Goal: Information Seeking & Learning: Check status

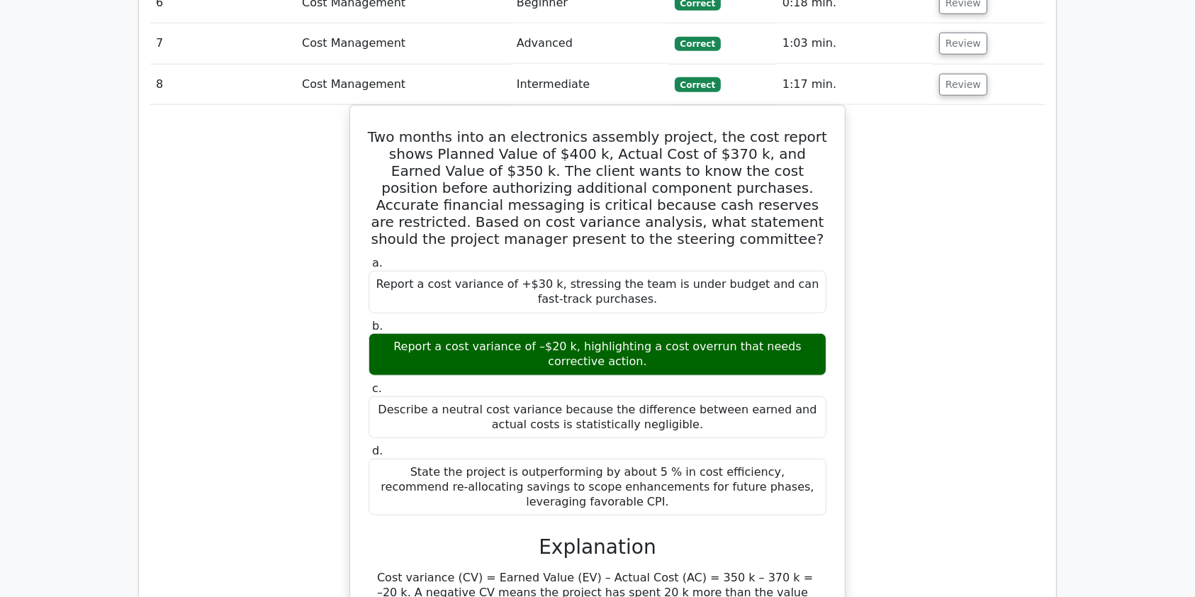
scroll to position [1304, 0]
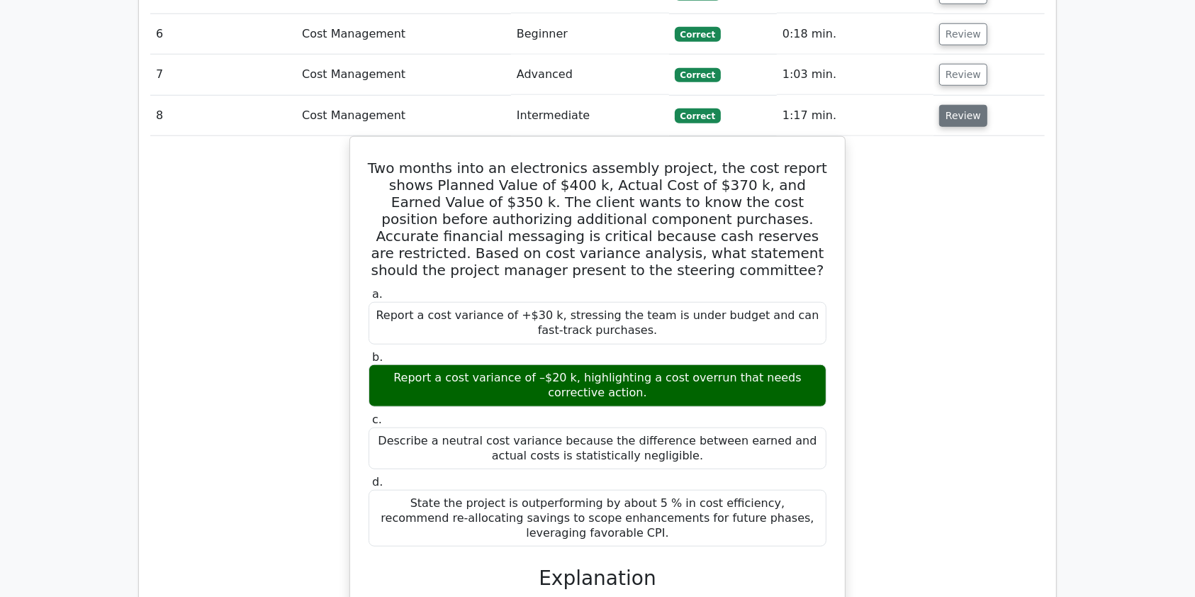
click at [968, 105] on button "Review" at bounding box center [963, 116] width 48 height 22
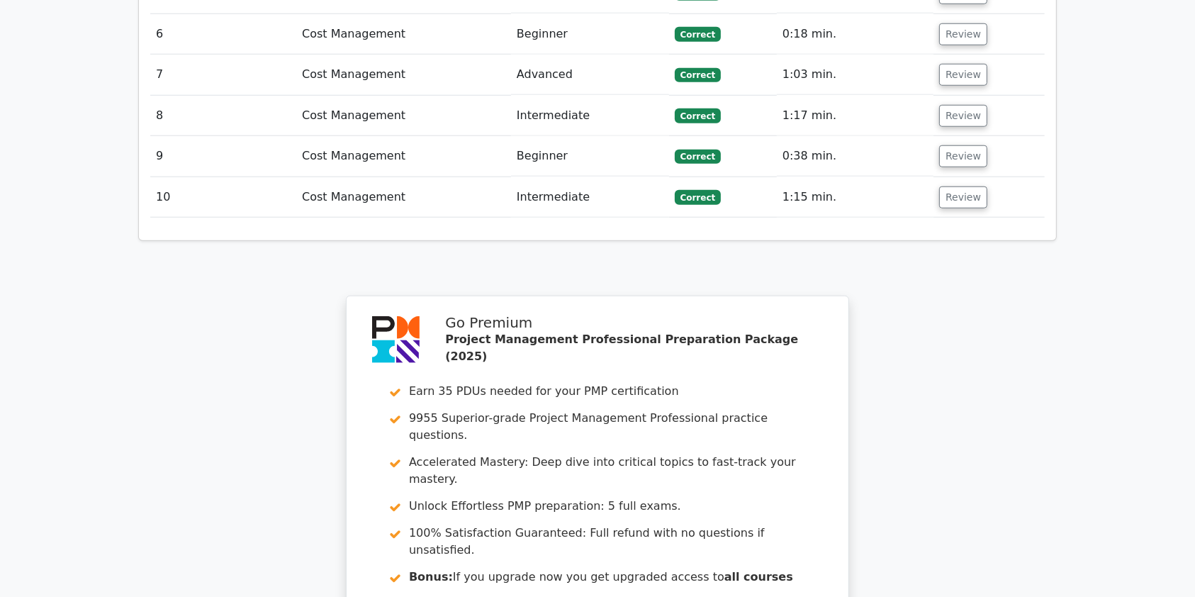
click at [970, 136] on td "Review" at bounding box center [988, 156] width 111 height 40
click at [967, 145] on button "Review" at bounding box center [963, 156] width 48 height 22
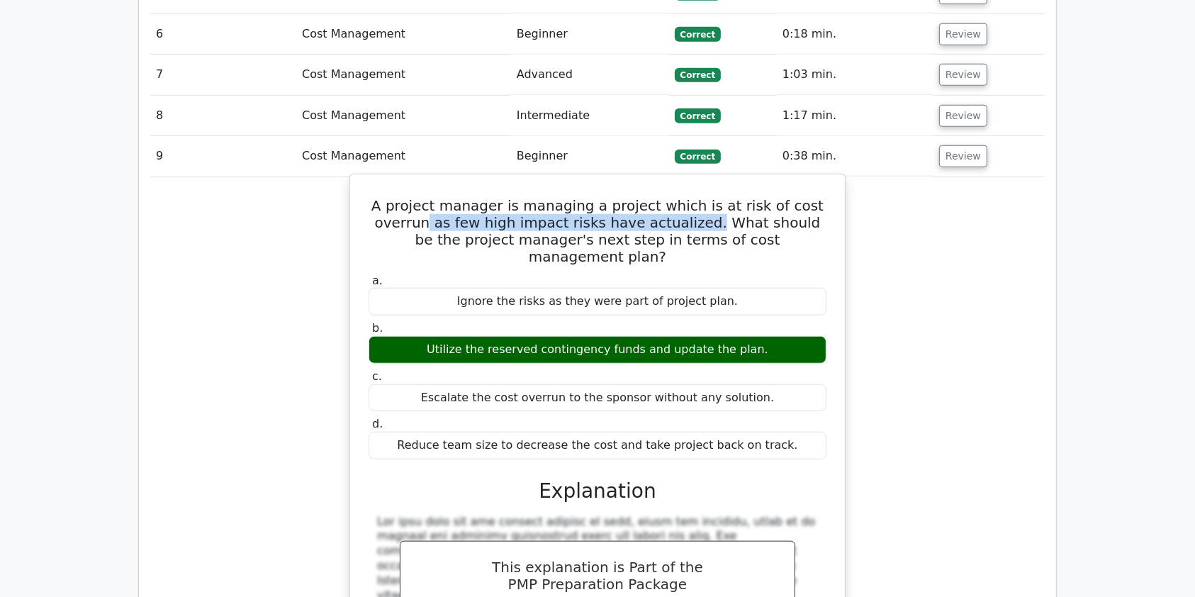
drag, startPoint x: 427, startPoint y: 169, endPoint x: 689, endPoint y: 169, distance: 261.5
click at [689, 197] on h5 "A project manager is managing a project which is at risk of cost overrun as few…" at bounding box center [597, 231] width 461 height 68
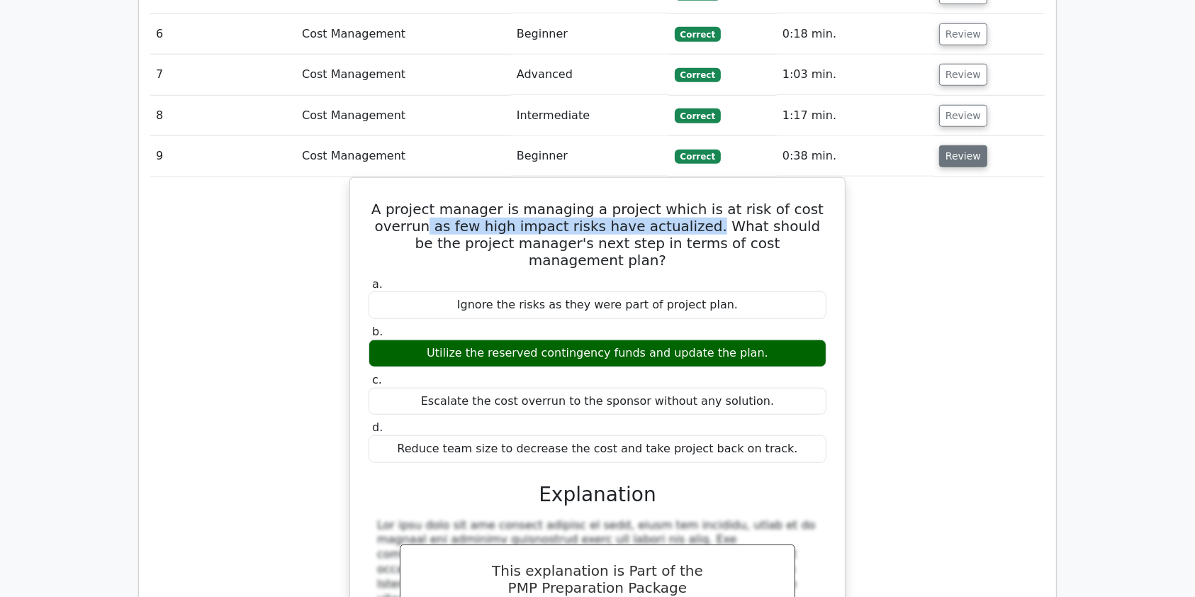
click at [960, 145] on button "Review" at bounding box center [963, 156] width 48 height 22
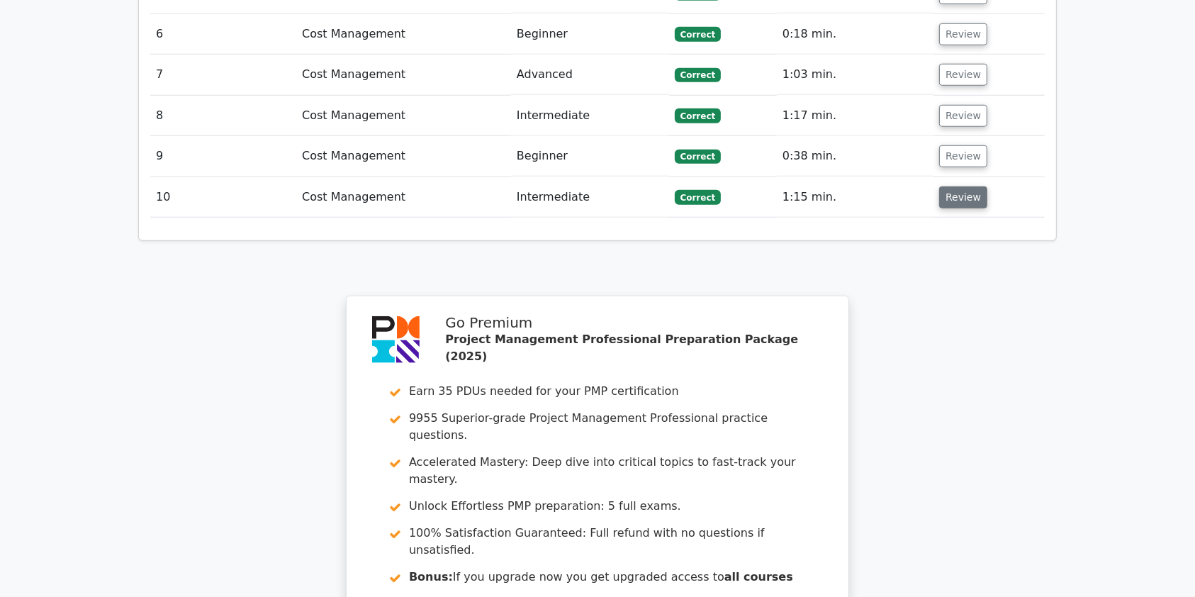
click at [959, 186] on button "Review" at bounding box center [963, 197] width 48 height 22
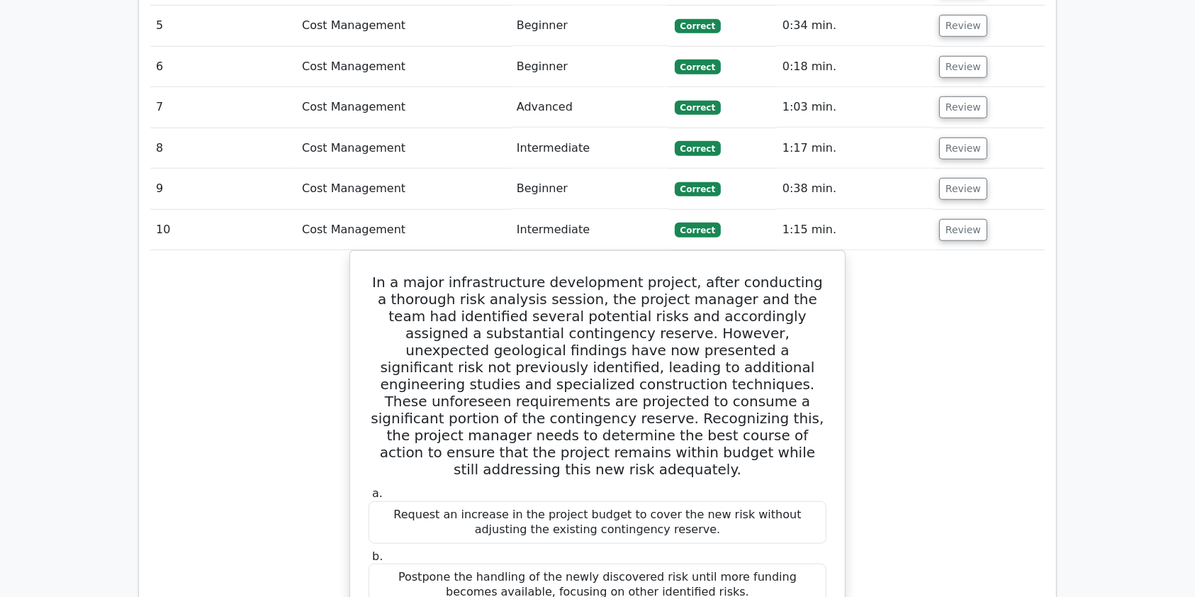
scroll to position [1254, 0]
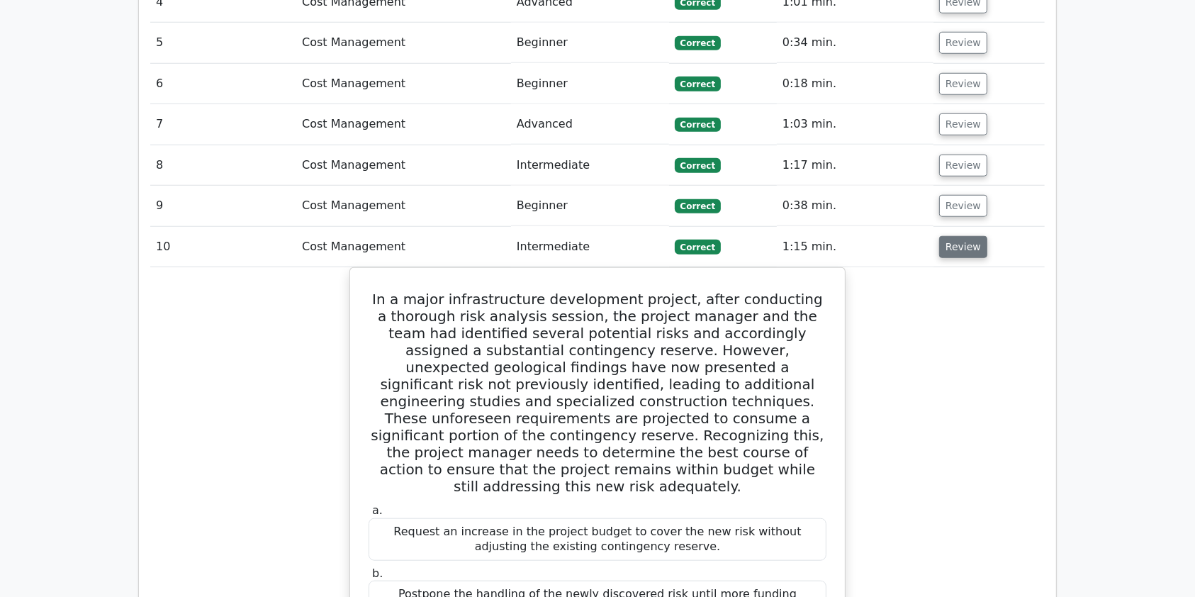
click at [950, 236] on button "Review" at bounding box center [963, 247] width 48 height 22
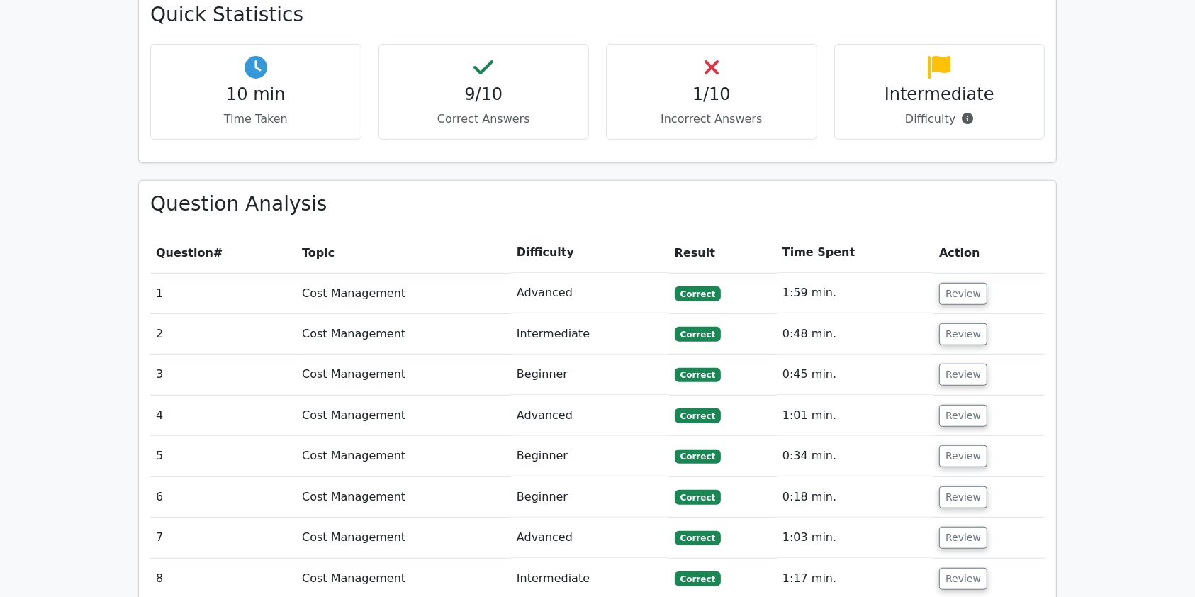
scroll to position [839, 0]
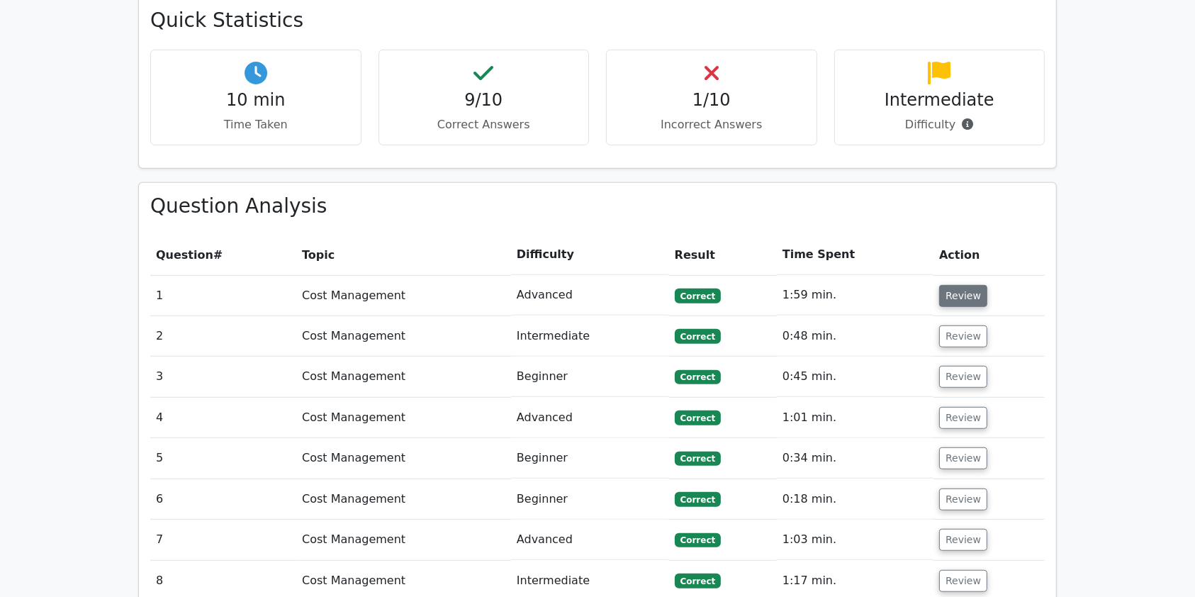
click at [965, 285] on button "Review" at bounding box center [963, 296] width 48 height 22
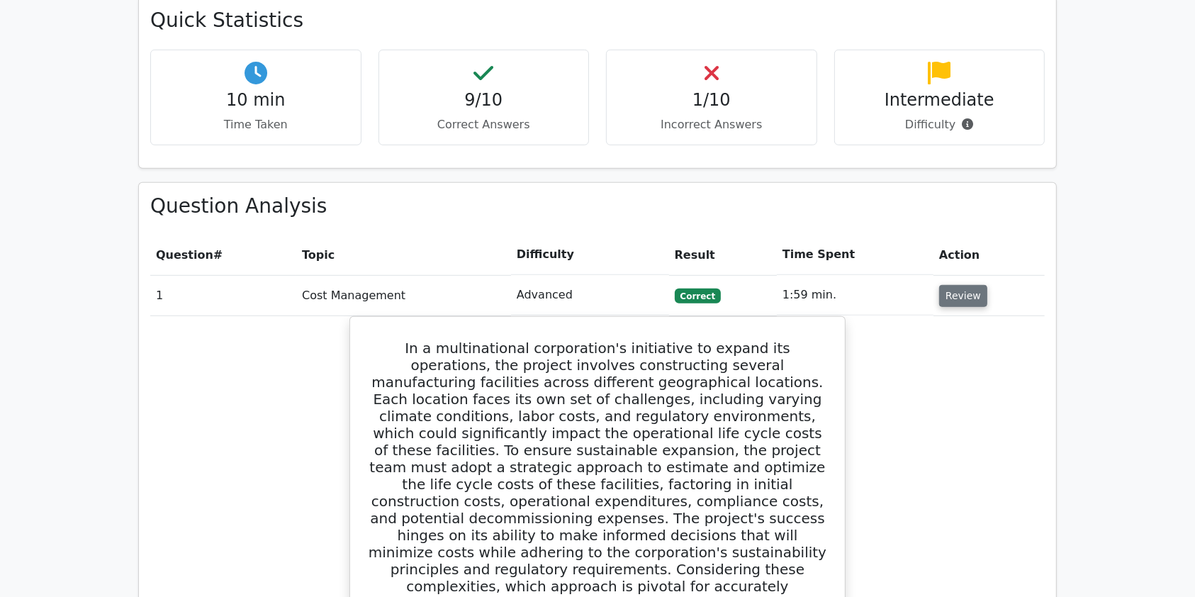
click at [965, 285] on button "Review" at bounding box center [963, 296] width 48 height 22
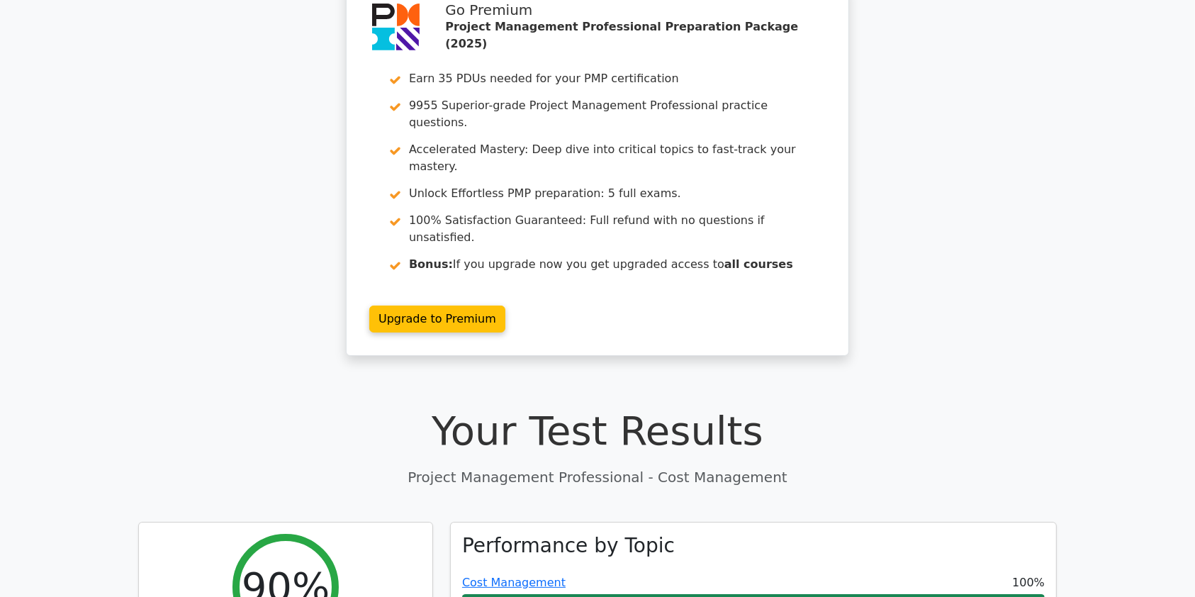
scroll to position [0, 0]
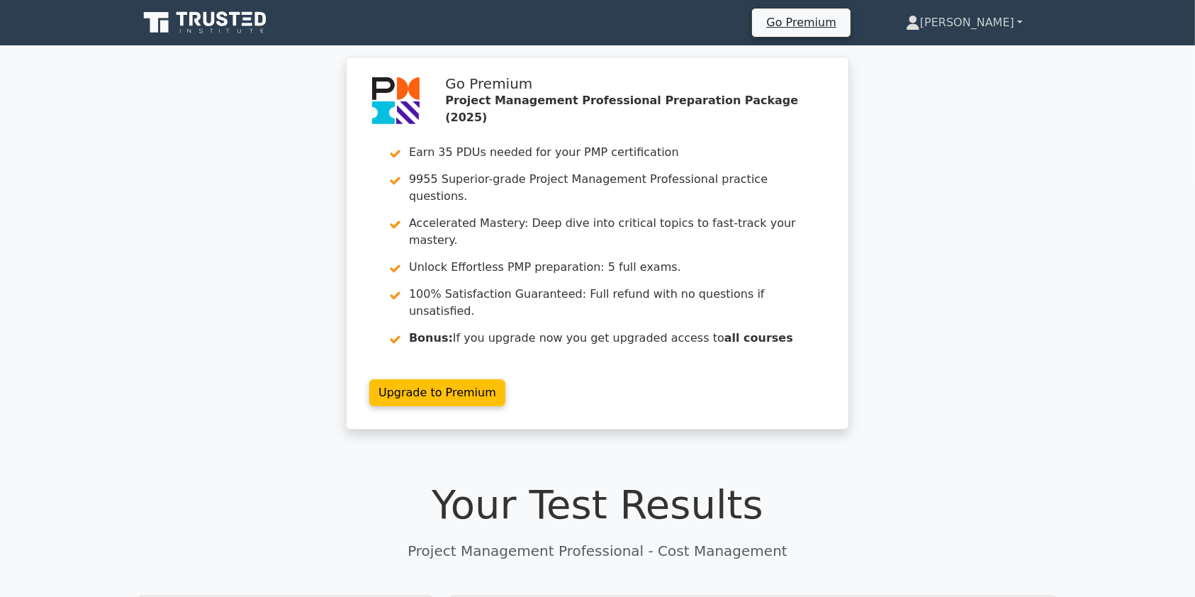
click at [976, 18] on link "[PERSON_NAME]" at bounding box center [964, 23] width 185 height 28
click at [939, 55] on link "Profile" at bounding box center [928, 56] width 112 height 23
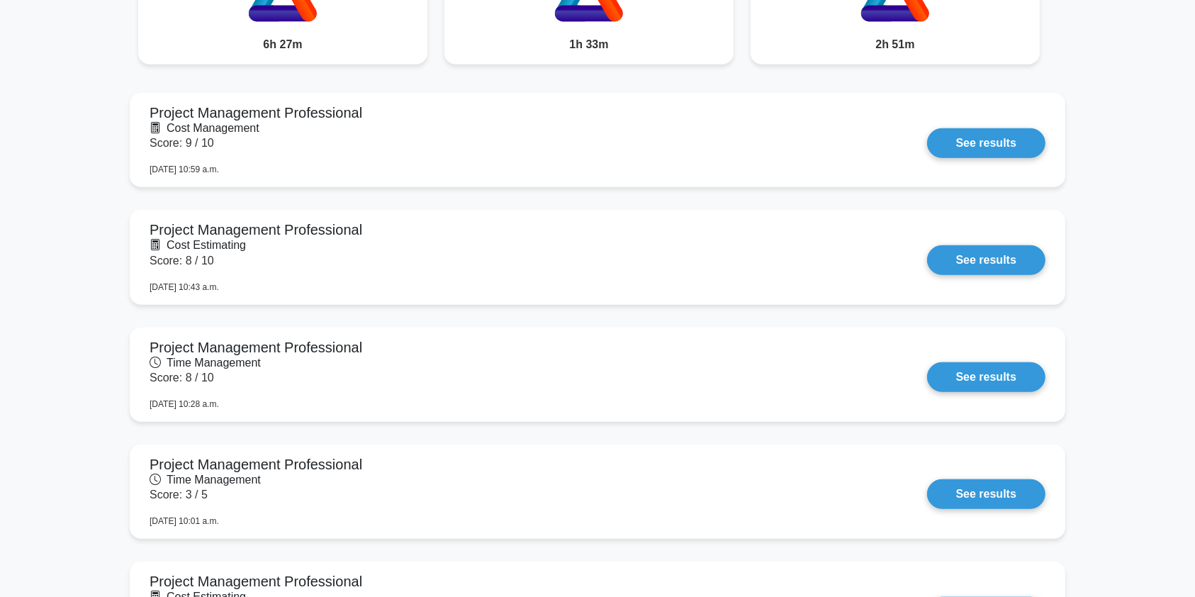
scroll to position [1253, 0]
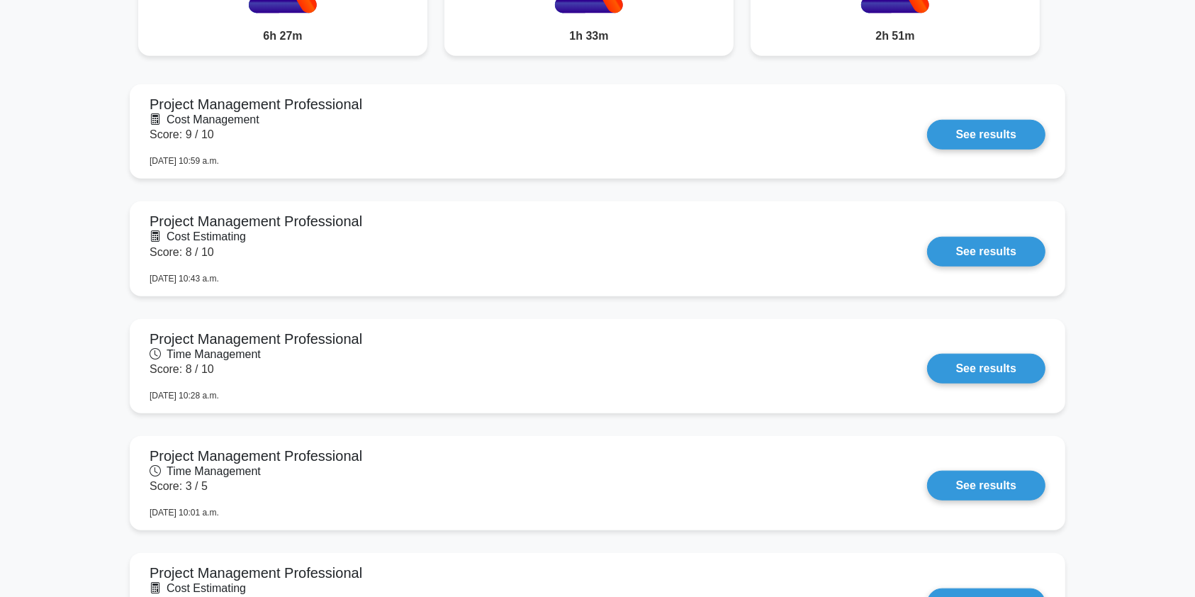
drag, startPoint x: 1202, startPoint y: 43, endPoint x: 1208, endPoint y: 133, distance: 90.9
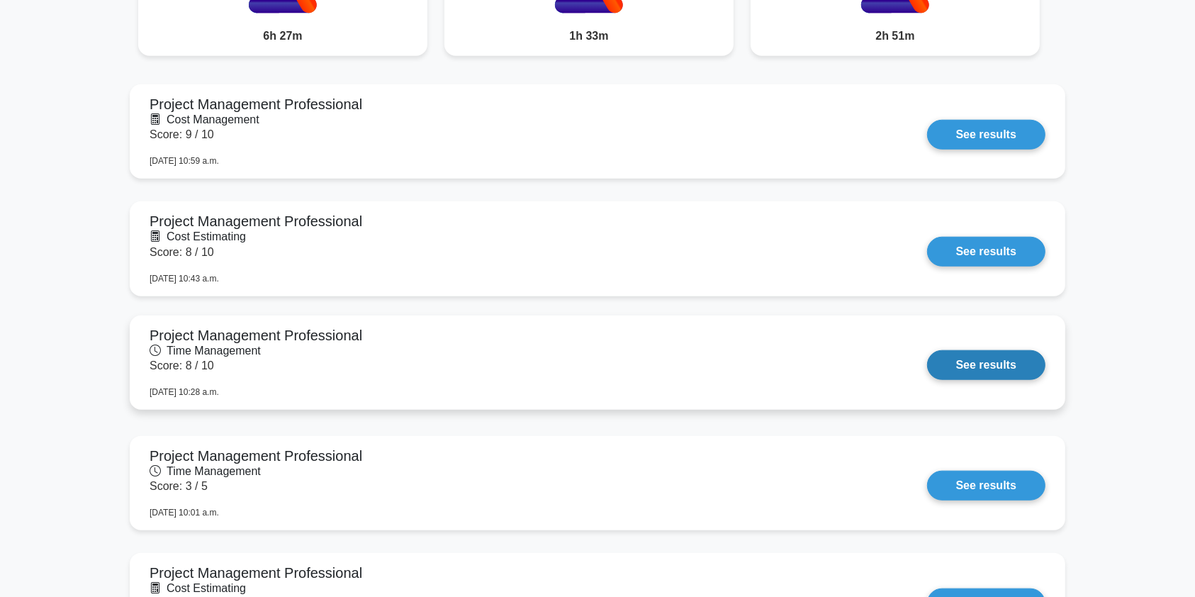
click at [927, 350] on link "See results" at bounding box center [986, 365] width 118 height 30
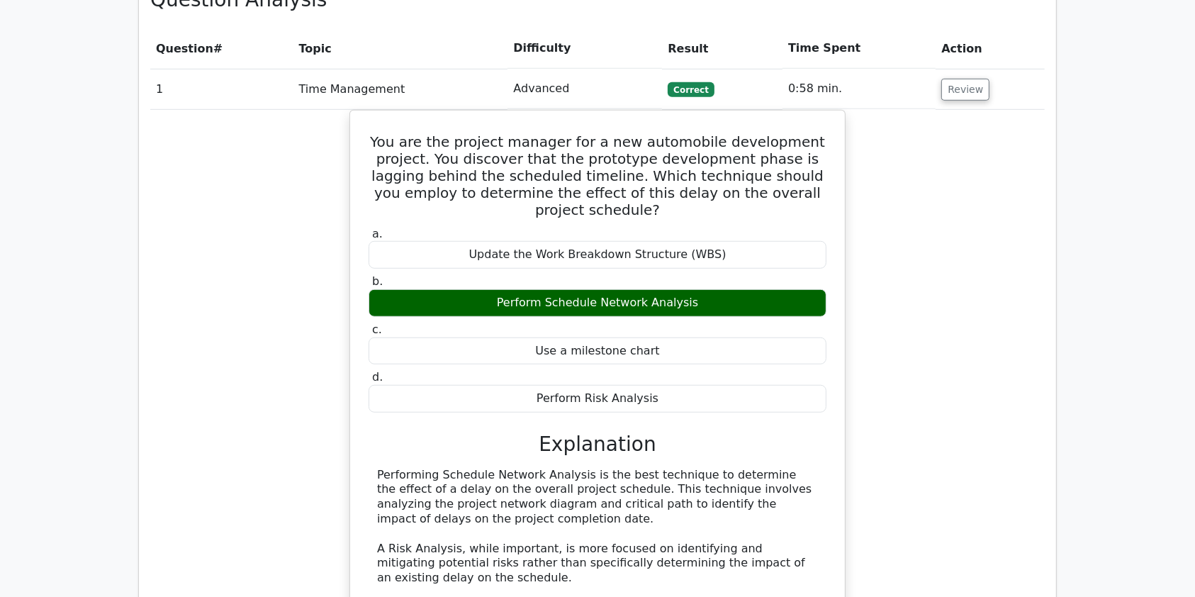
scroll to position [1055, 0]
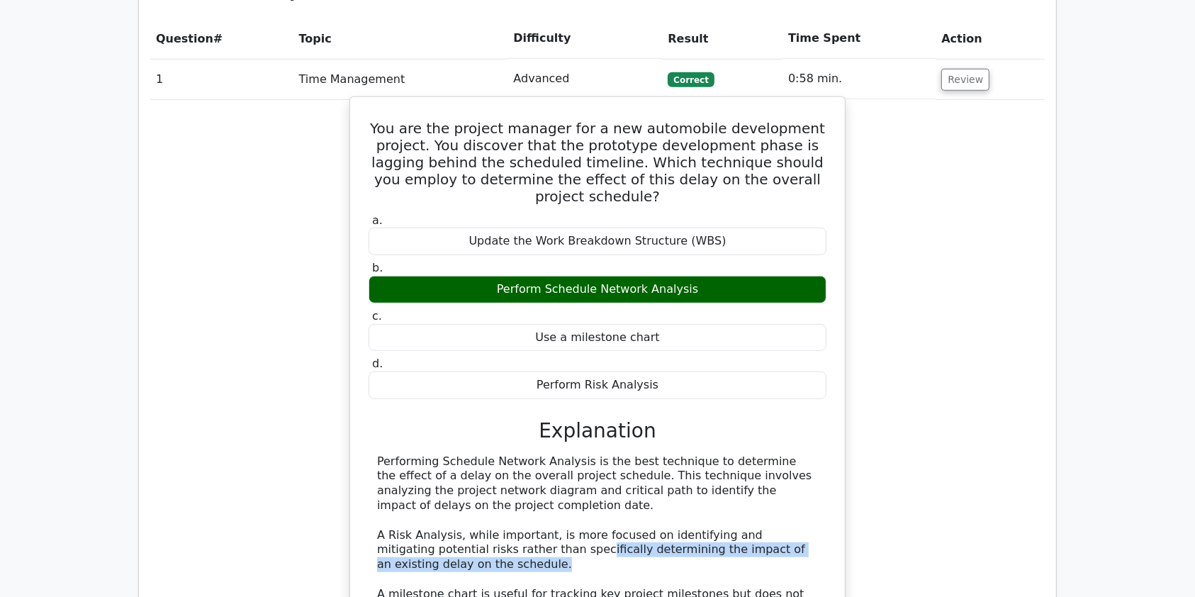
drag, startPoint x: 482, startPoint y: 473, endPoint x: 719, endPoint y: 494, distance: 238.3
click at [719, 494] on div "Performing Schedule Network Analysis is the best technique to determine the eff…" at bounding box center [597, 564] width 441 height 221
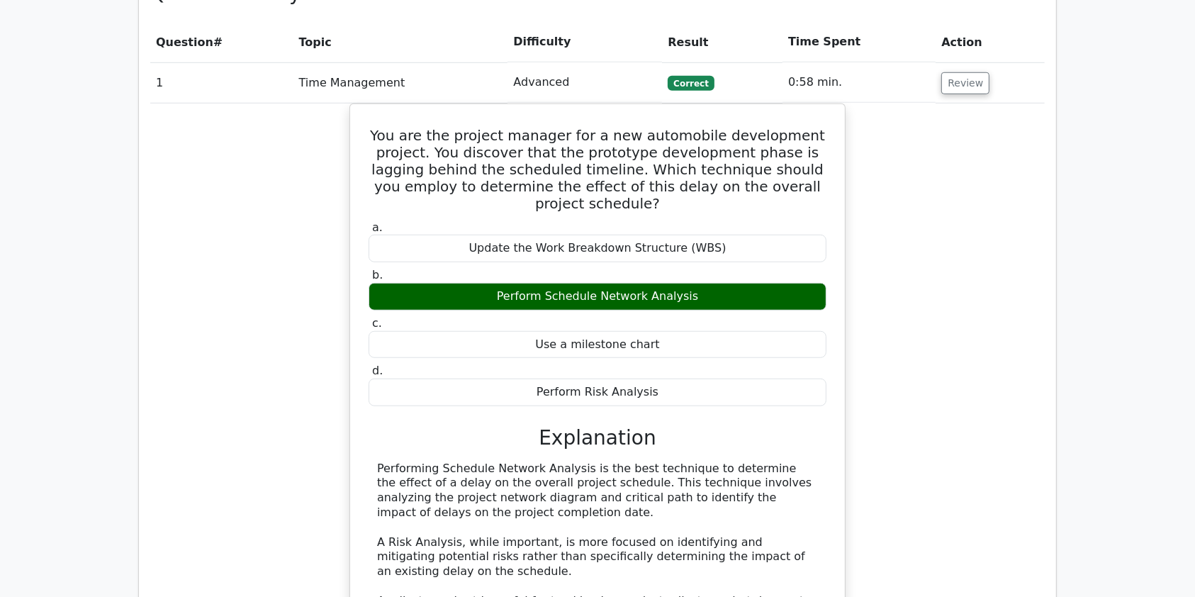
click at [1130, 461] on main "Go Premium Project Management Professional Preparation Package (2025) Earn 35 P…" at bounding box center [597, 359] width 1195 height 2739
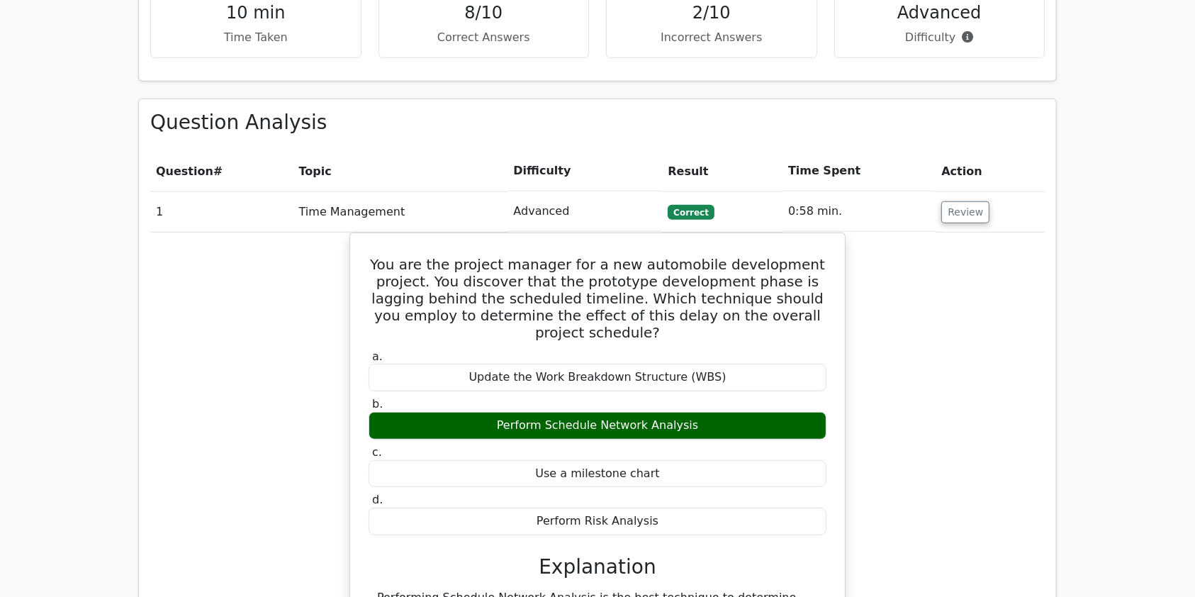
scroll to position [930, 0]
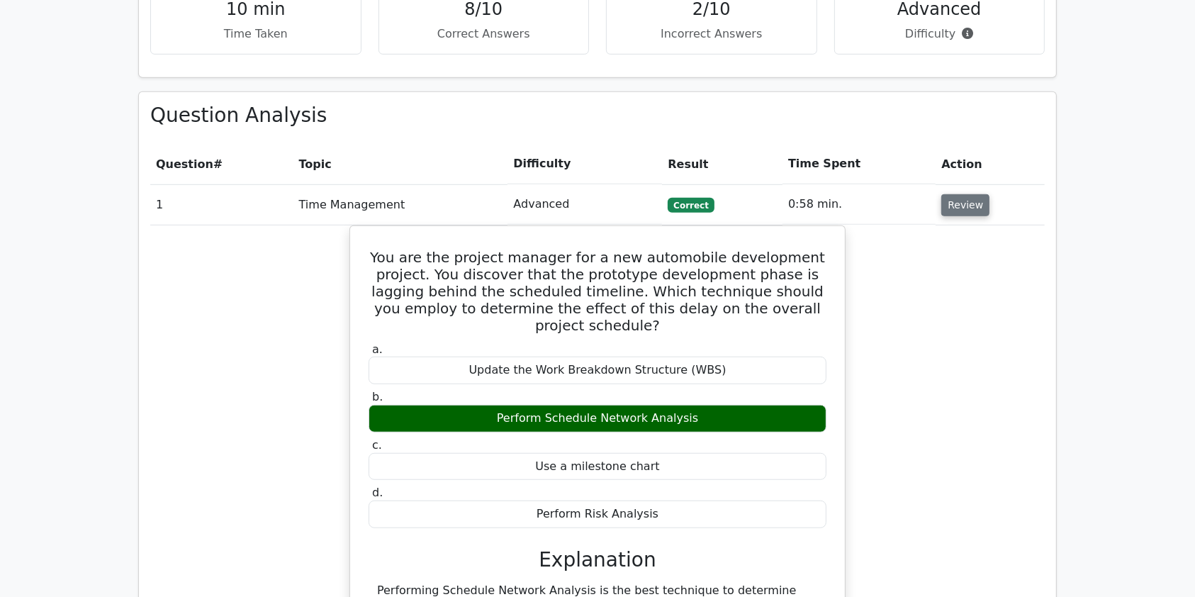
click at [958, 194] on button "Review" at bounding box center [965, 205] width 48 height 22
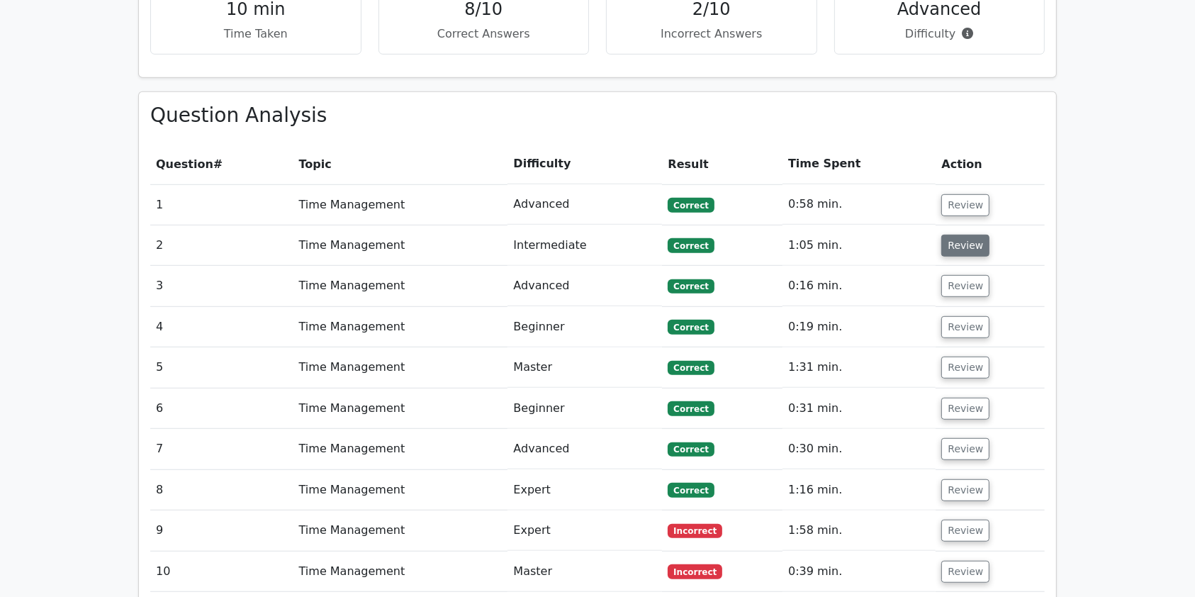
click at [962, 235] on button "Review" at bounding box center [965, 246] width 48 height 22
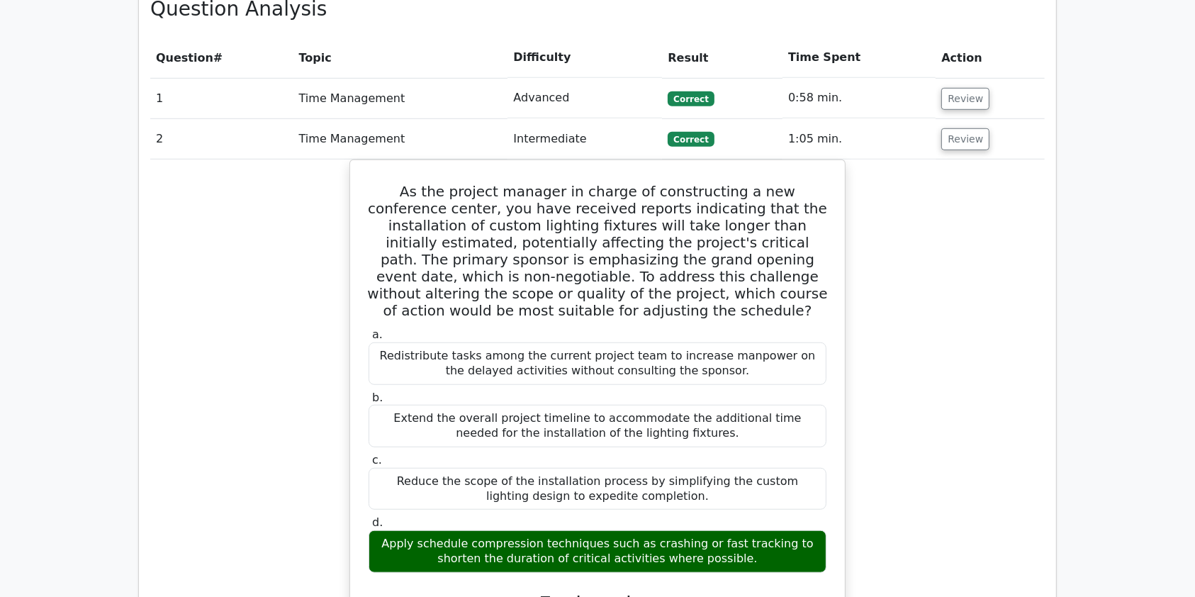
scroll to position [1014, 0]
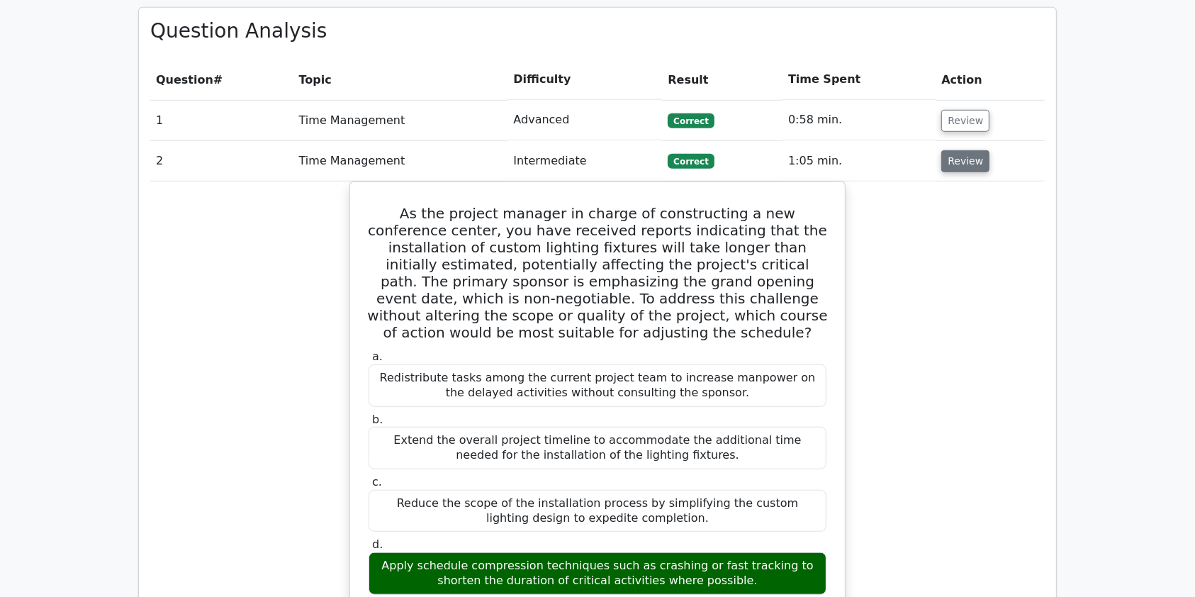
click at [960, 150] on button "Review" at bounding box center [965, 161] width 48 height 22
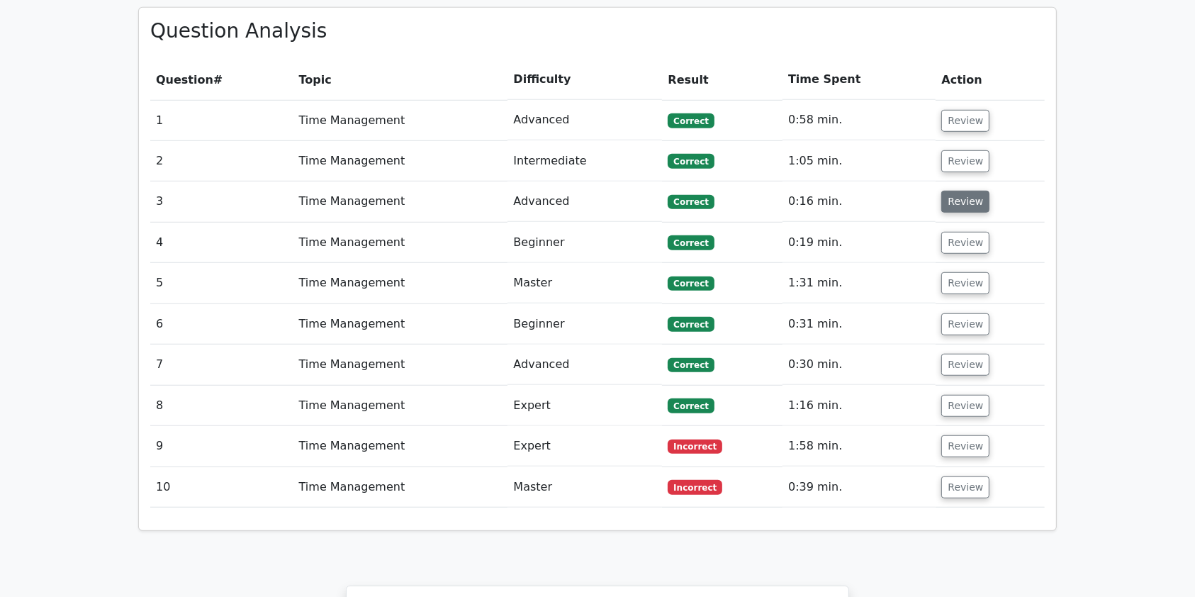
click at [959, 191] on button "Review" at bounding box center [965, 202] width 48 height 22
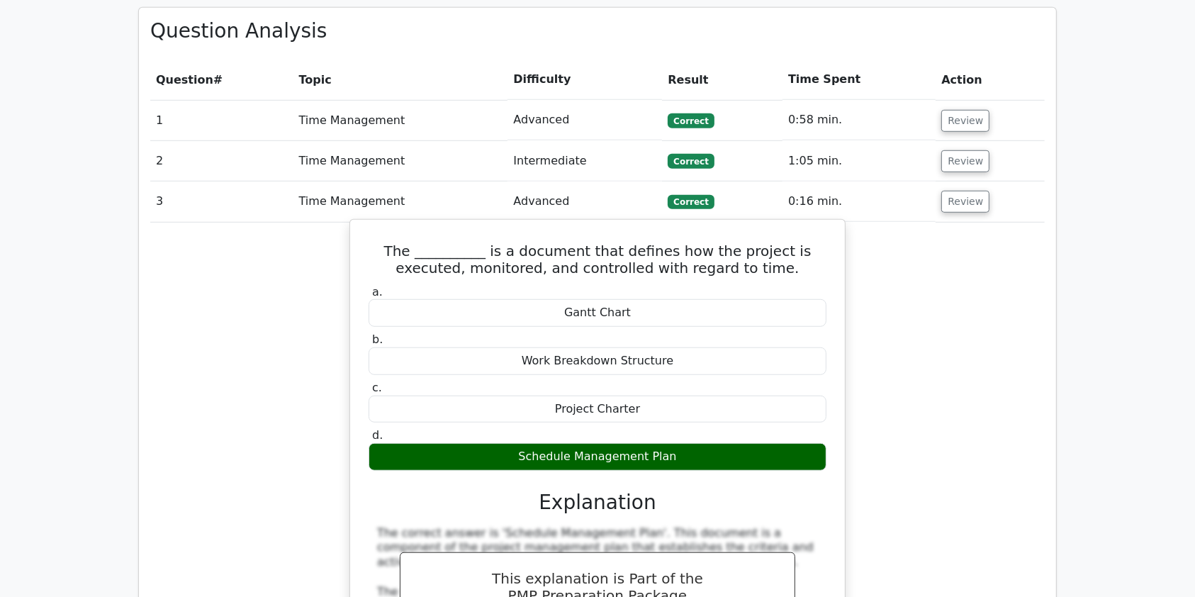
click at [713, 242] on h5 "The __________ is a document that defines how the project is executed, monitore…" at bounding box center [597, 259] width 461 height 34
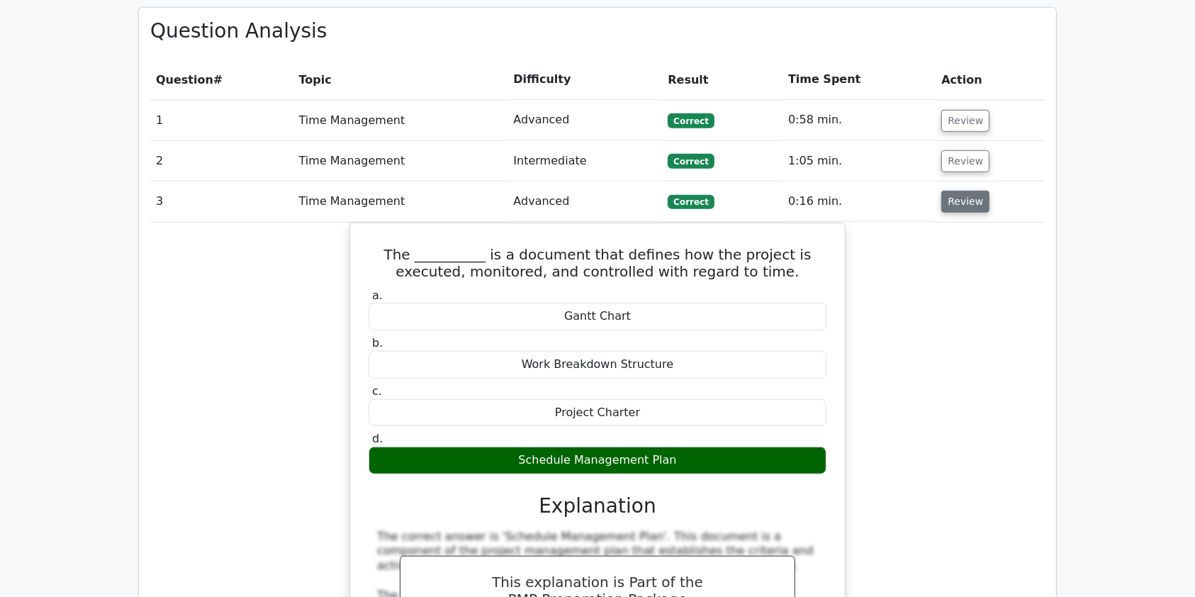
click at [956, 191] on button "Review" at bounding box center [965, 202] width 48 height 22
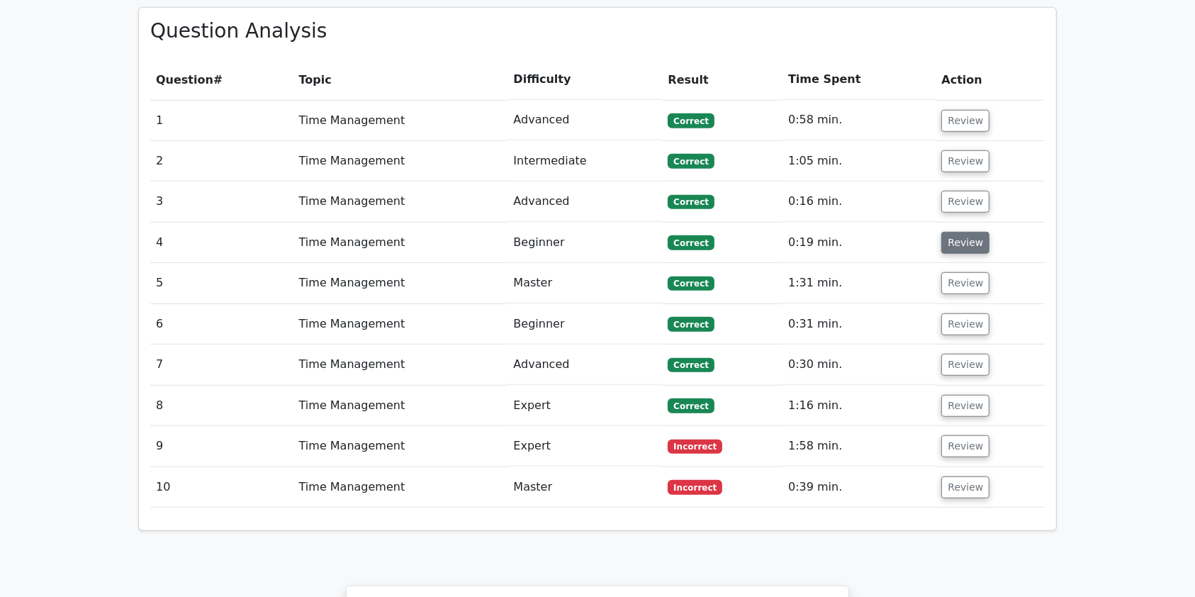
click at [954, 232] on button "Review" at bounding box center [965, 243] width 48 height 22
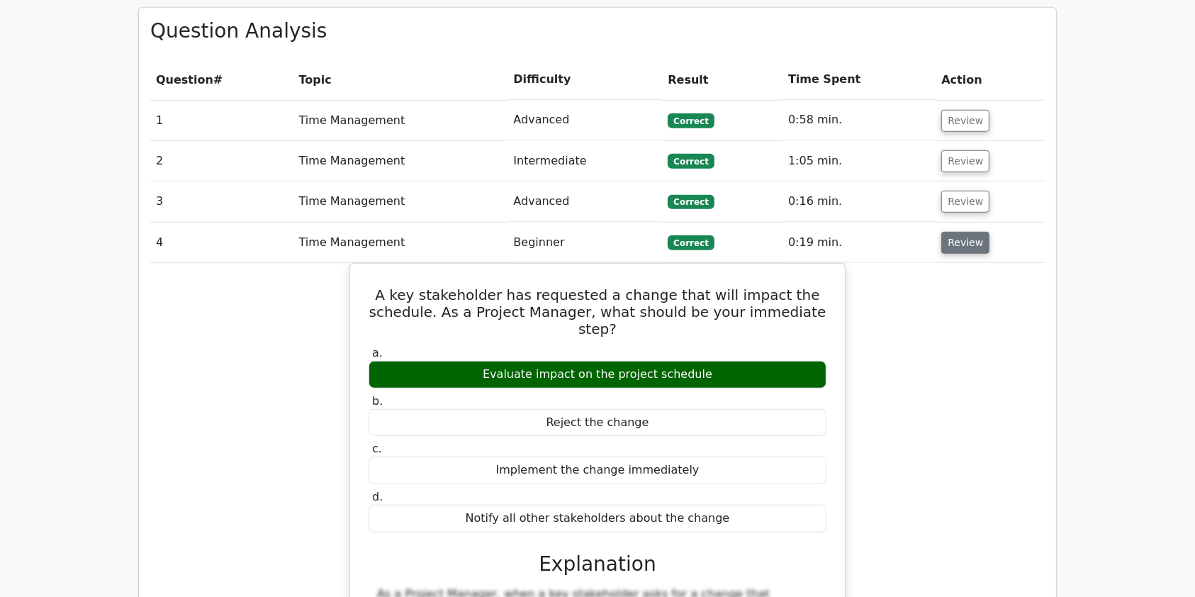
click at [955, 232] on button "Review" at bounding box center [965, 243] width 48 height 22
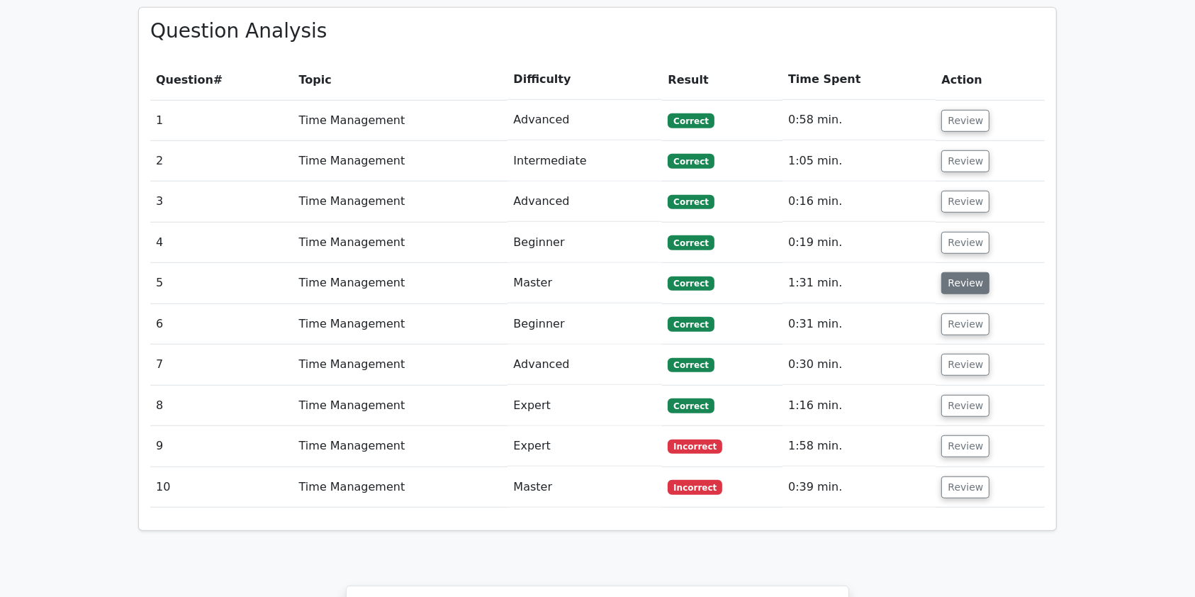
click at [964, 272] on button "Review" at bounding box center [965, 283] width 48 height 22
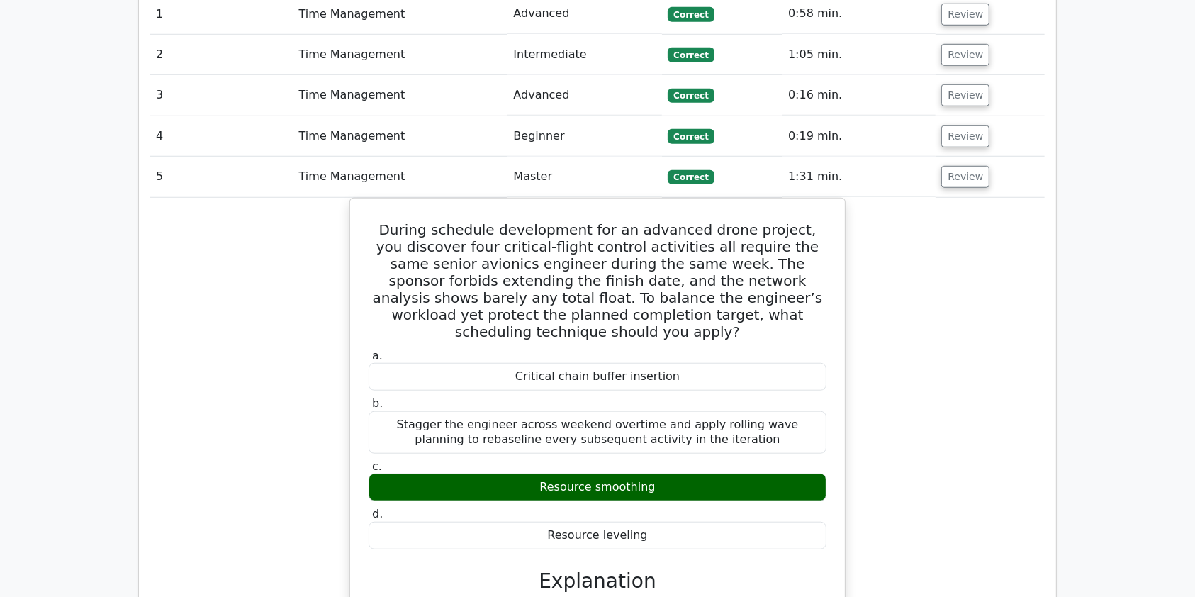
scroll to position [1086, 0]
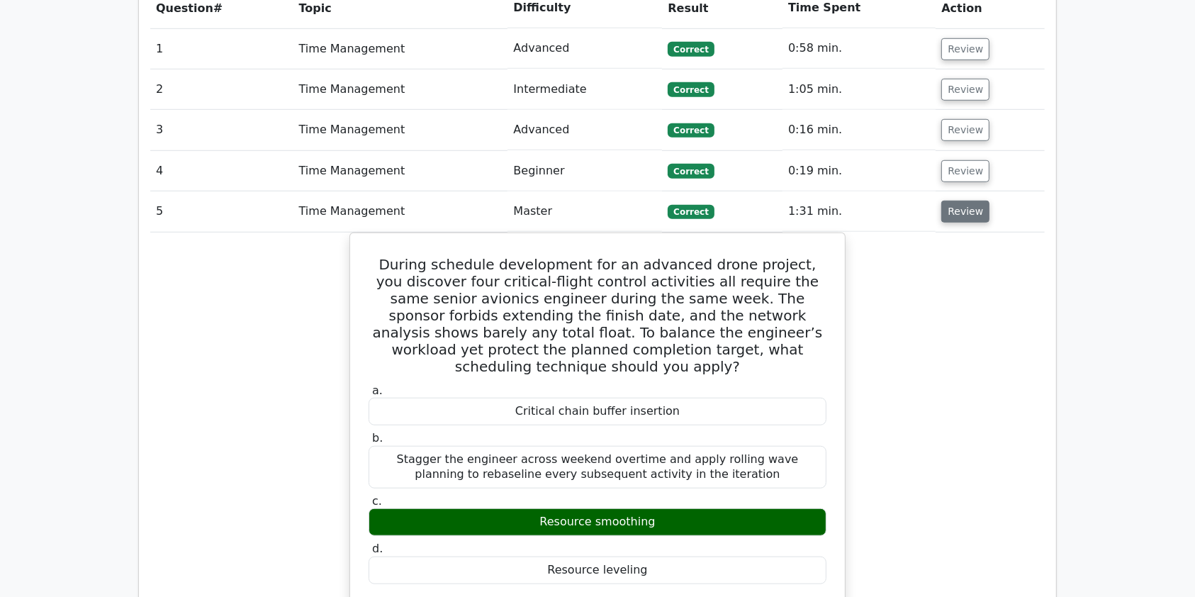
click at [954, 201] on button "Review" at bounding box center [965, 212] width 48 height 22
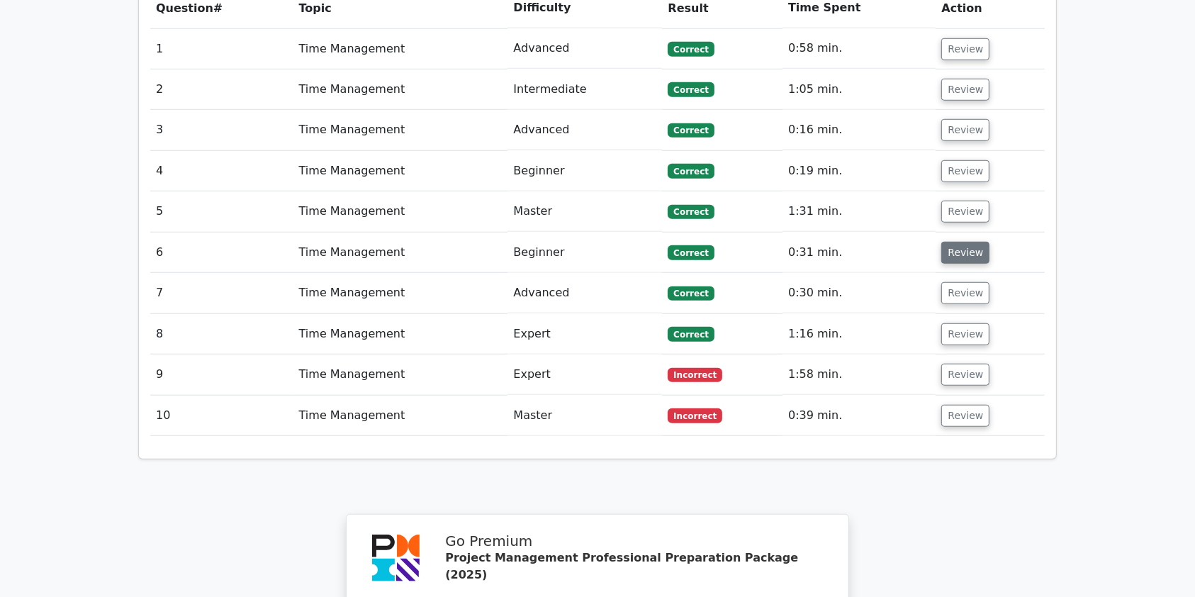
click at [948, 242] on button "Review" at bounding box center [965, 253] width 48 height 22
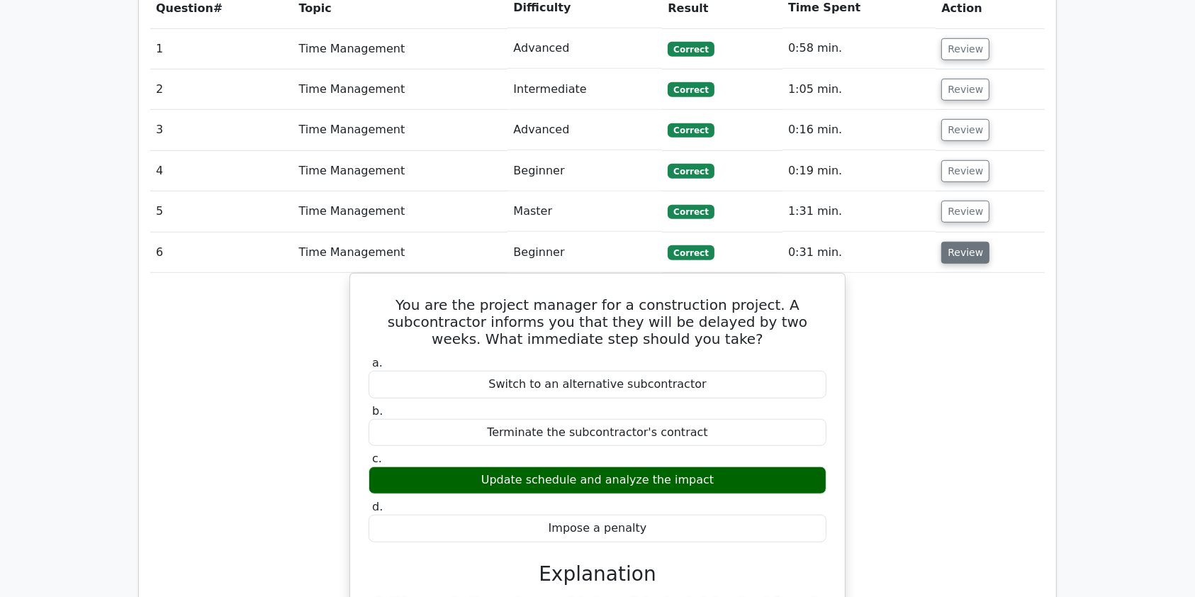
click at [948, 242] on button "Review" at bounding box center [965, 253] width 48 height 22
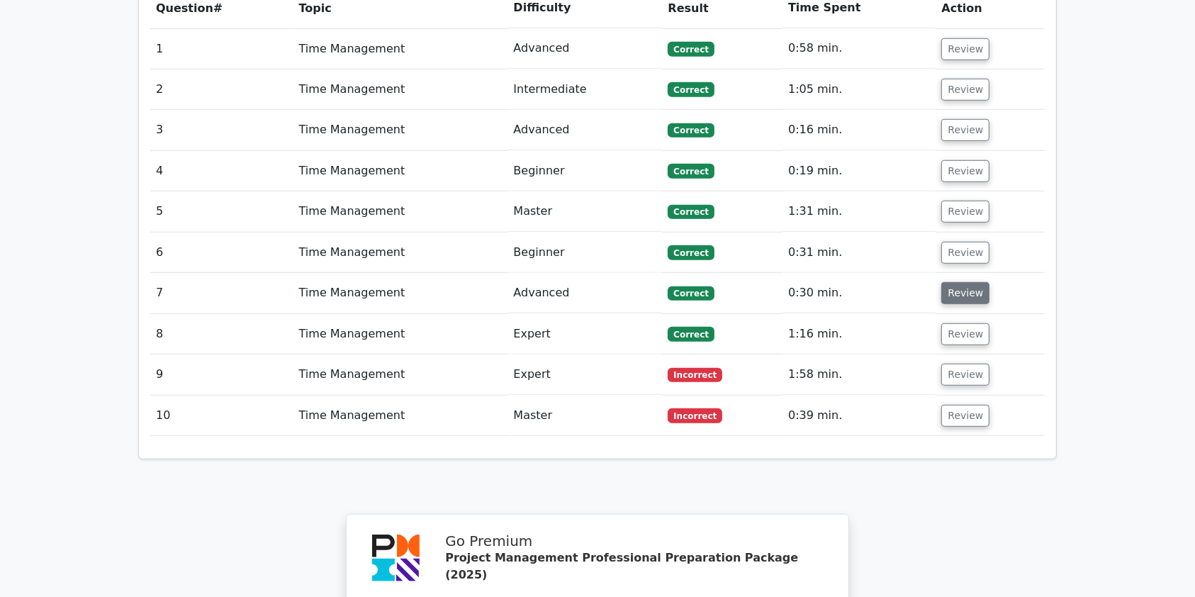
click at [954, 282] on button "Review" at bounding box center [965, 293] width 48 height 22
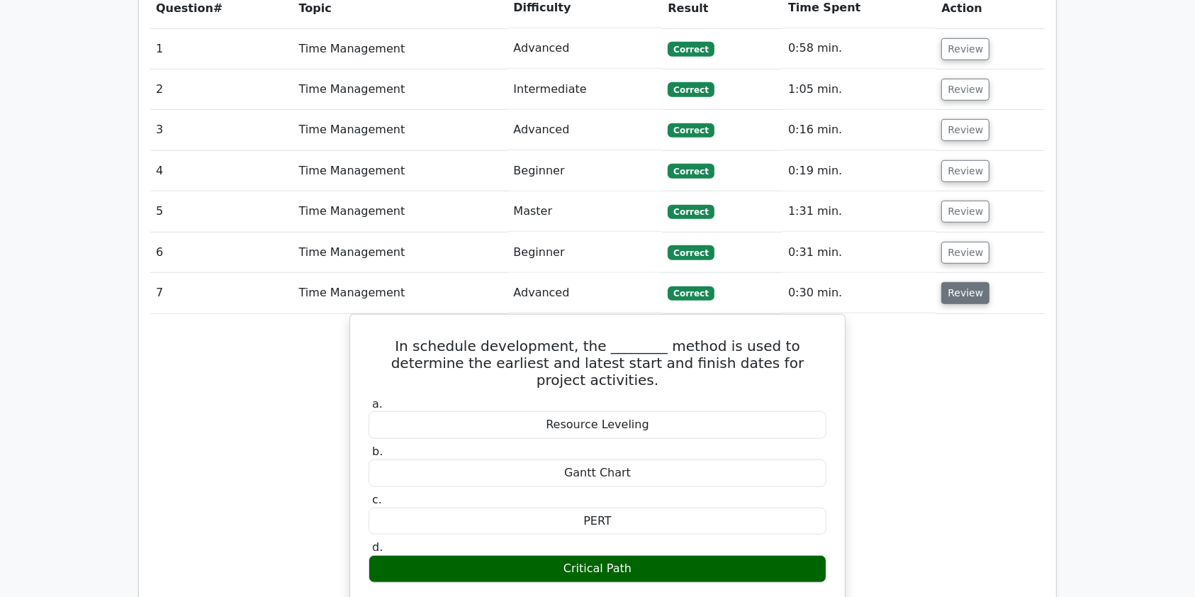
click at [974, 282] on button "Review" at bounding box center [965, 293] width 48 height 22
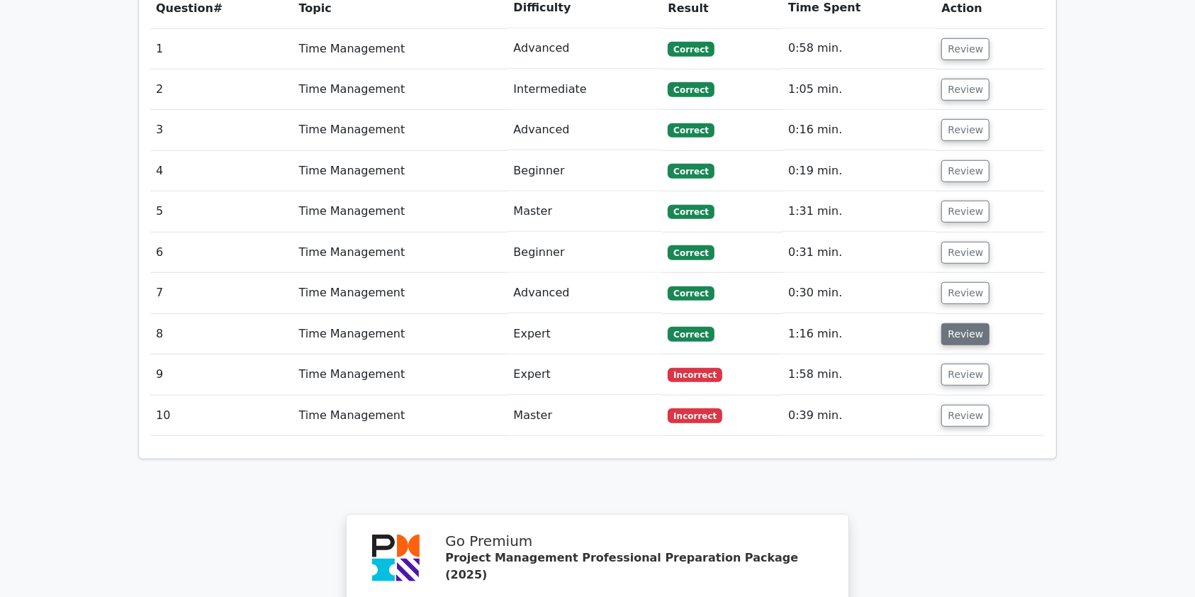
click at [972, 323] on button "Review" at bounding box center [965, 334] width 48 height 22
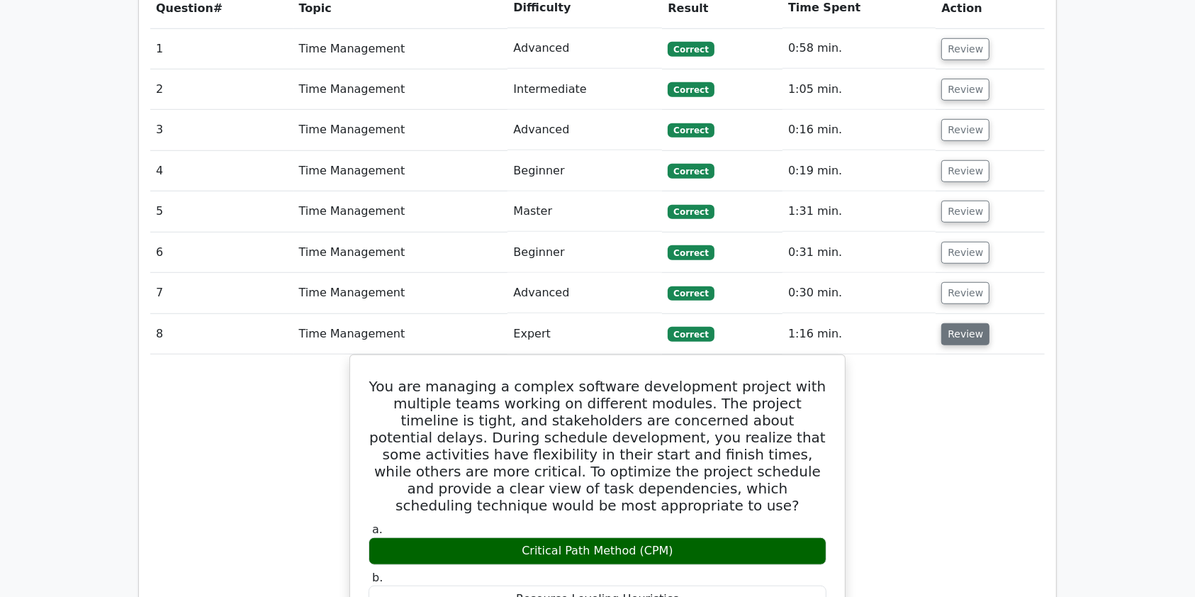
click at [972, 323] on button "Review" at bounding box center [965, 334] width 48 height 22
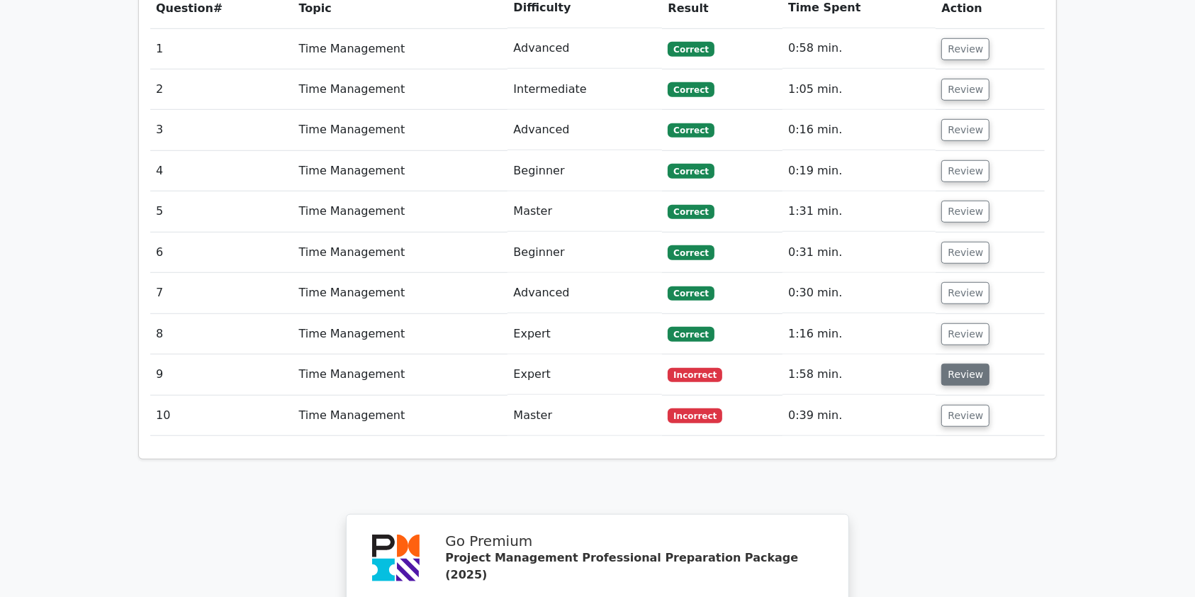
click at [956, 364] on button "Review" at bounding box center [965, 375] width 48 height 22
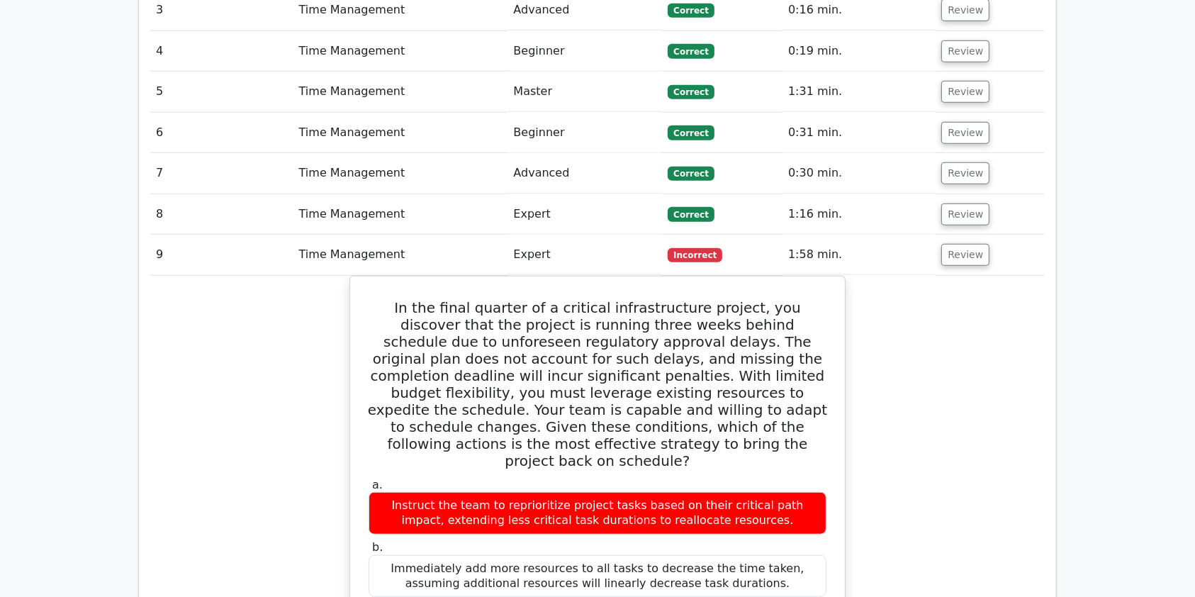
scroll to position [1123, 0]
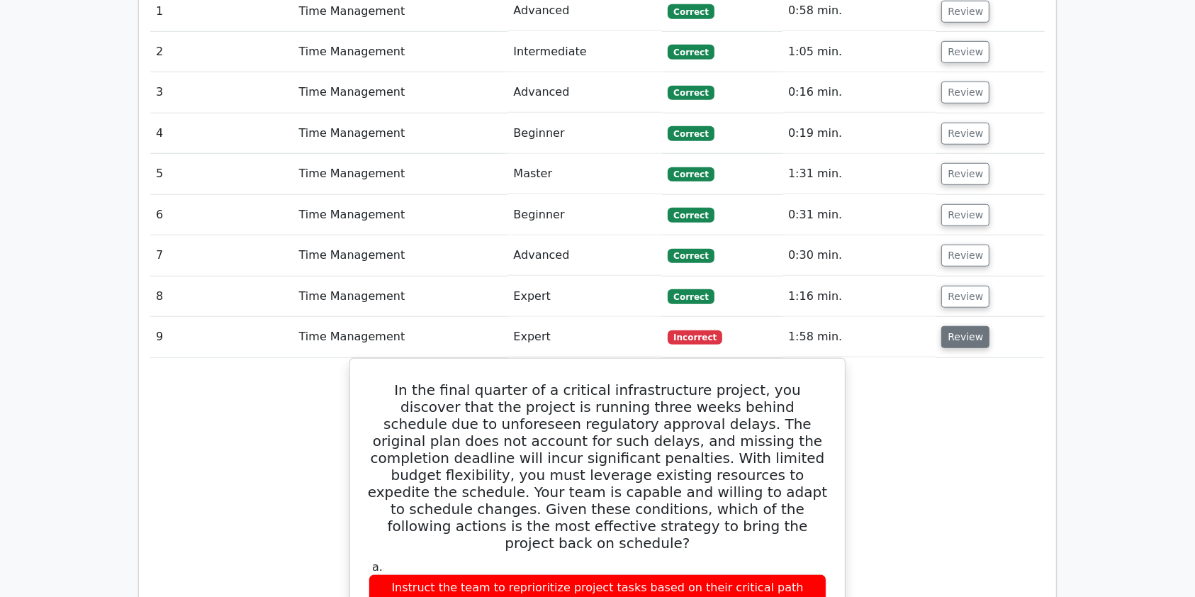
click at [960, 326] on button "Review" at bounding box center [965, 337] width 48 height 22
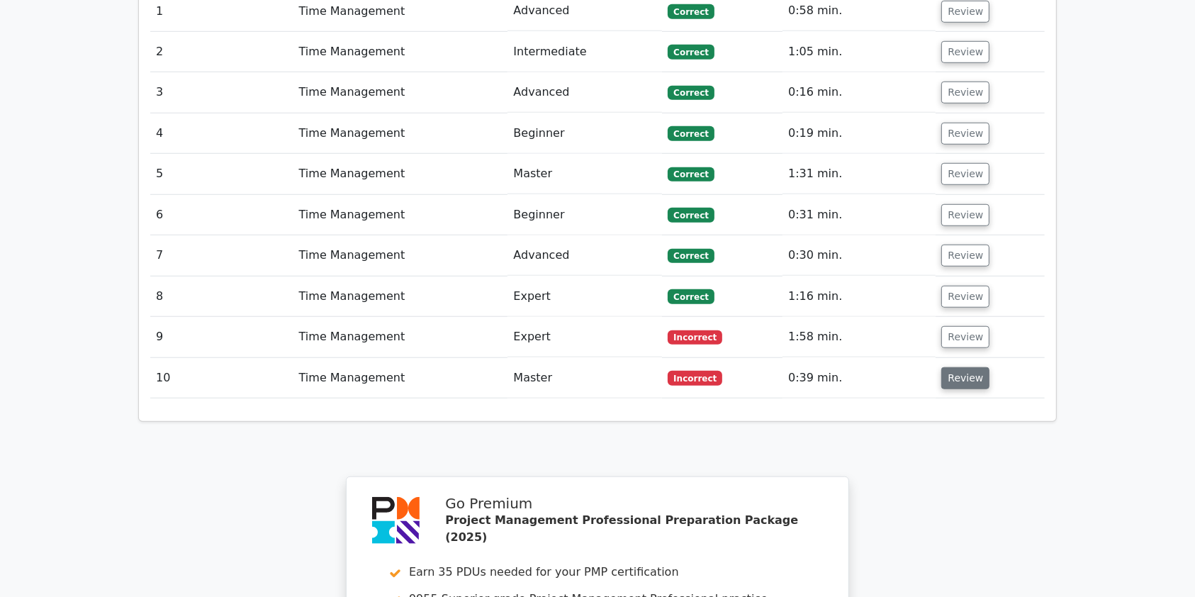
click at [957, 367] on button "Review" at bounding box center [965, 378] width 48 height 22
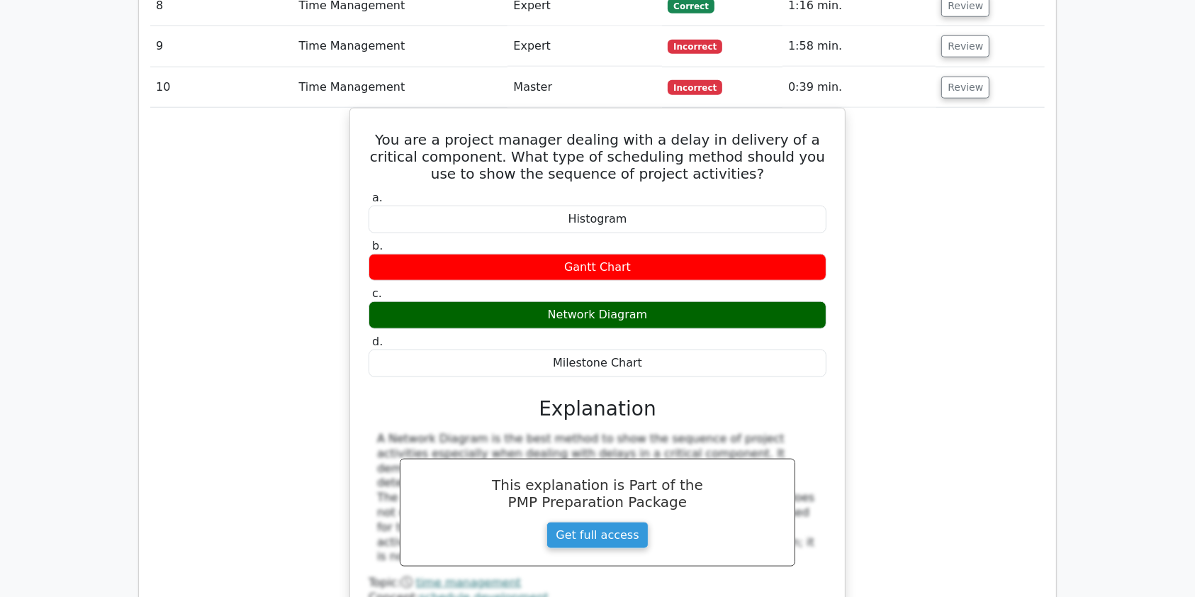
scroll to position [1380, 0]
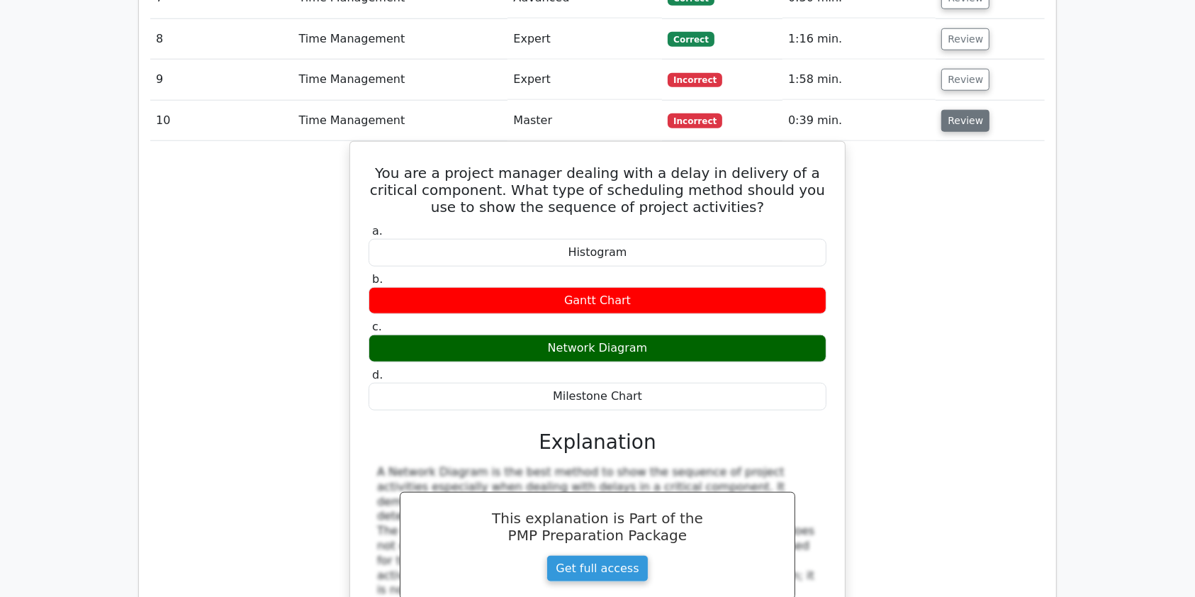
click at [952, 110] on button "Review" at bounding box center [965, 121] width 48 height 22
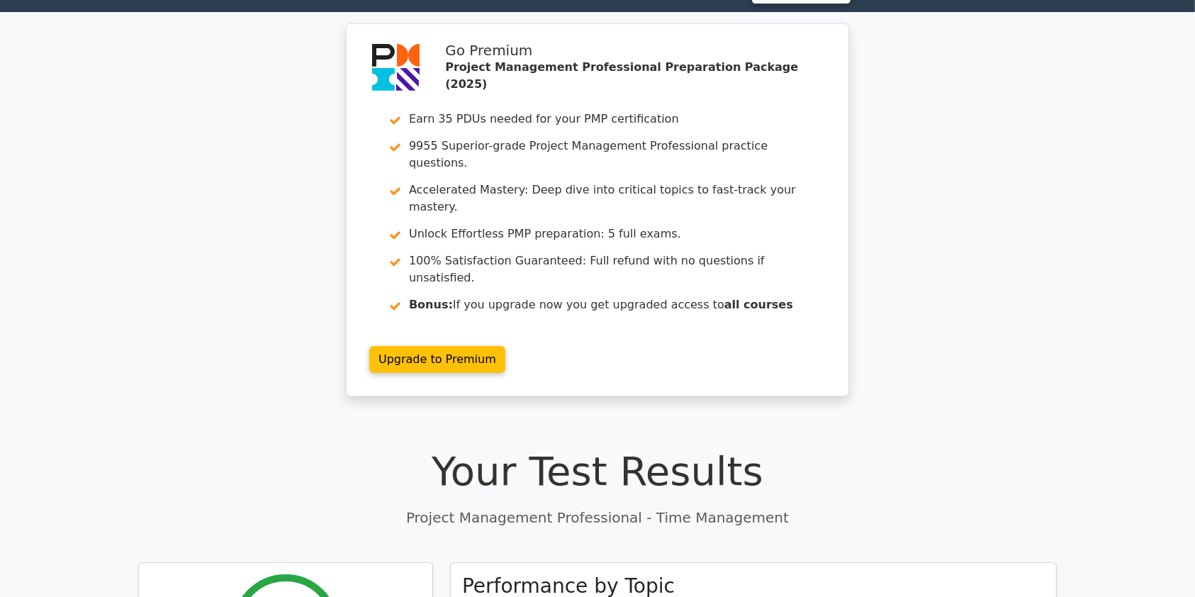
scroll to position [0, 0]
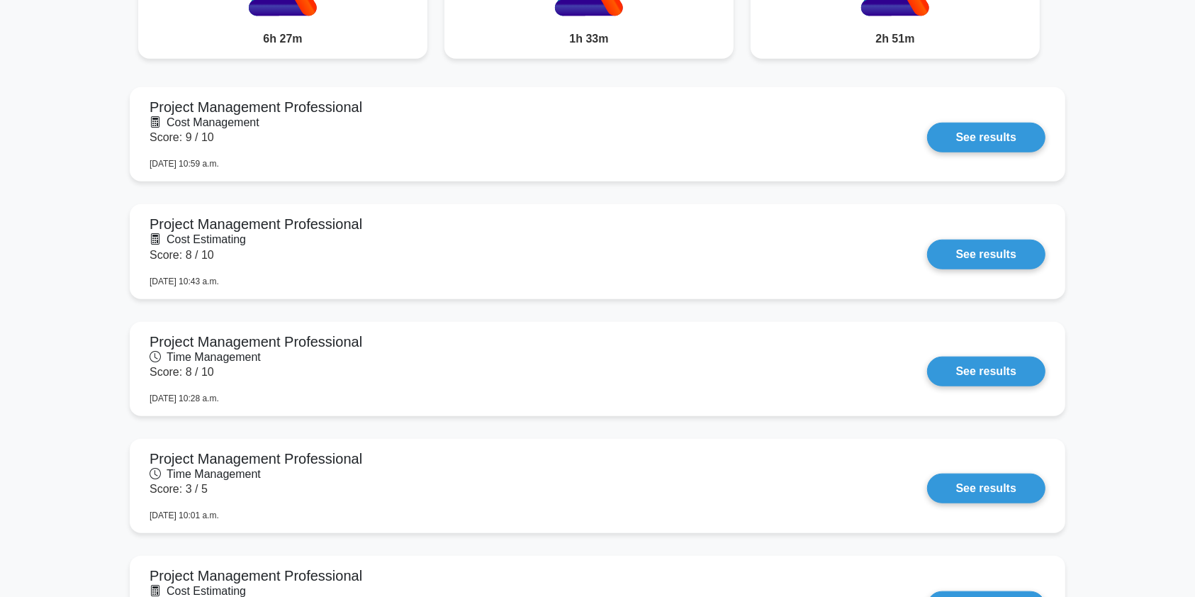
scroll to position [1253, 0]
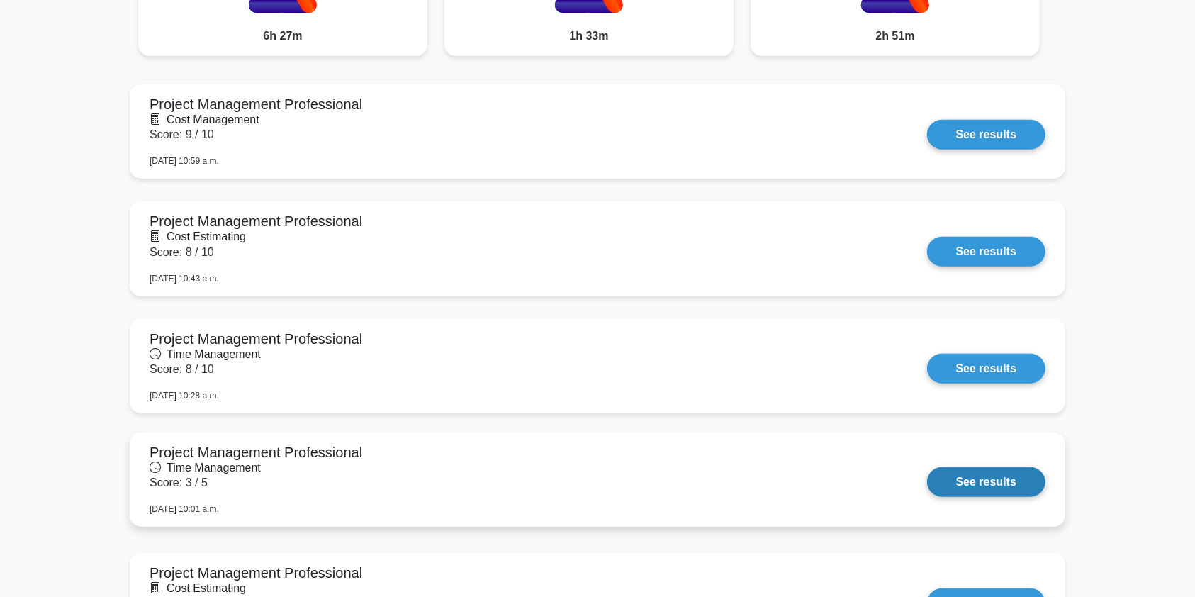
click at [927, 478] on link "See results" at bounding box center [986, 482] width 118 height 30
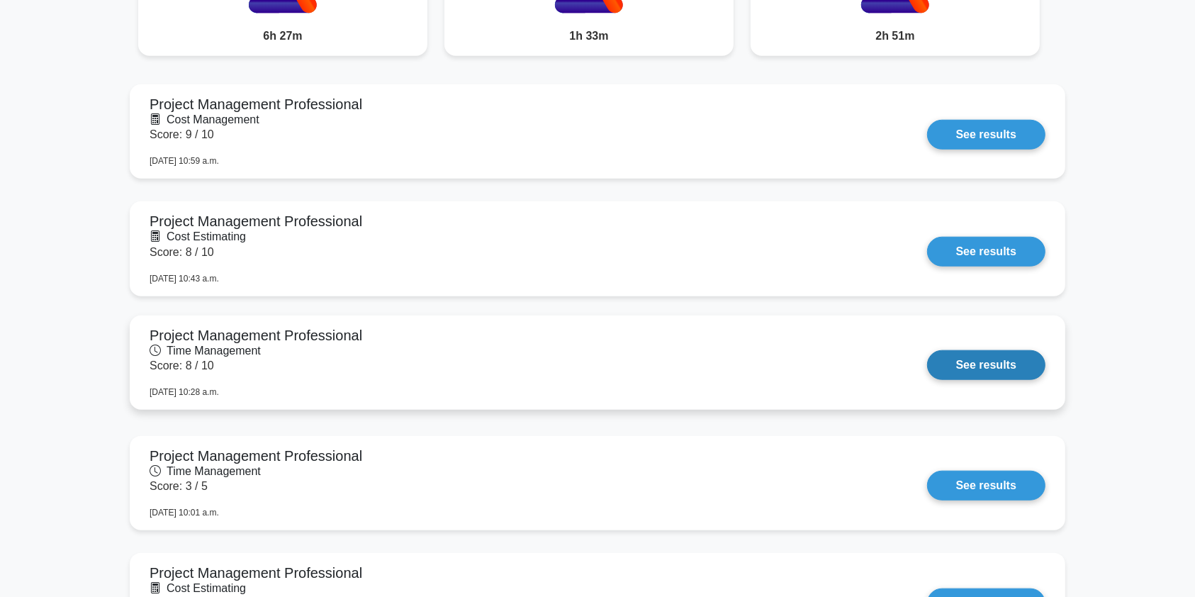
click at [927, 373] on link "See results" at bounding box center [986, 365] width 118 height 30
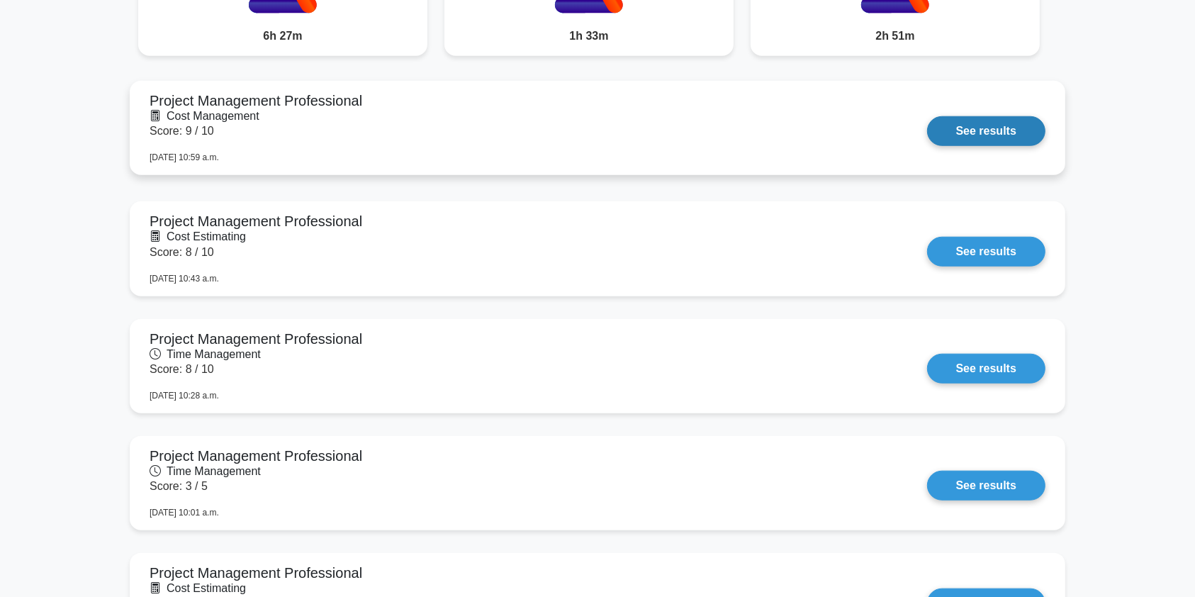
click at [927, 138] on link "See results" at bounding box center [986, 131] width 118 height 30
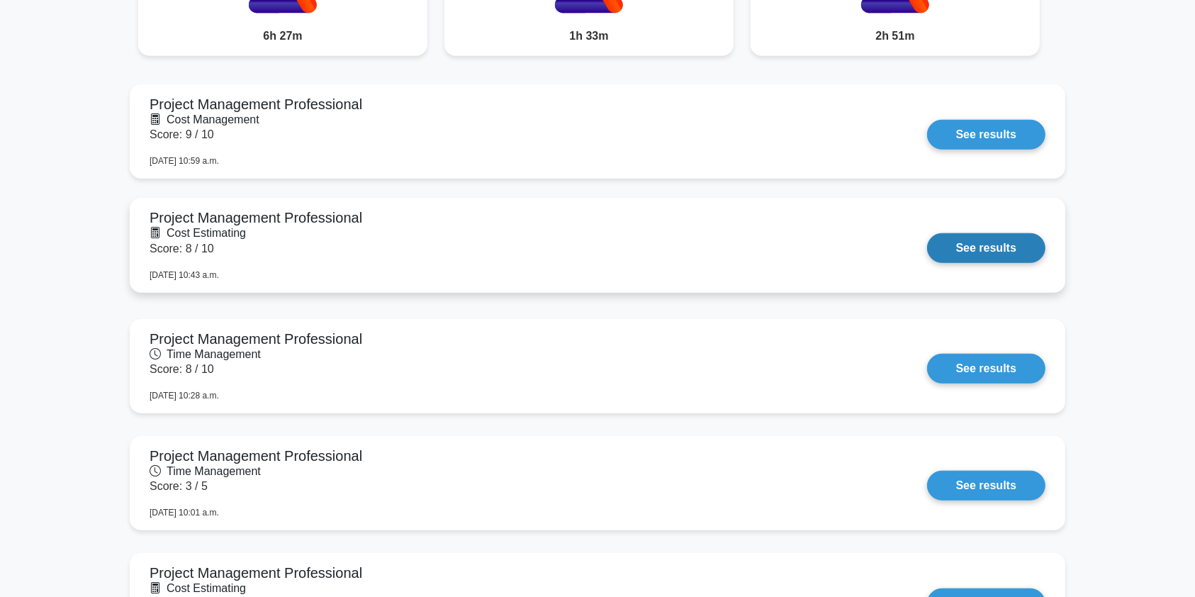
click at [1008, 248] on link "See results" at bounding box center [986, 248] width 118 height 30
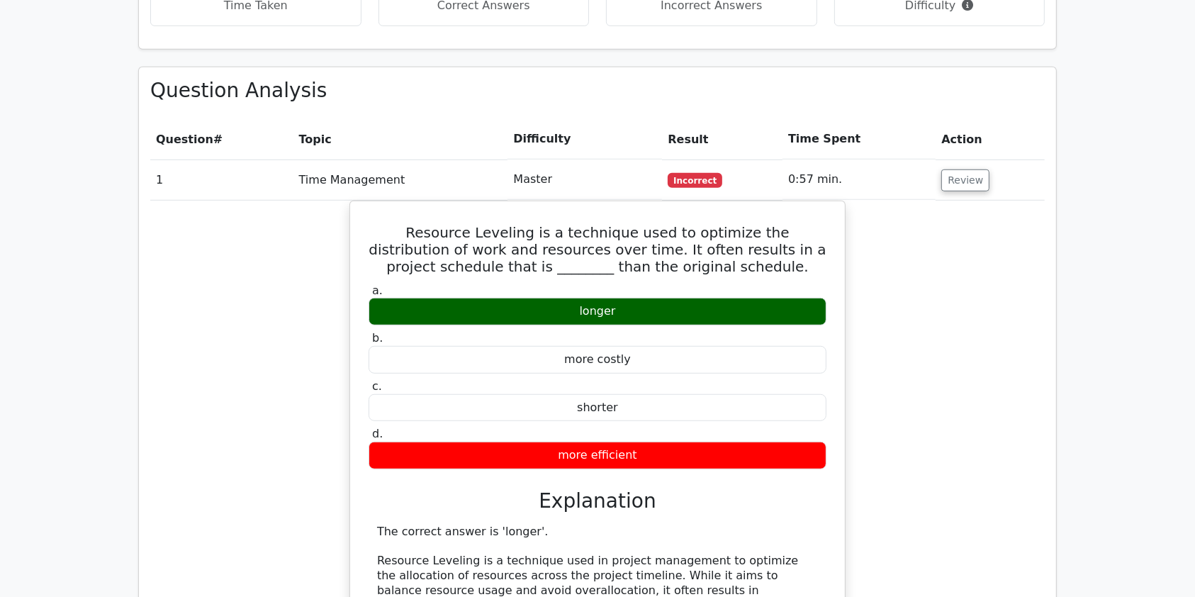
scroll to position [992, 0]
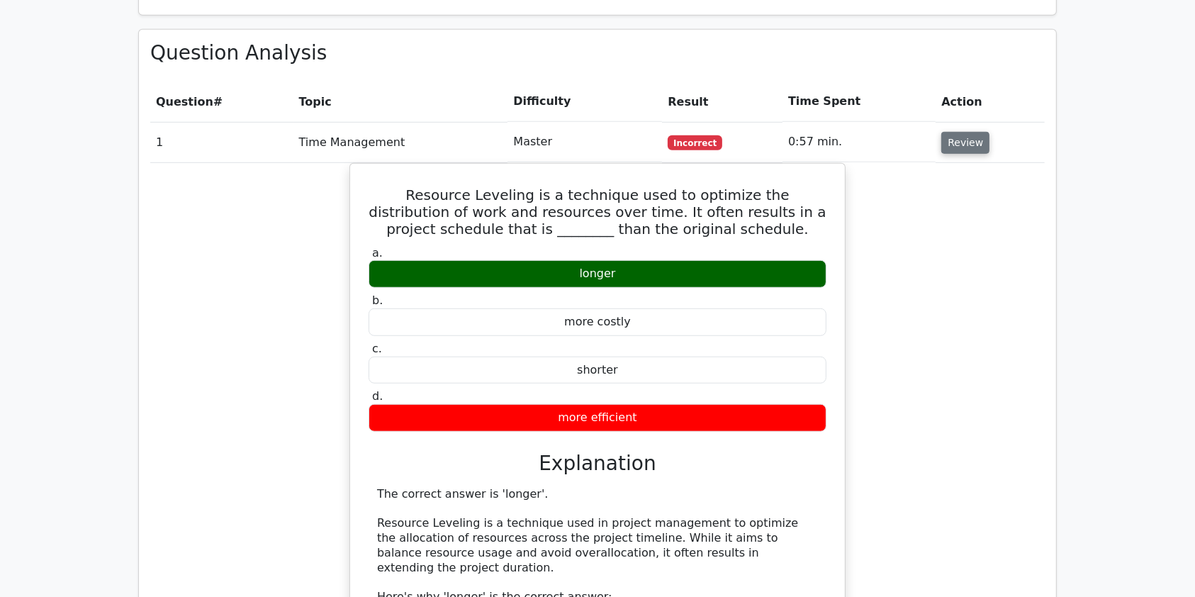
click at [957, 132] on button "Review" at bounding box center [965, 143] width 48 height 22
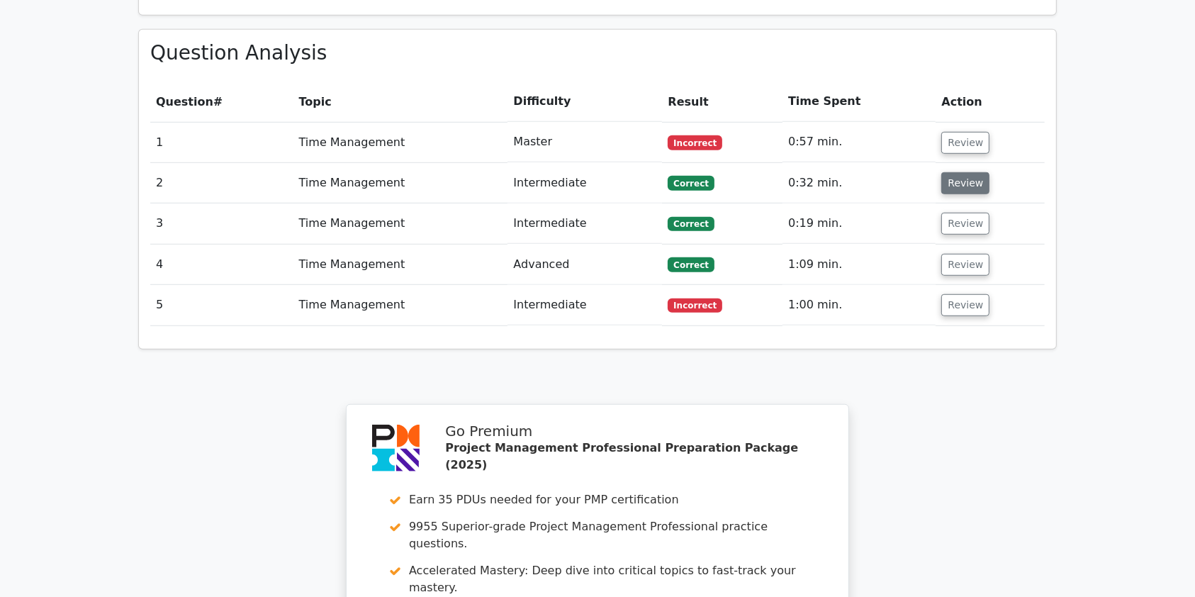
click at [968, 172] on button "Review" at bounding box center [965, 183] width 48 height 22
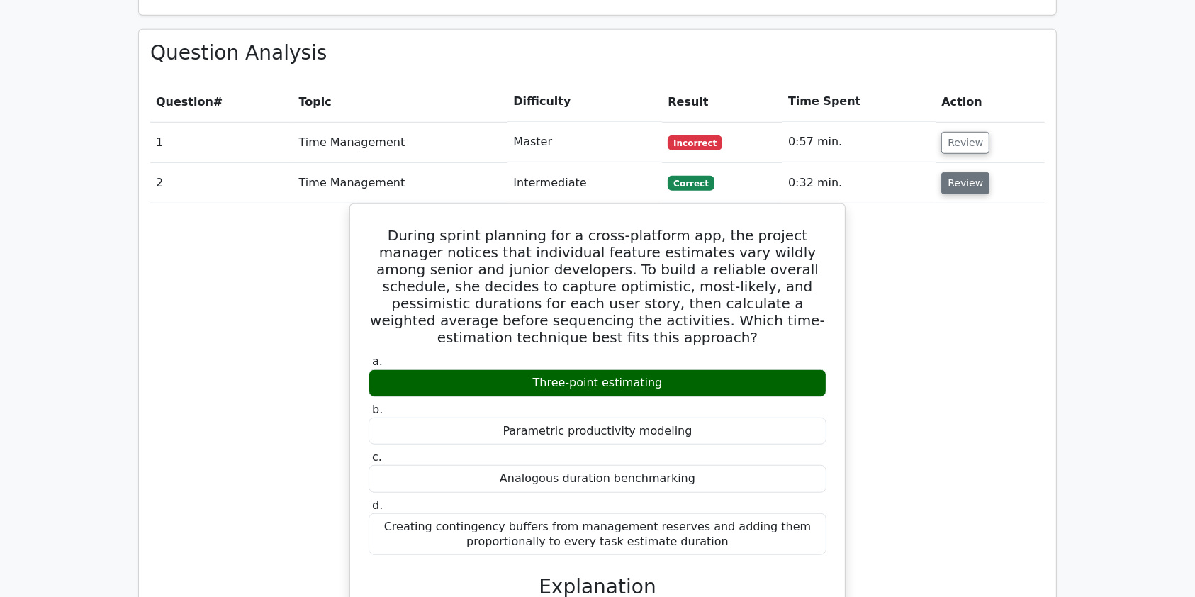
click at [968, 172] on button "Review" at bounding box center [965, 183] width 48 height 22
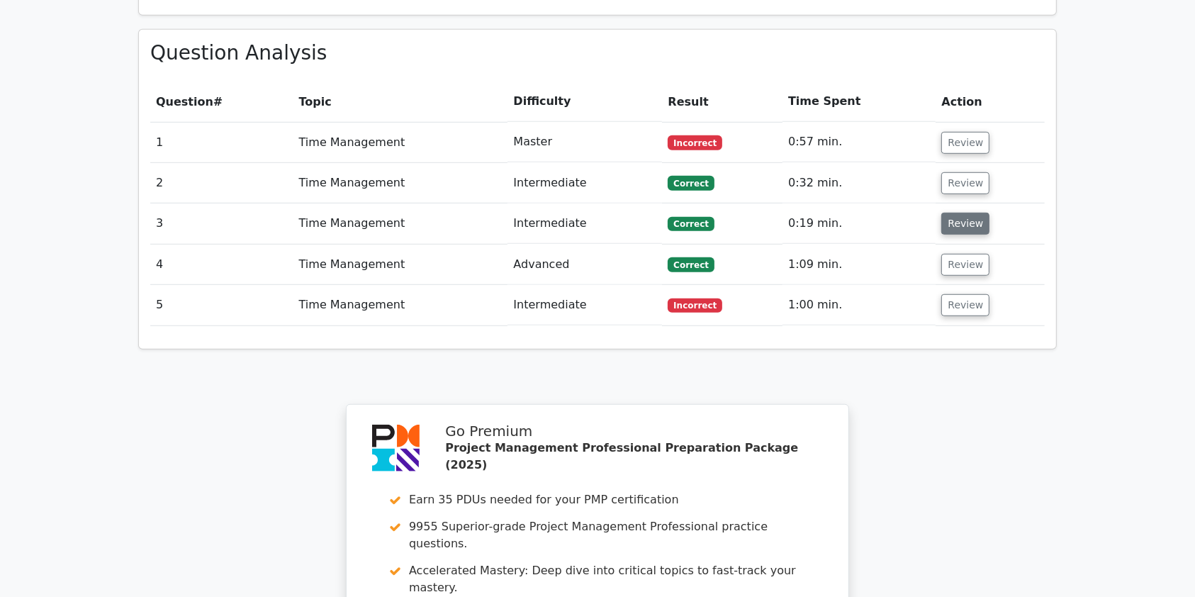
click at [958, 213] on button "Review" at bounding box center [965, 224] width 48 height 22
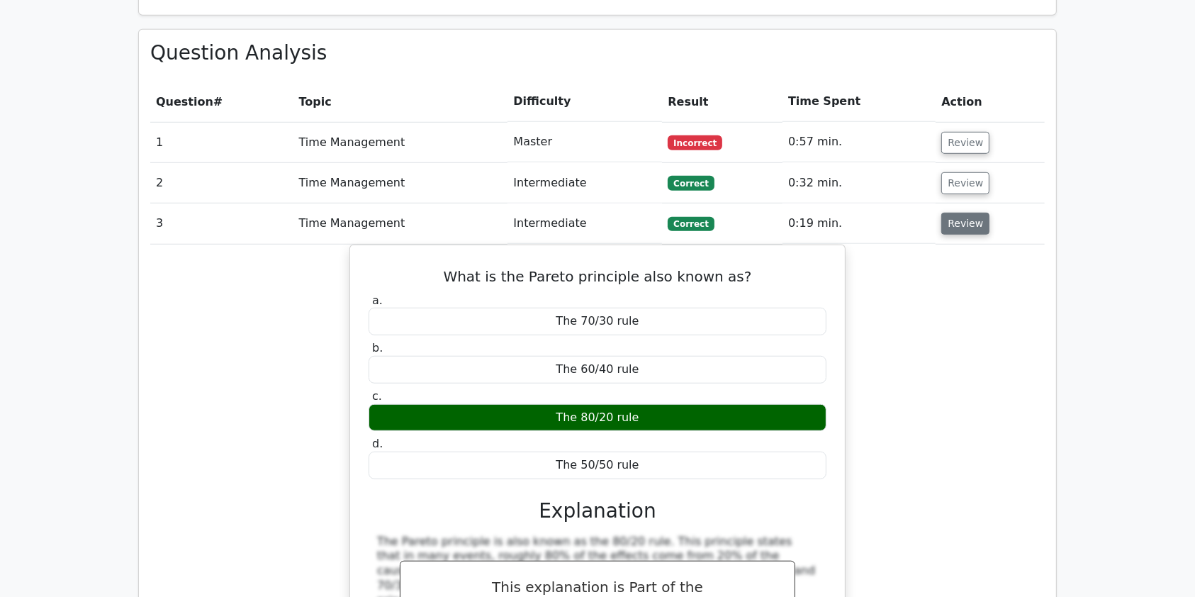
click at [975, 213] on button "Review" at bounding box center [965, 224] width 48 height 22
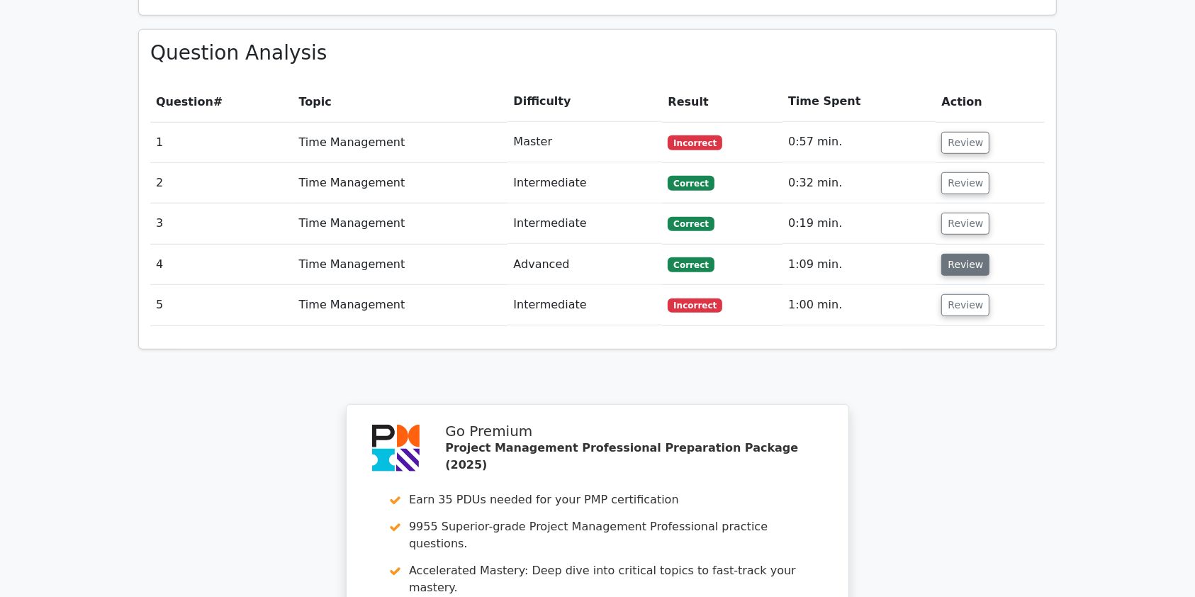
click at [963, 254] on button "Review" at bounding box center [965, 265] width 48 height 22
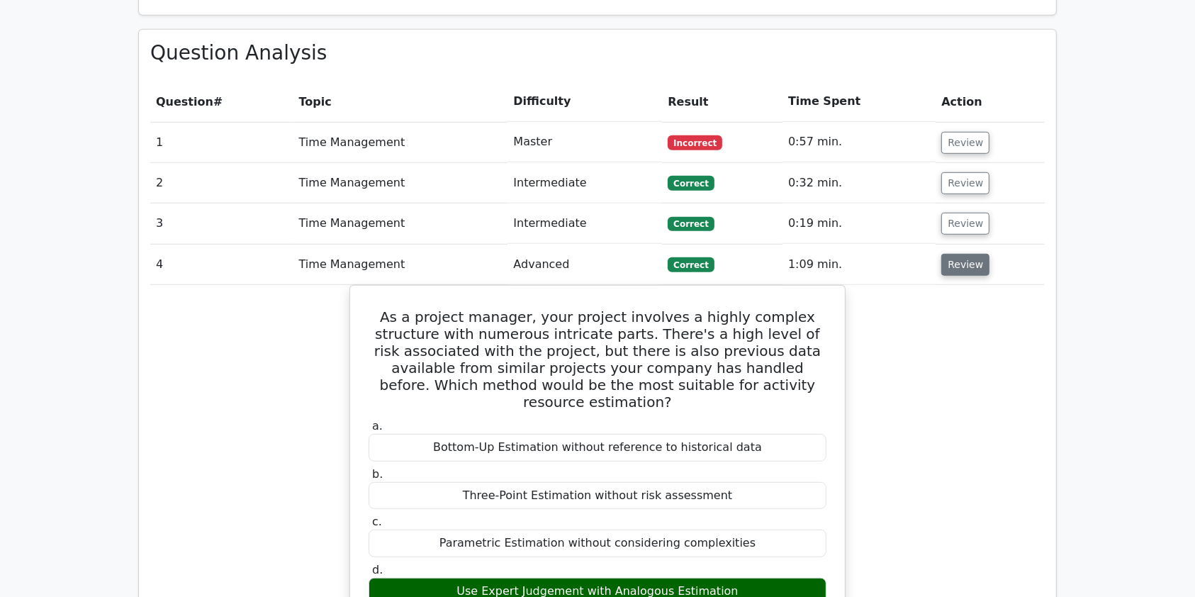
click at [962, 254] on button "Review" at bounding box center [965, 265] width 48 height 22
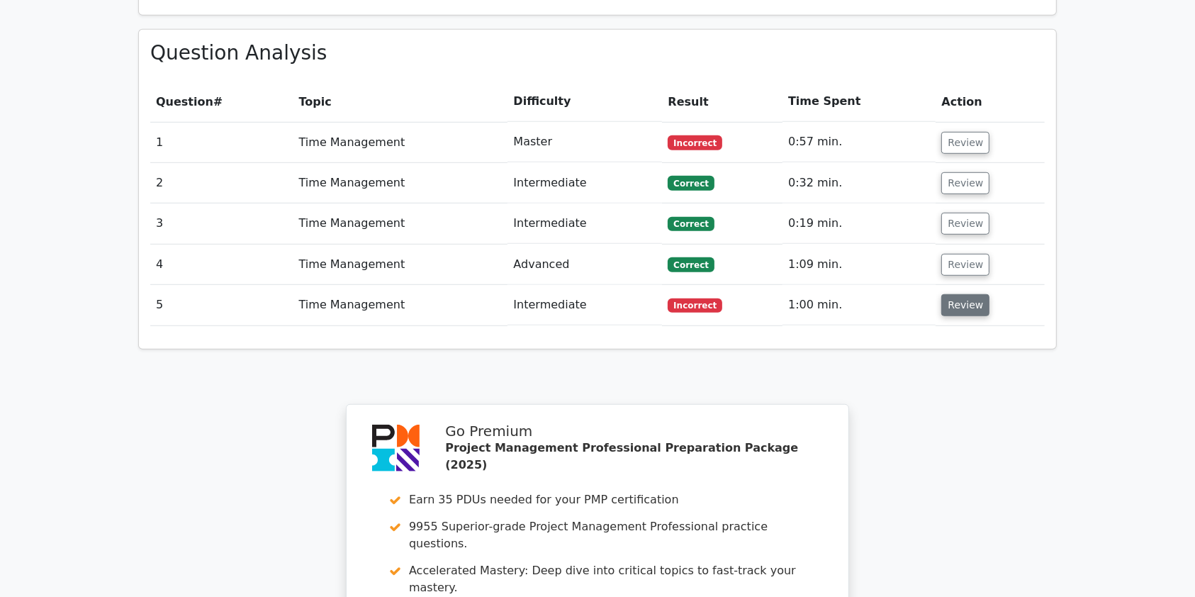
click at [955, 294] on button "Review" at bounding box center [965, 305] width 48 height 22
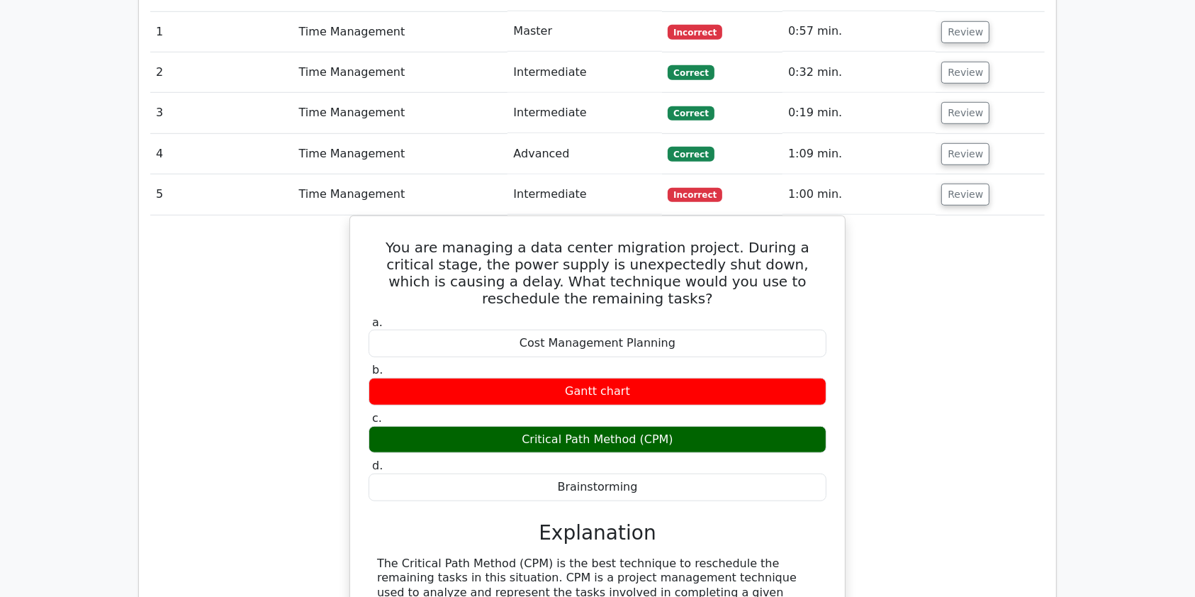
scroll to position [1033, 0]
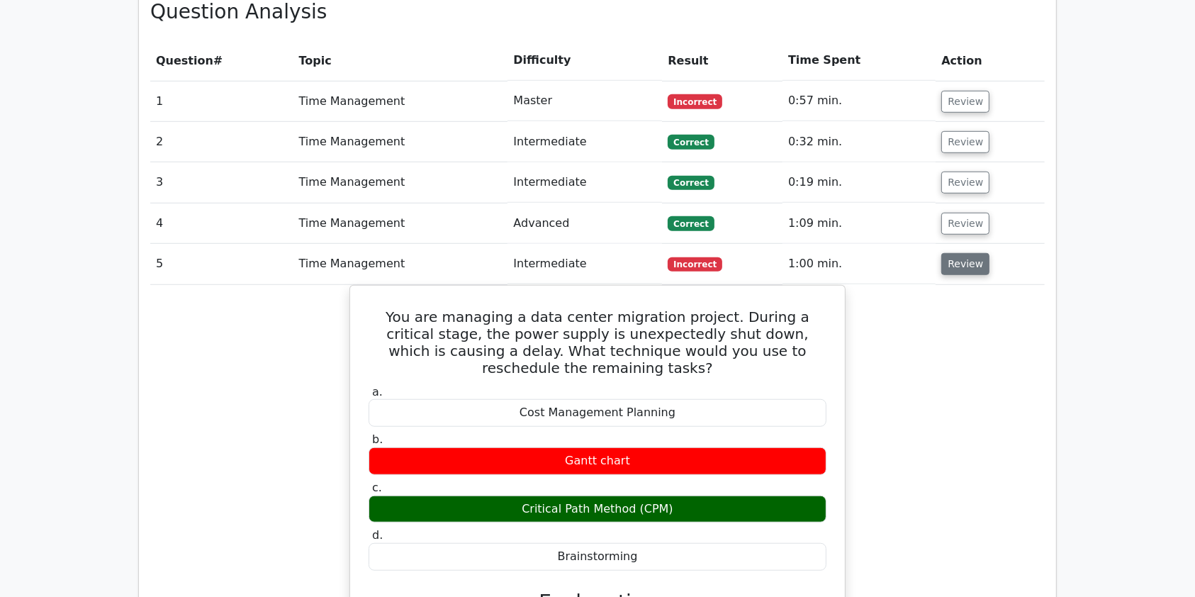
click at [958, 253] on button "Review" at bounding box center [965, 264] width 48 height 22
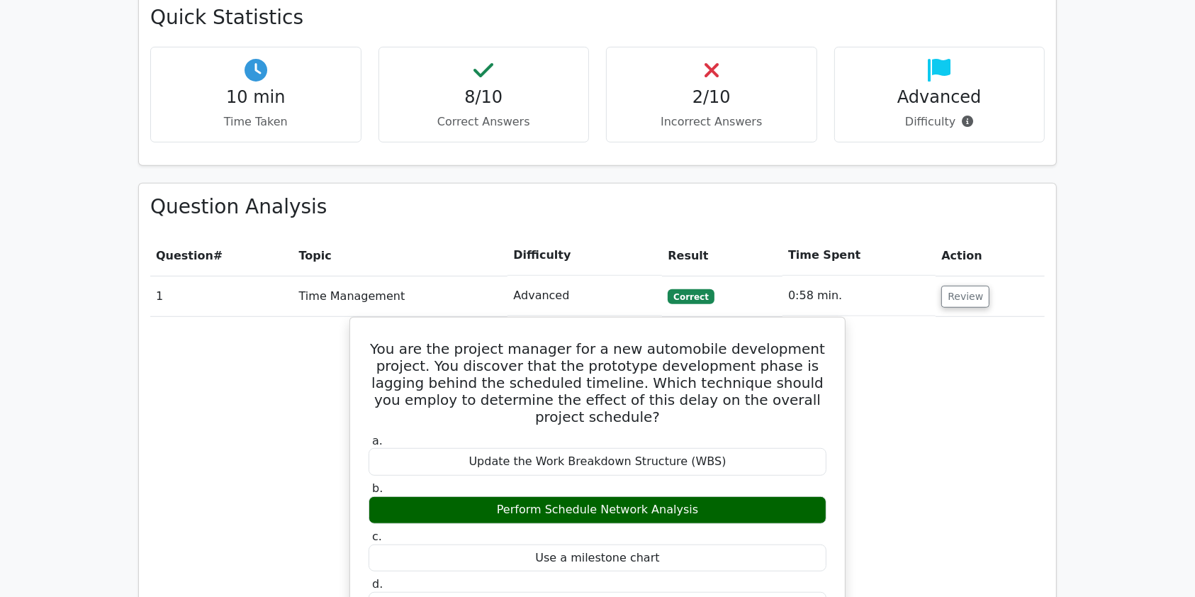
scroll to position [896, 0]
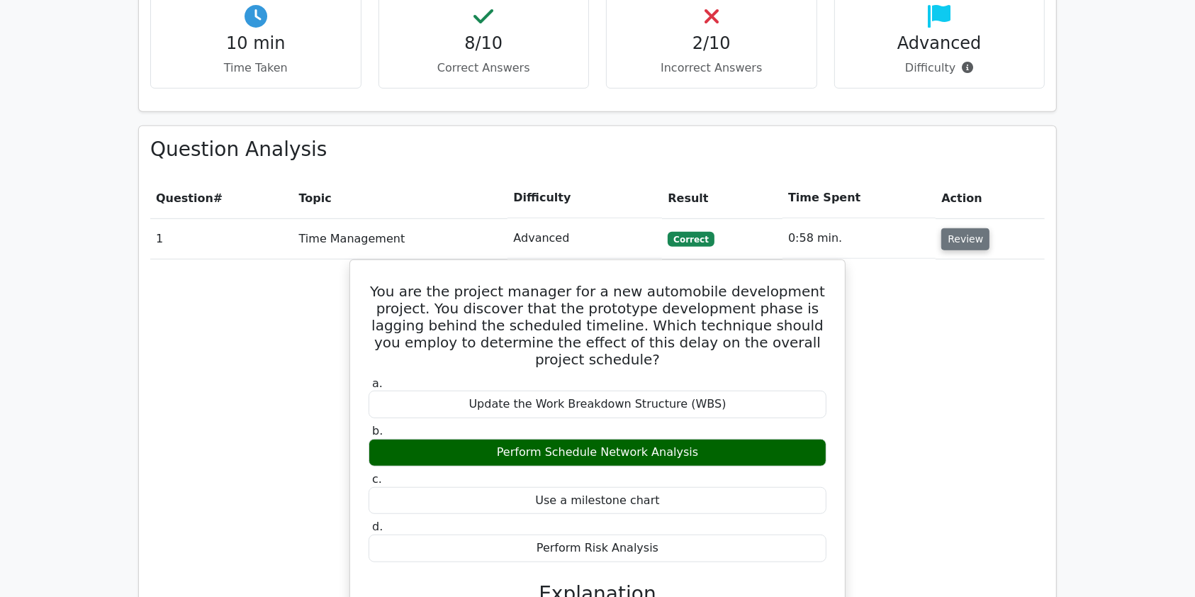
click at [964, 228] on button "Review" at bounding box center [965, 239] width 48 height 22
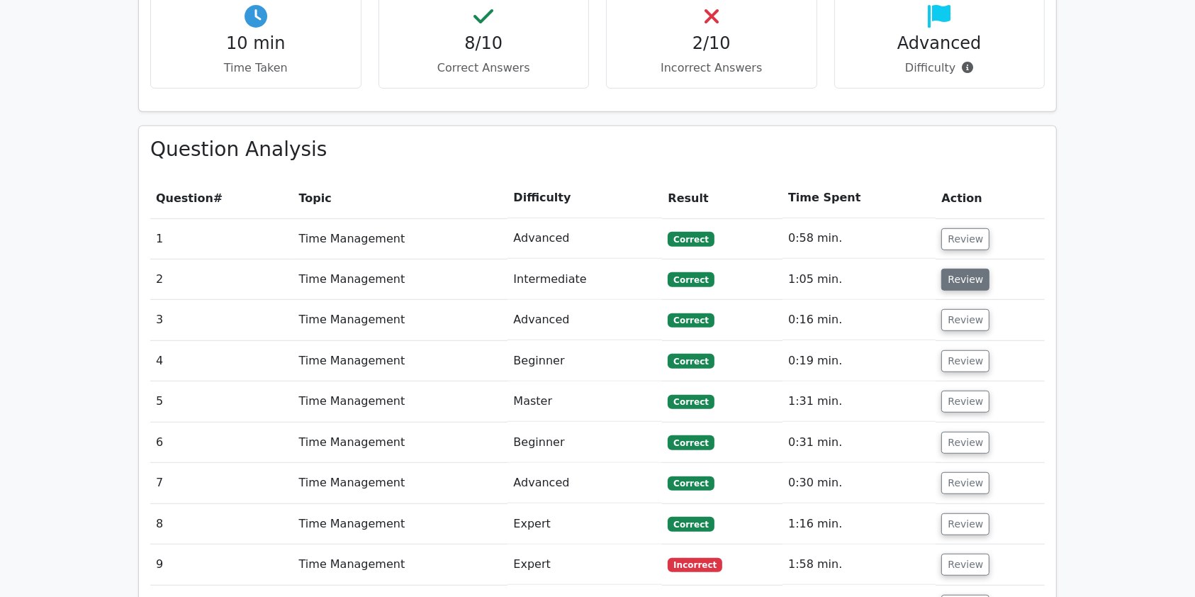
click at [960, 269] on button "Review" at bounding box center [965, 280] width 48 height 22
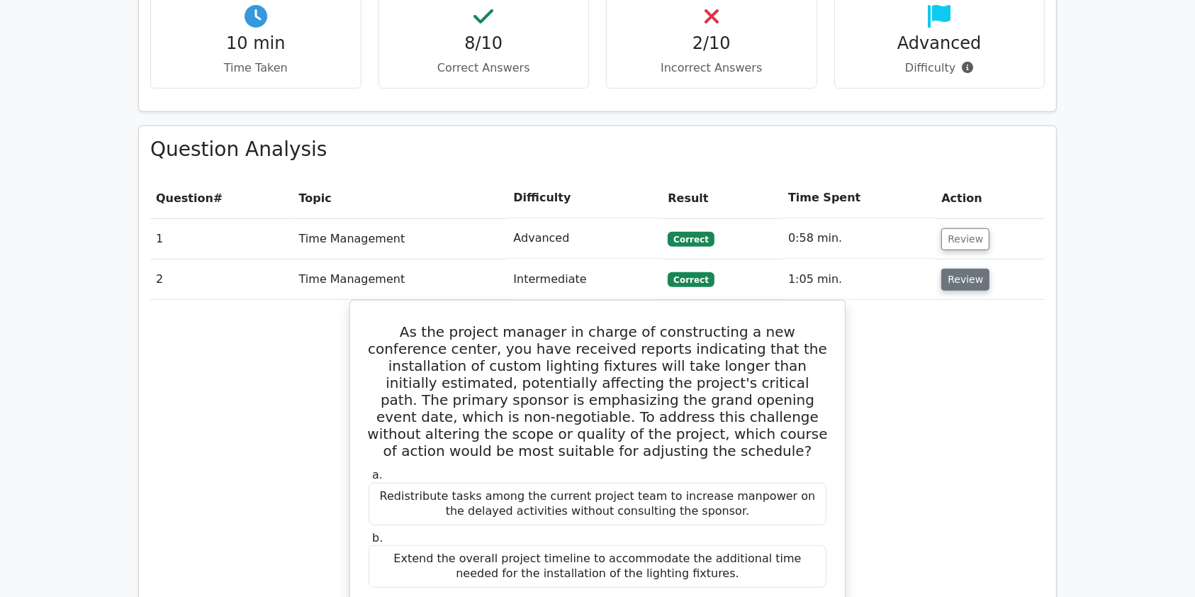
click at [960, 269] on button "Review" at bounding box center [965, 280] width 48 height 22
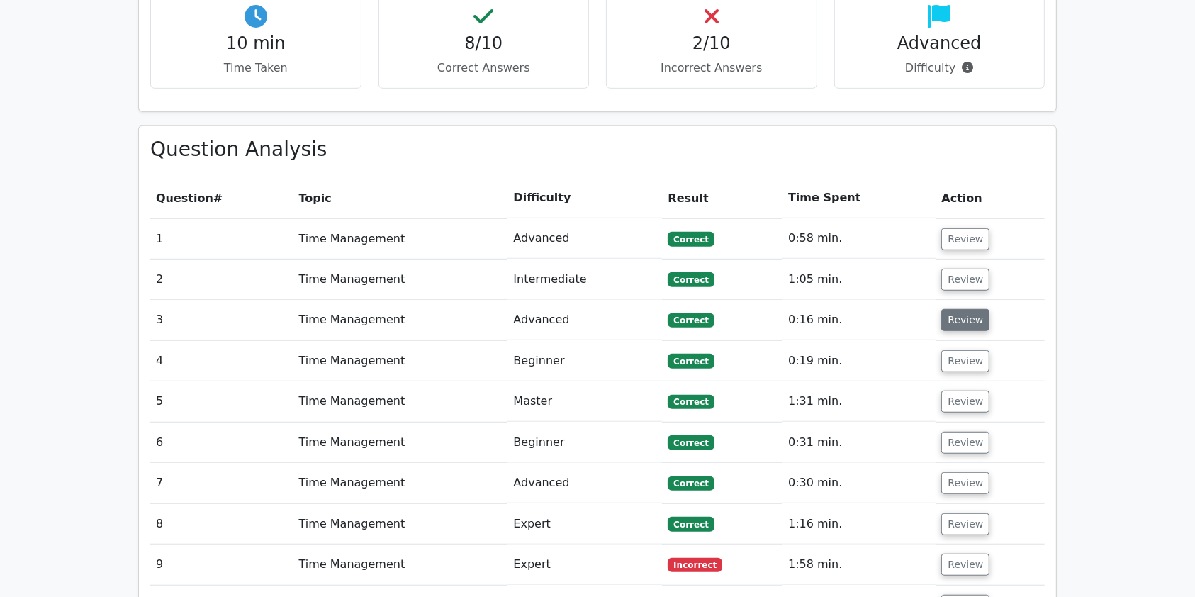
click at [962, 309] on button "Review" at bounding box center [965, 320] width 48 height 22
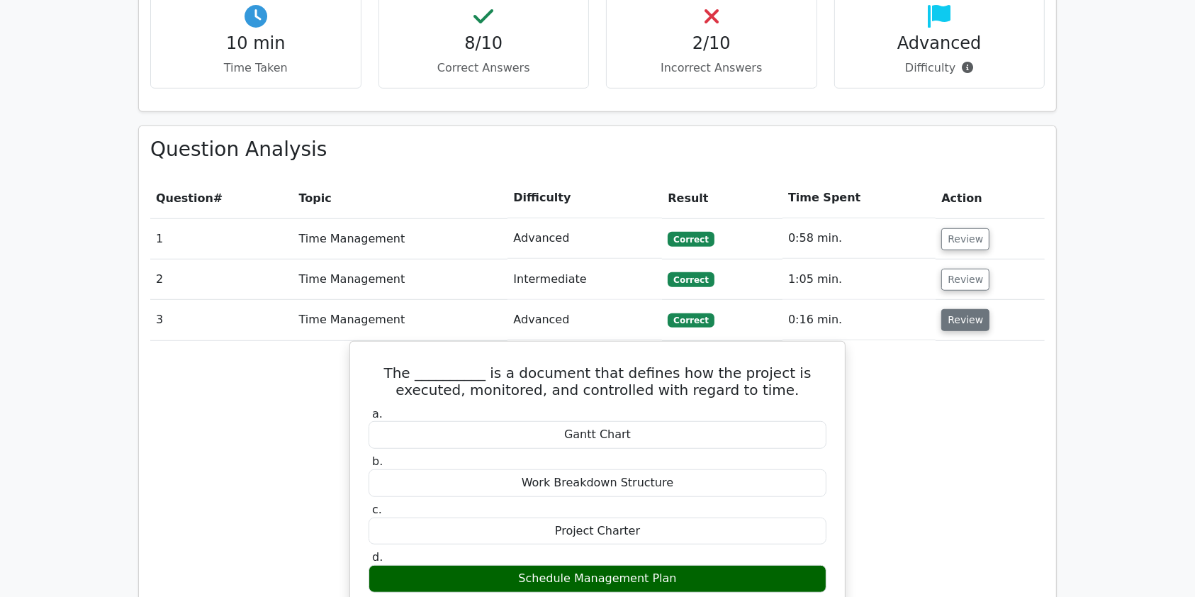
click at [962, 309] on button "Review" at bounding box center [965, 320] width 48 height 22
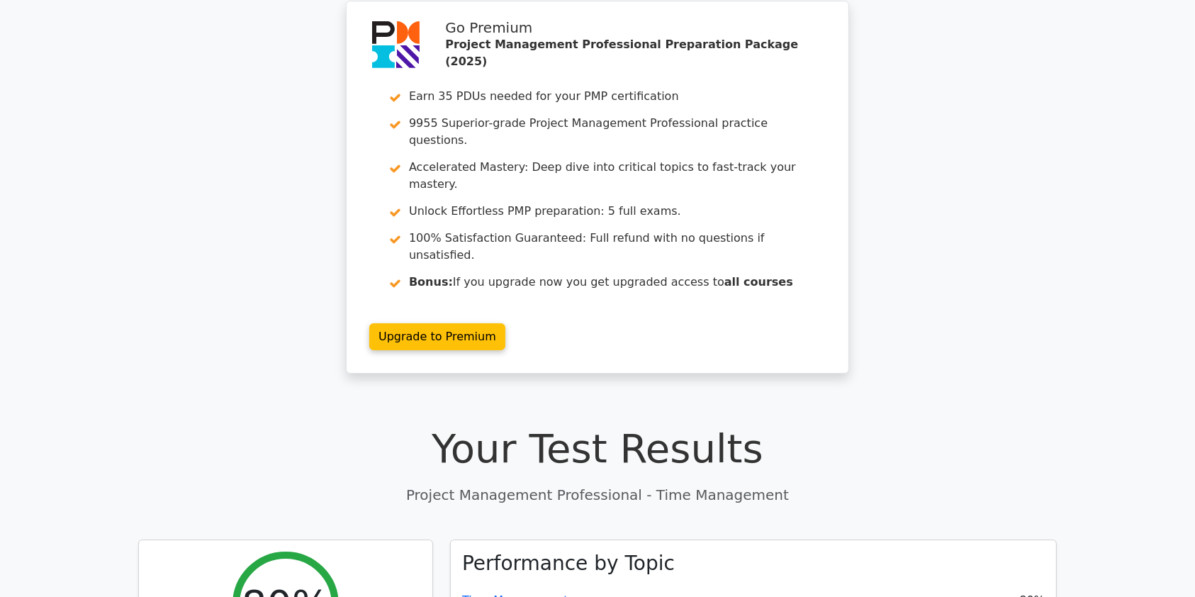
scroll to position [0, 0]
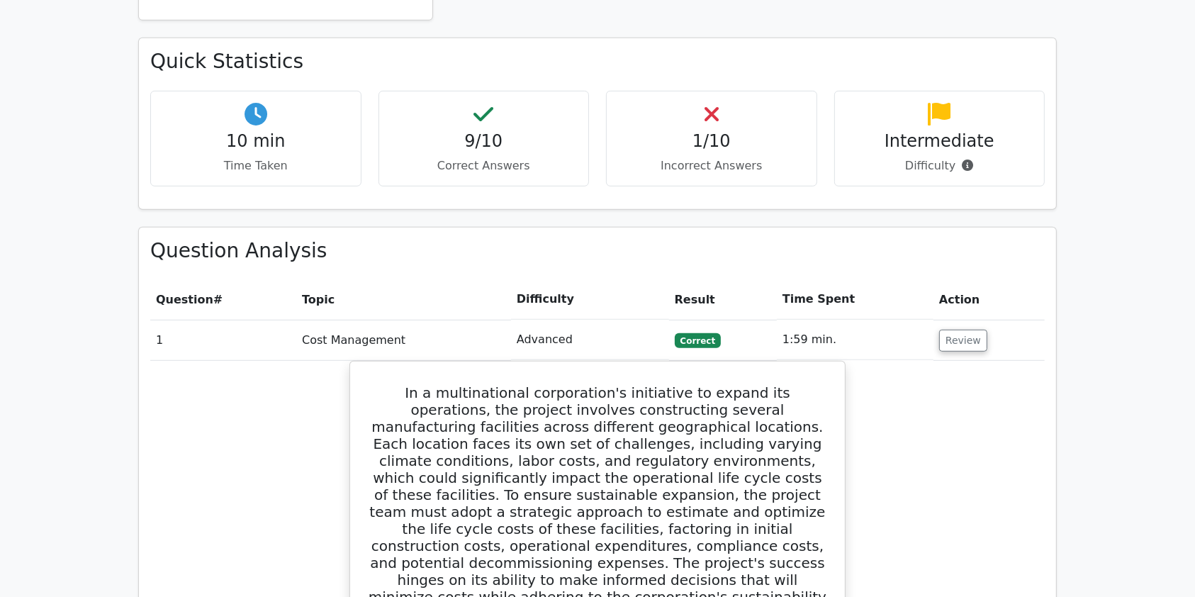
scroll to position [763, 0]
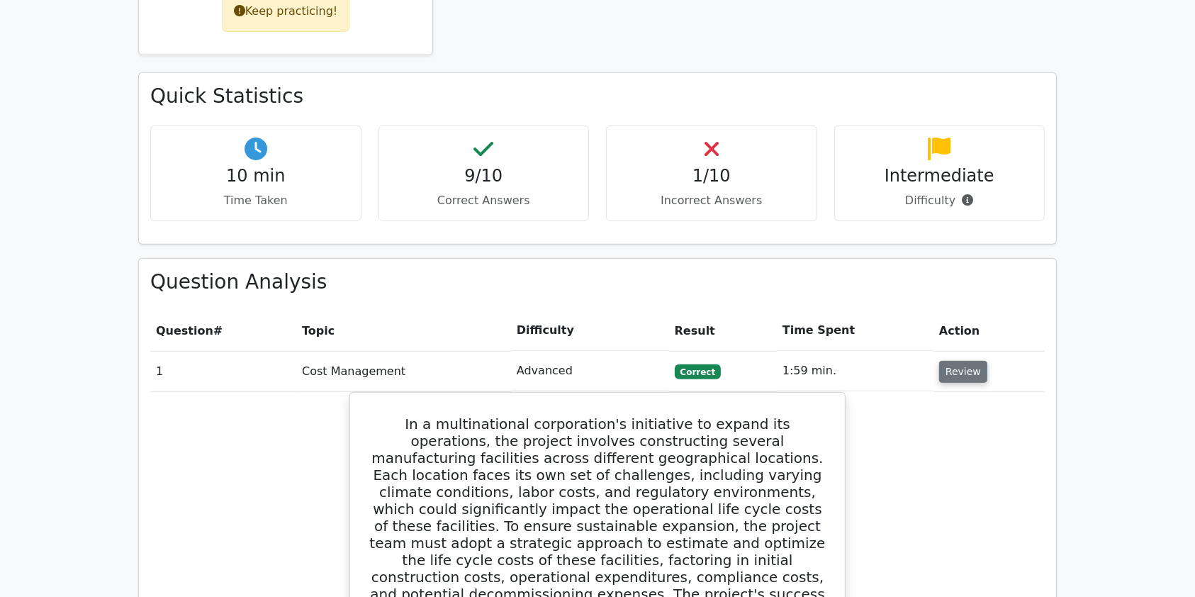
click at [961, 361] on button "Review" at bounding box center [963, 372] width 48 height 22
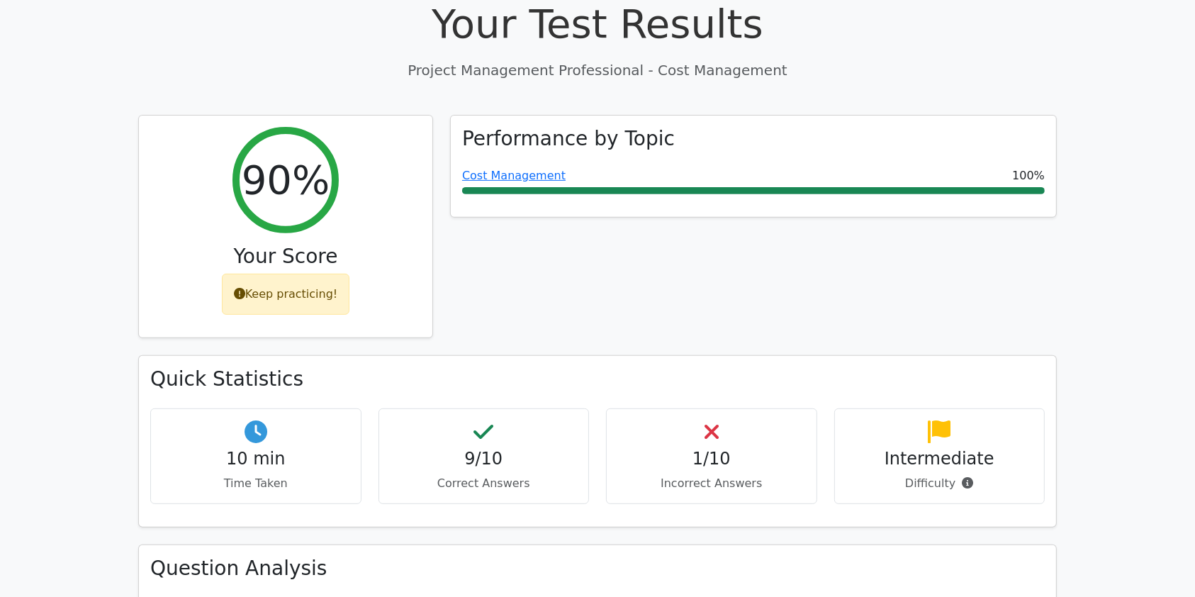
scroll to position [466, 0]
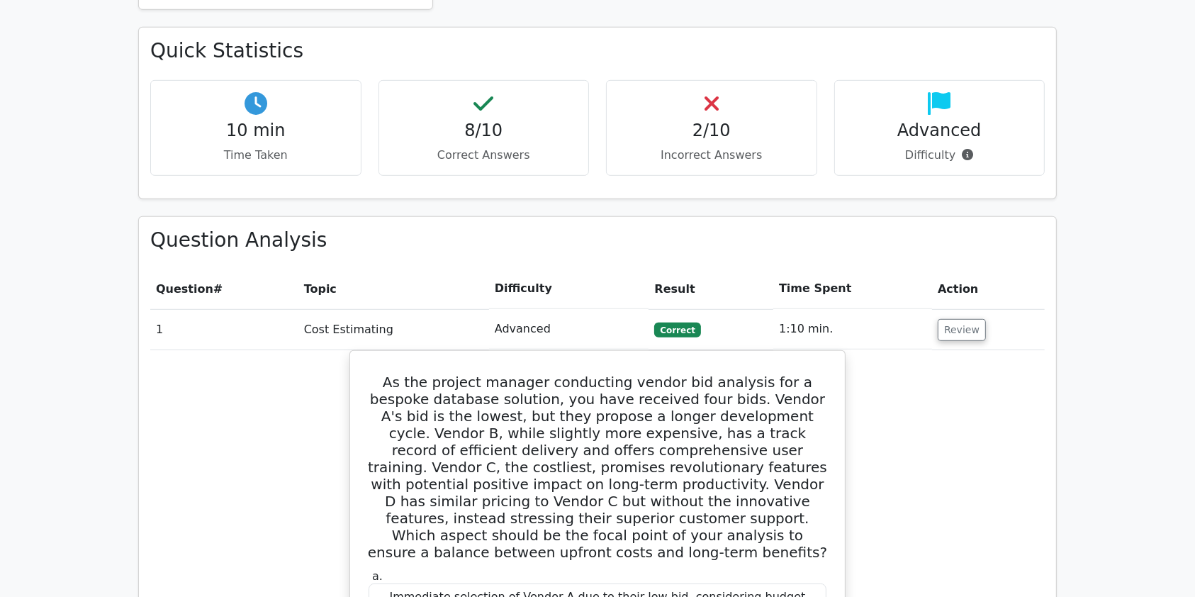
scroll to position [829, 0]
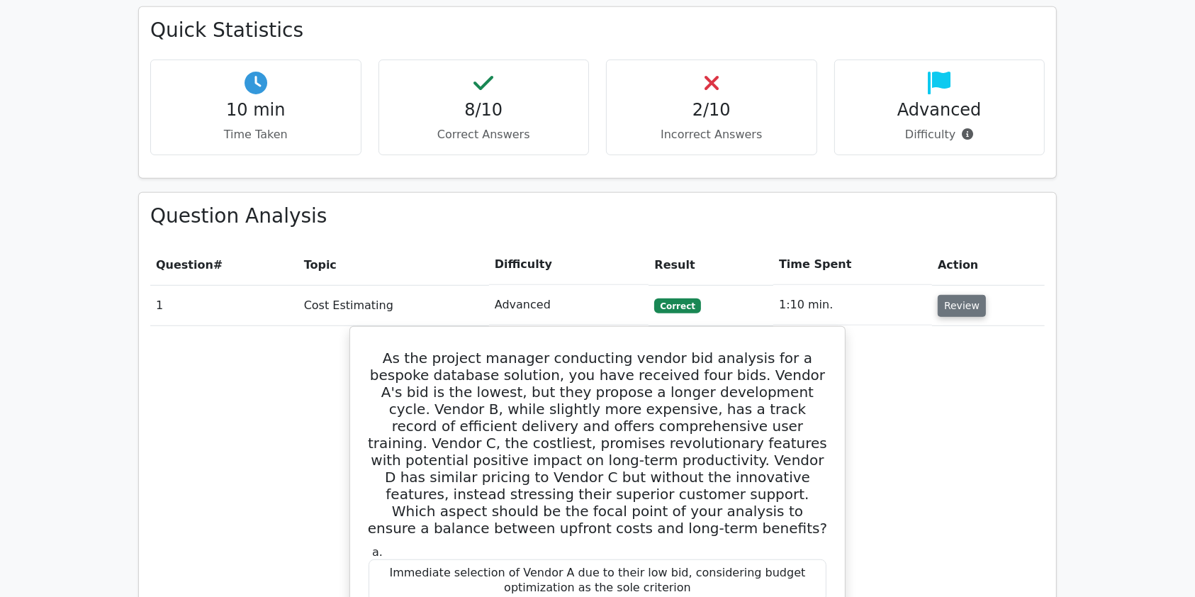
click at [953, 295] on button "Review" at bounding box center [961, 306] width 48 height 22
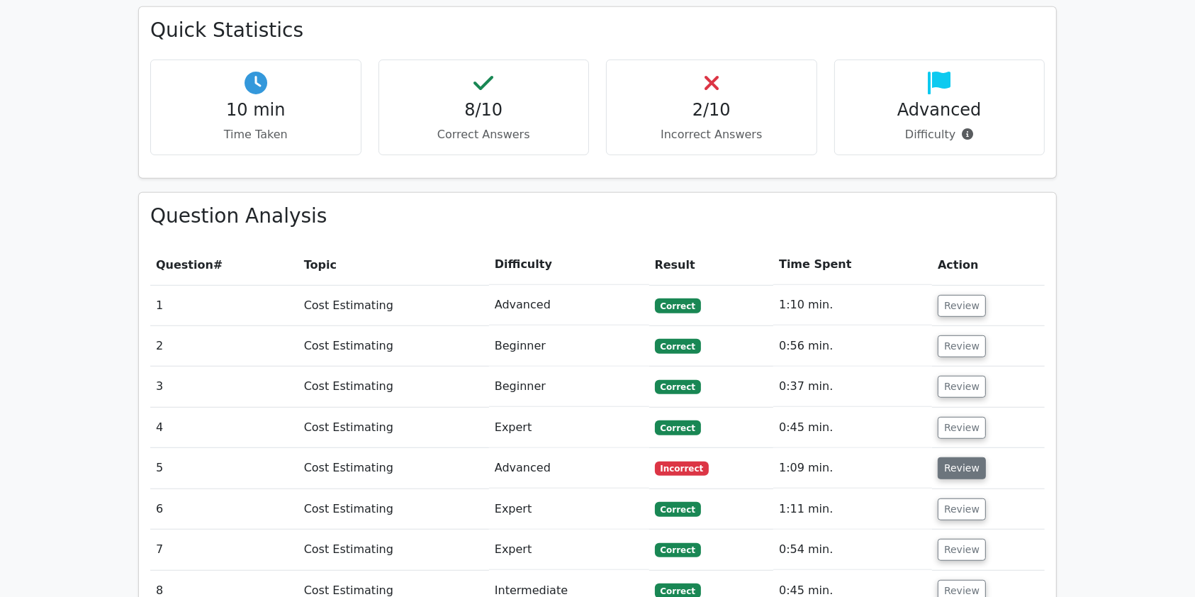
click at [954, 457] on button "Review" at bounding box center [961, 468] width 48 height 22
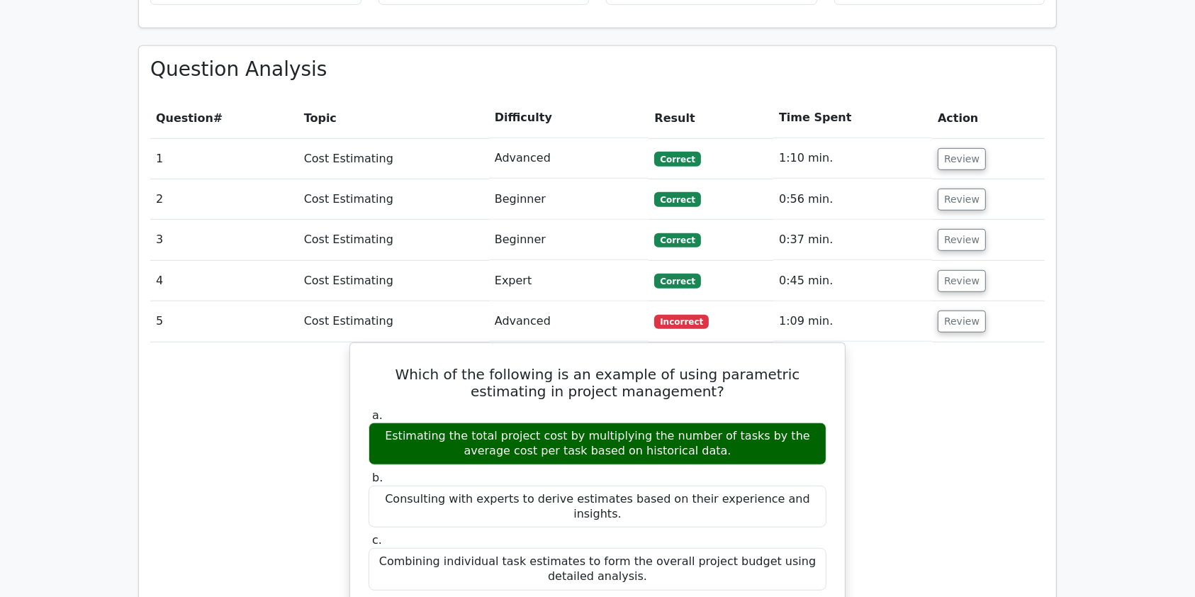
scroll to position [981, 0]
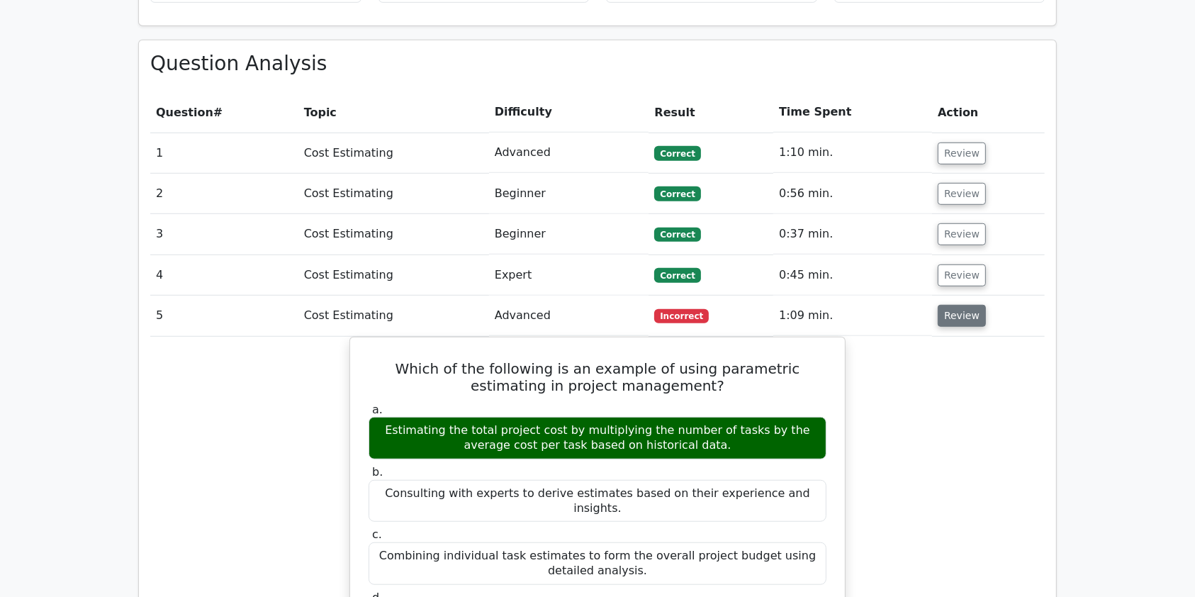
click at [969, 305] on button "Review" at bounding box center [961, 316] width 48 height 22
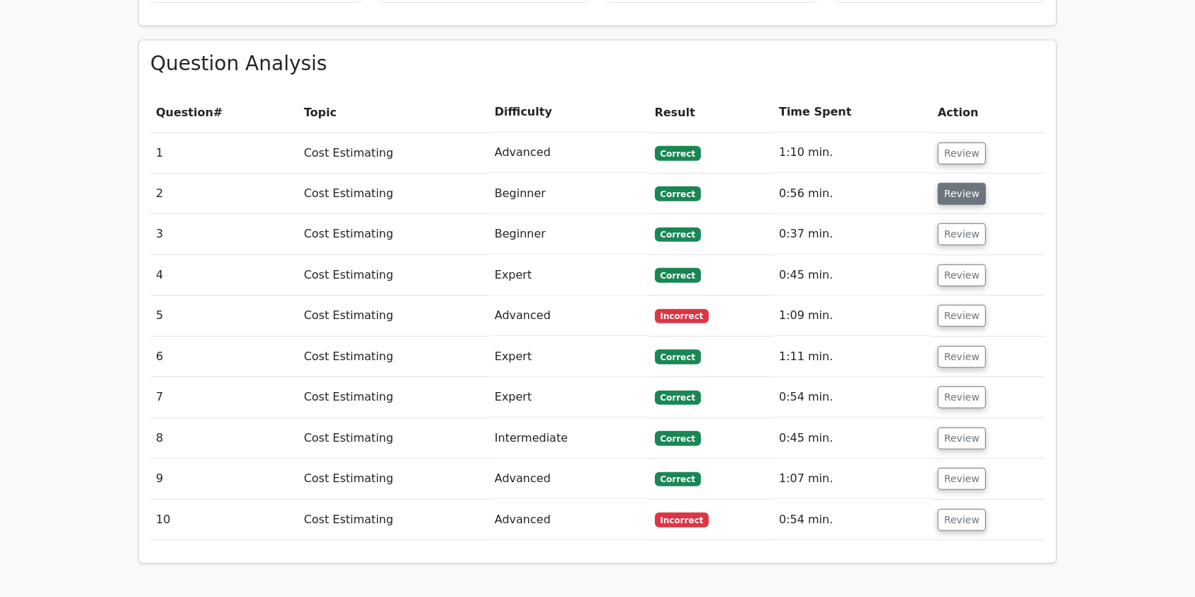
click at [965, 183] on button "Review" at bounding box center [961, 194] width 48 height 22
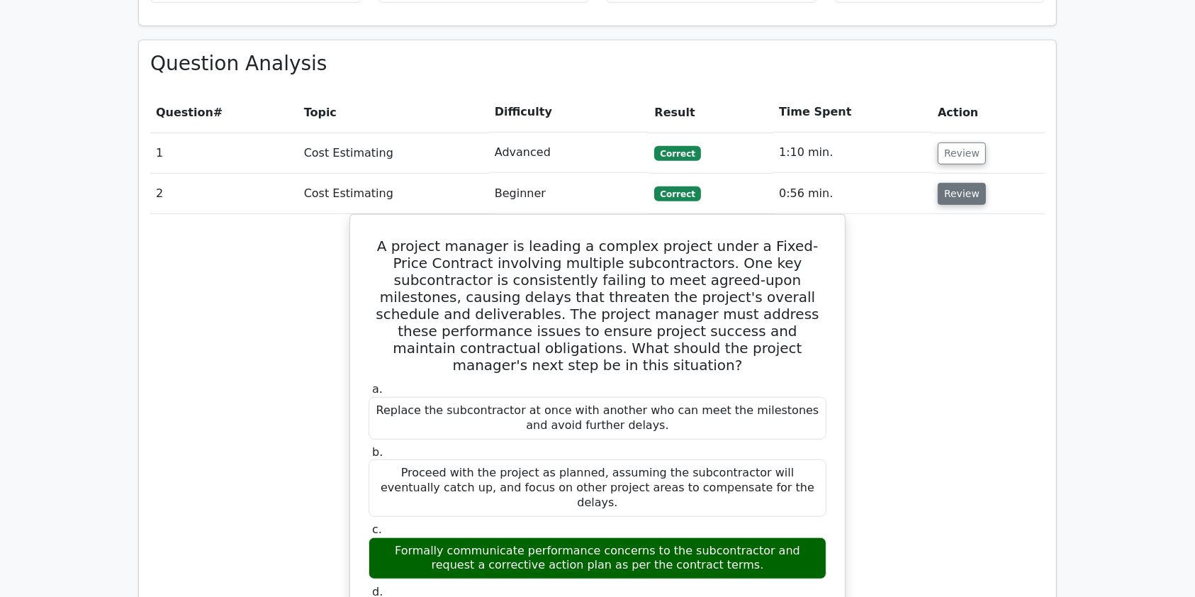
click at [965, 183] on button "Review" at bounding box center [961, 194] width 48 height 22
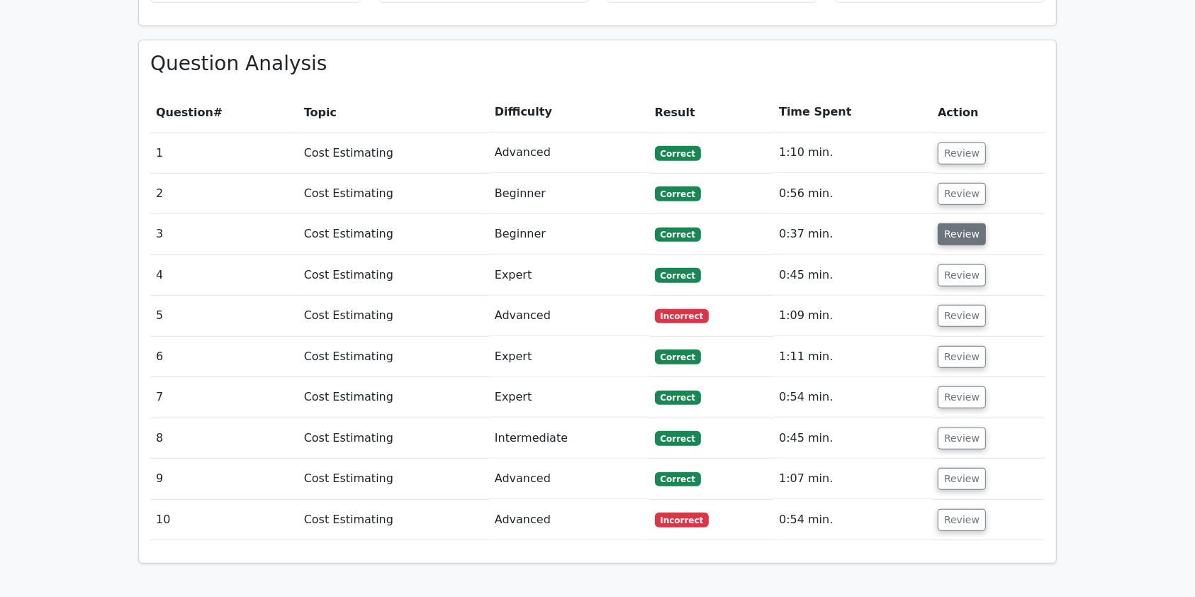
click at [968, 223] on button "Review" at bounding box center [961, 234] width 48 height 22
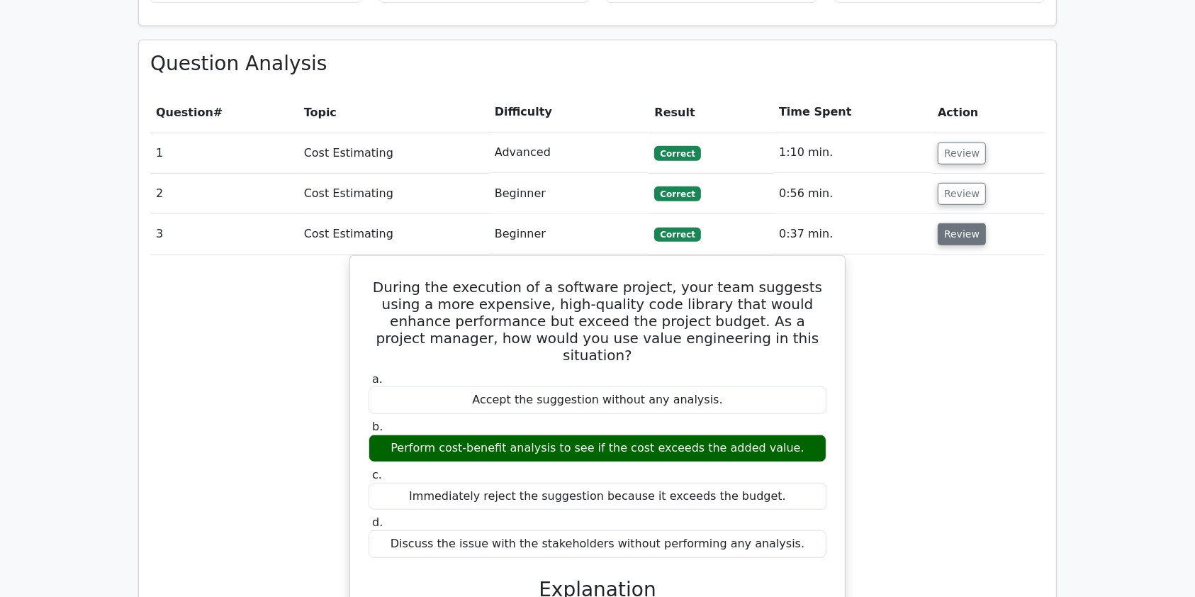
click at [968, 223] on button "Review" at bounding box center [961, 234] width 48 height 22
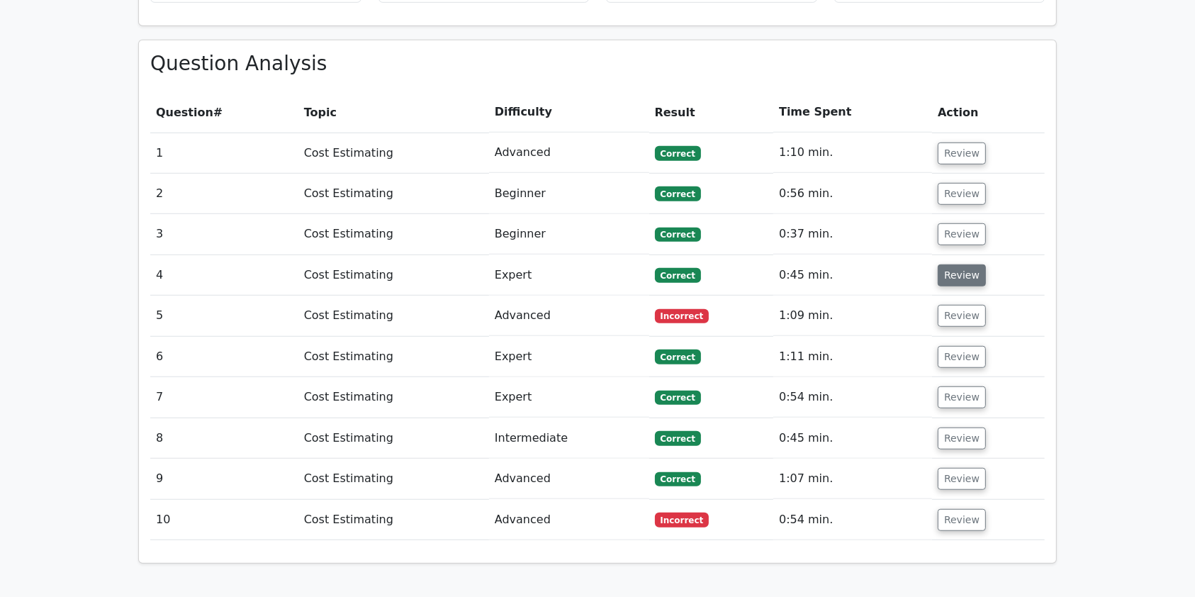
click at [968, 264] on button "Review" at bounding box center [961, 275] width 48 height 22
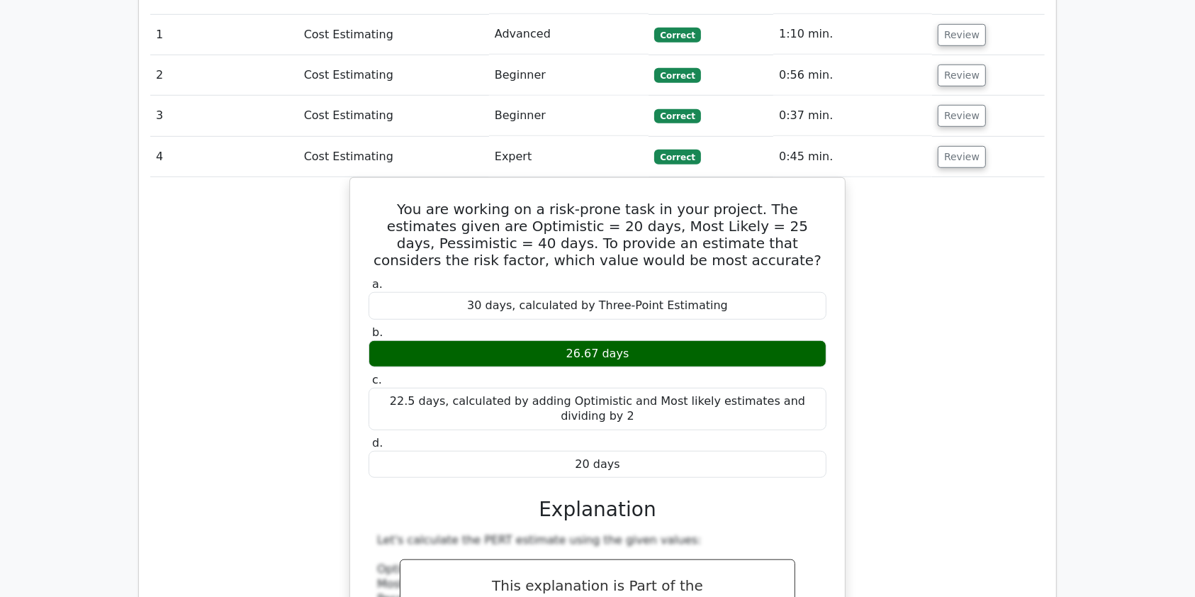
scroll to position [981, 0]
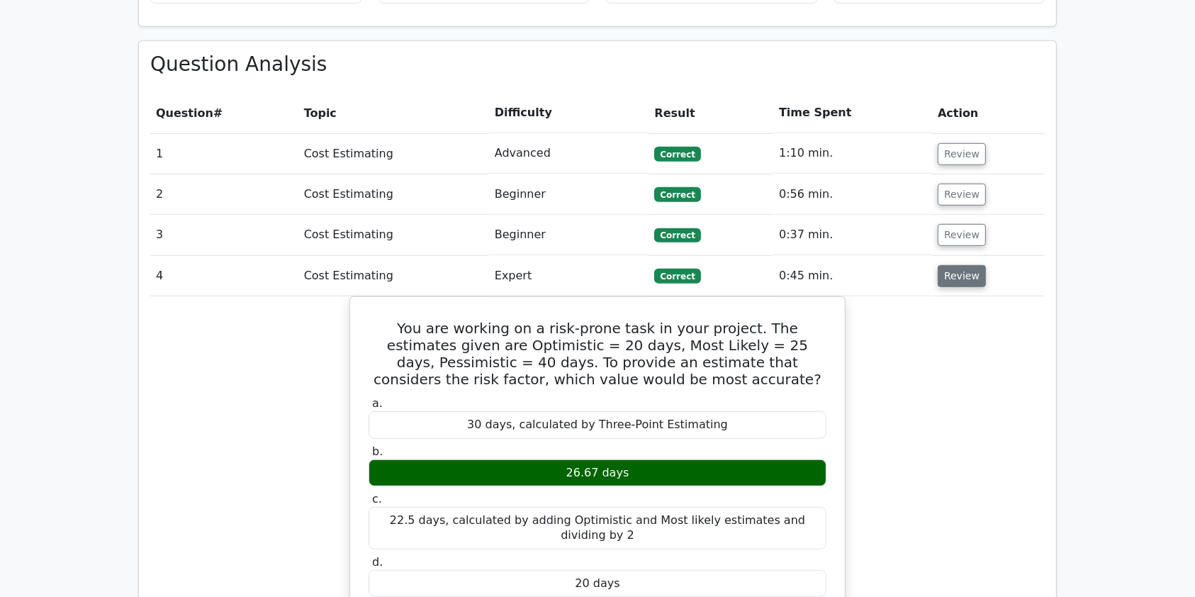
click at [962, 265] on button "Review" at bounding box center [961, 276] width 48 height 22
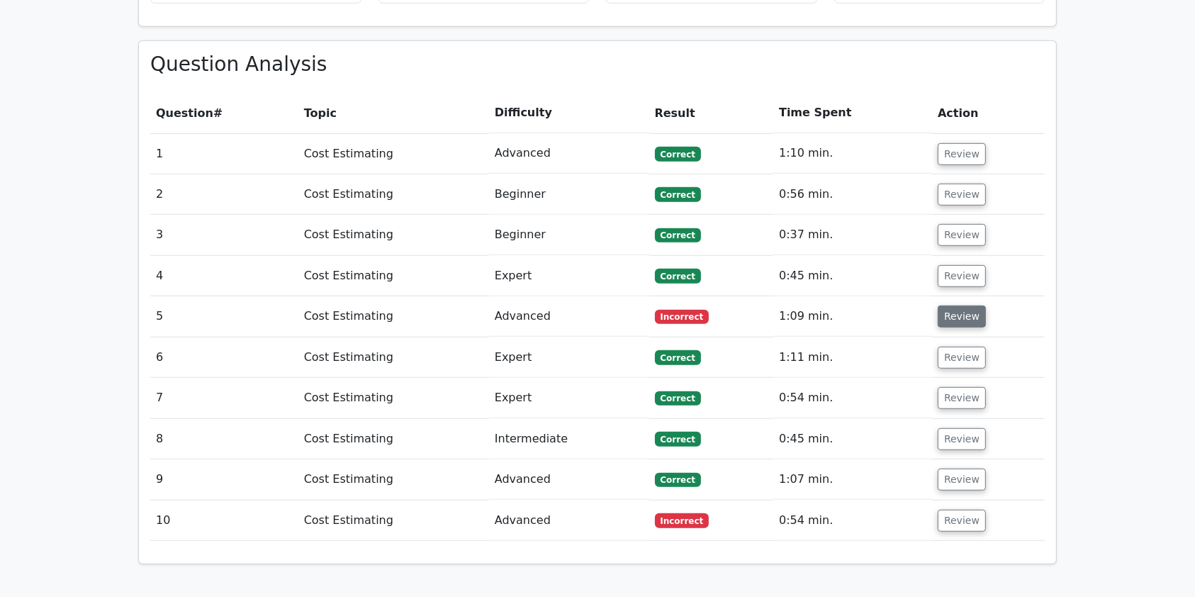
click at [957, 305] on button "Review" at bounding box center [961, 316] width 48 height 22
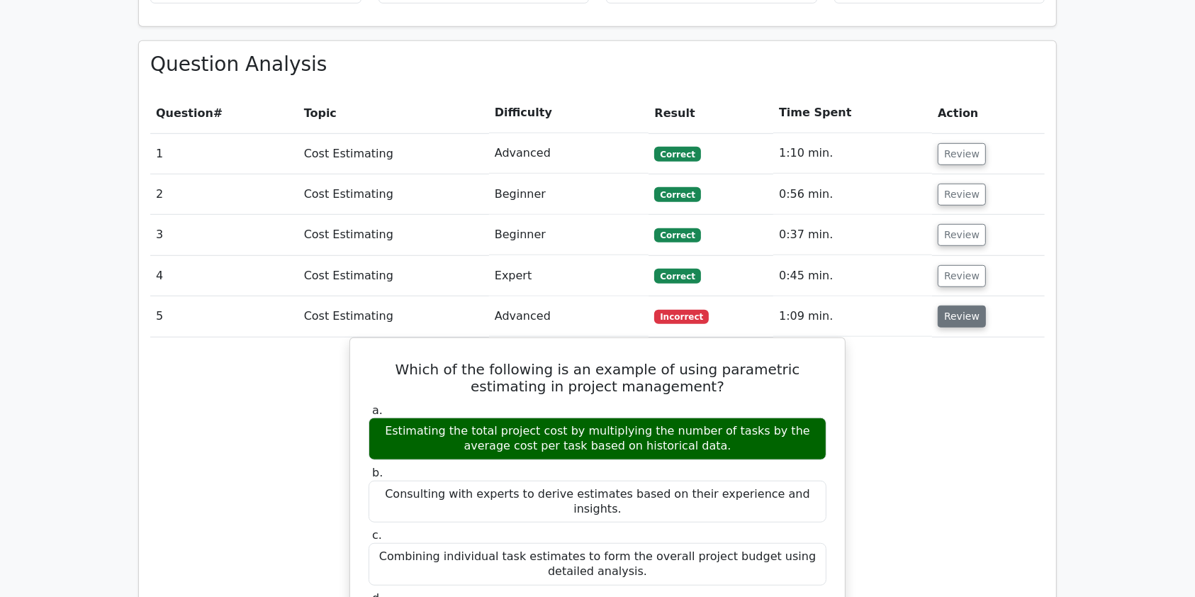
click at [957, 305] on button "Review" at bounding box center [961, 316] width 48 height 22
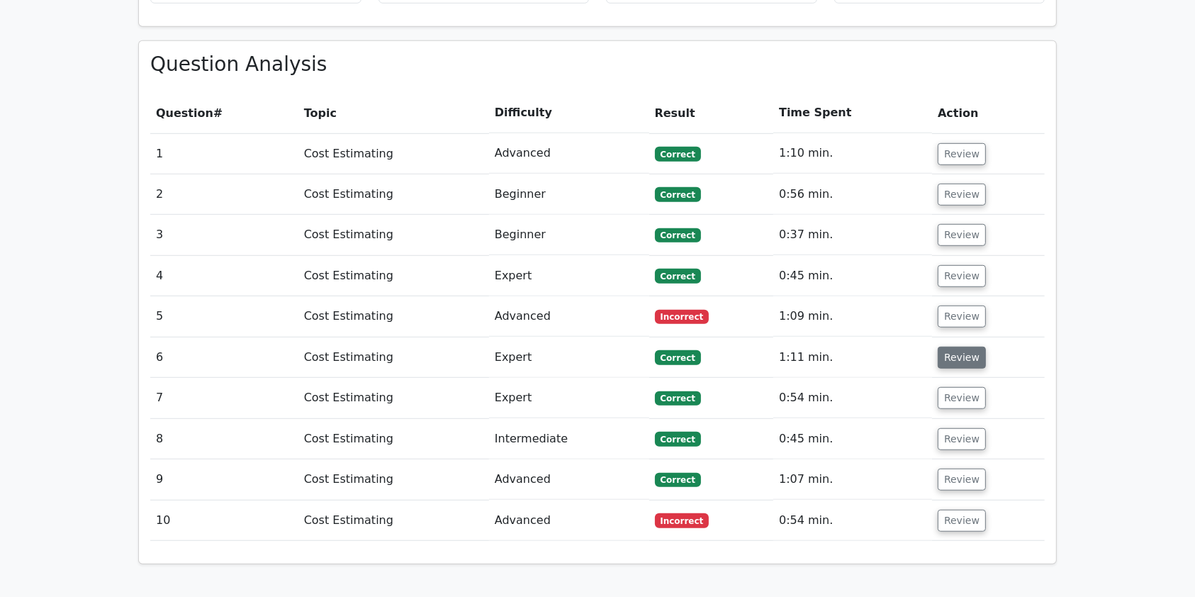
click at [957, 347] on button "Review" at bounding box center [961, 358] width 48 height 22
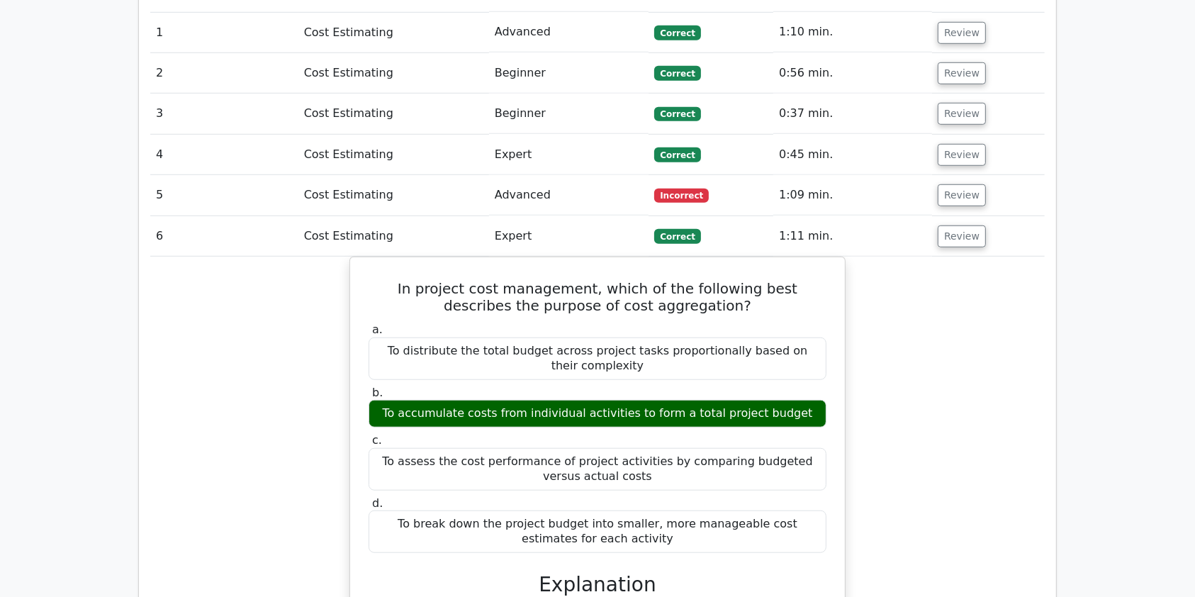
scroll to position [1111, 0]
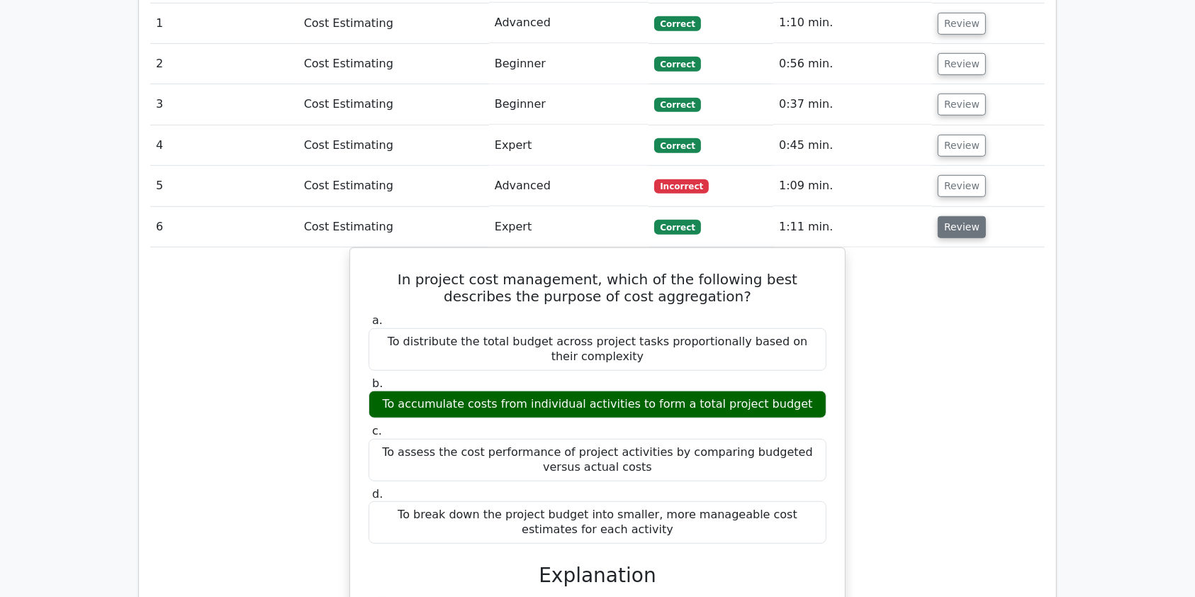
click at [944, 216] on button "Review" at bounding box center [961, 227] width 48 height 22
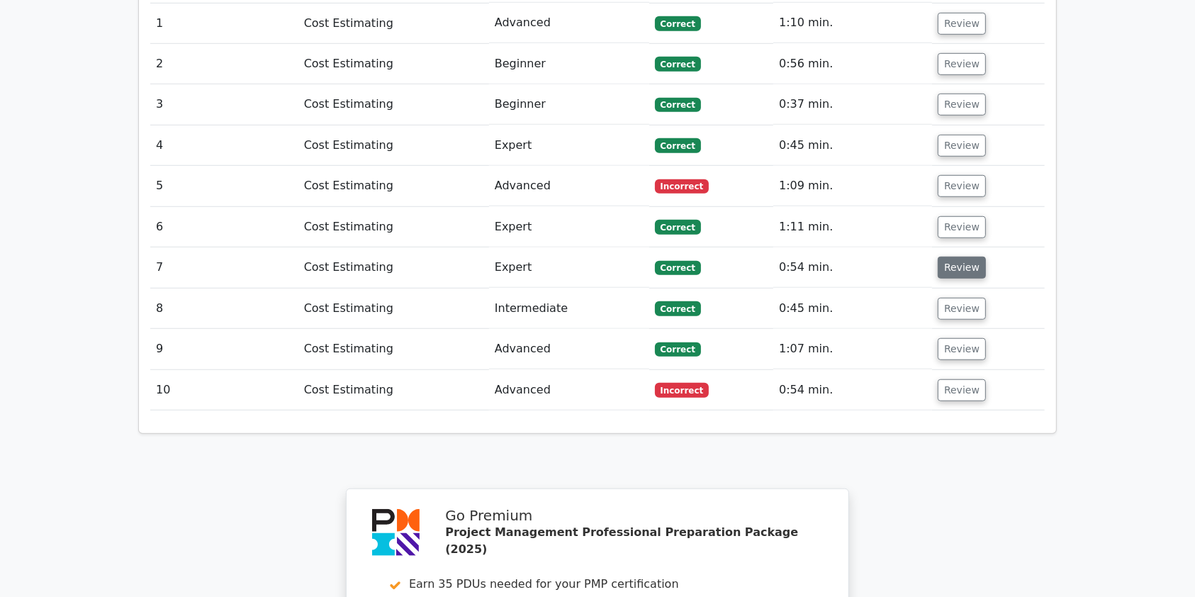
click at [951, 257] on button "Review" at bounding box center [961, 268] width 48 height 22
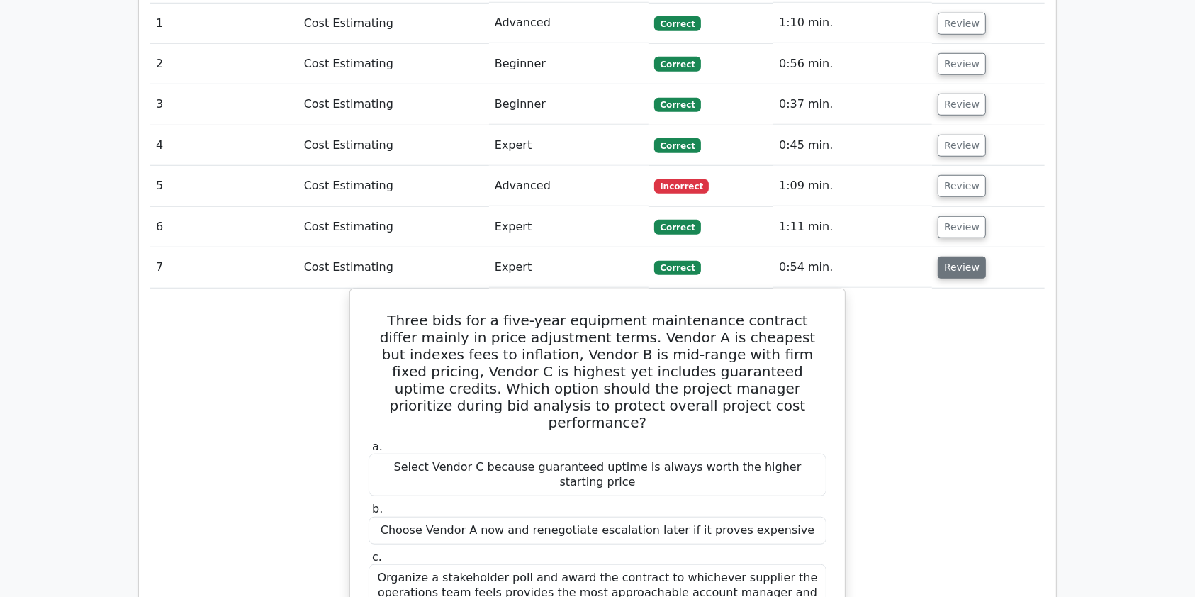
click at [951, 257] on button "Review" at bounding box center [961, 268] width 48 height 22
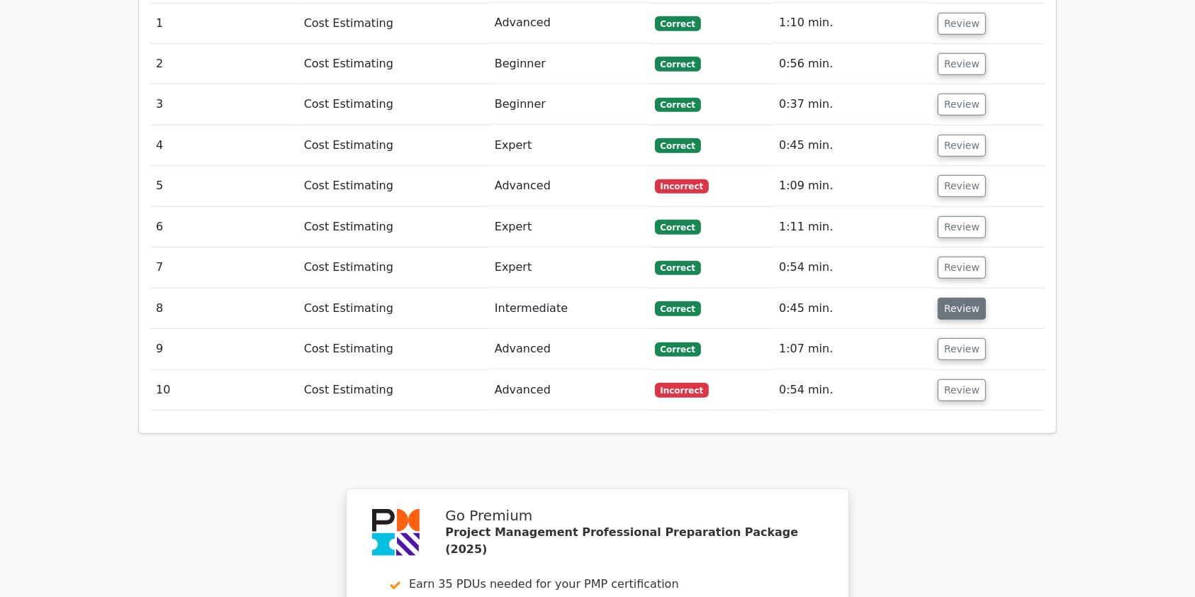
click at [951, 298] on button "Review" at bounding box center [961, 309] width 48 height 22
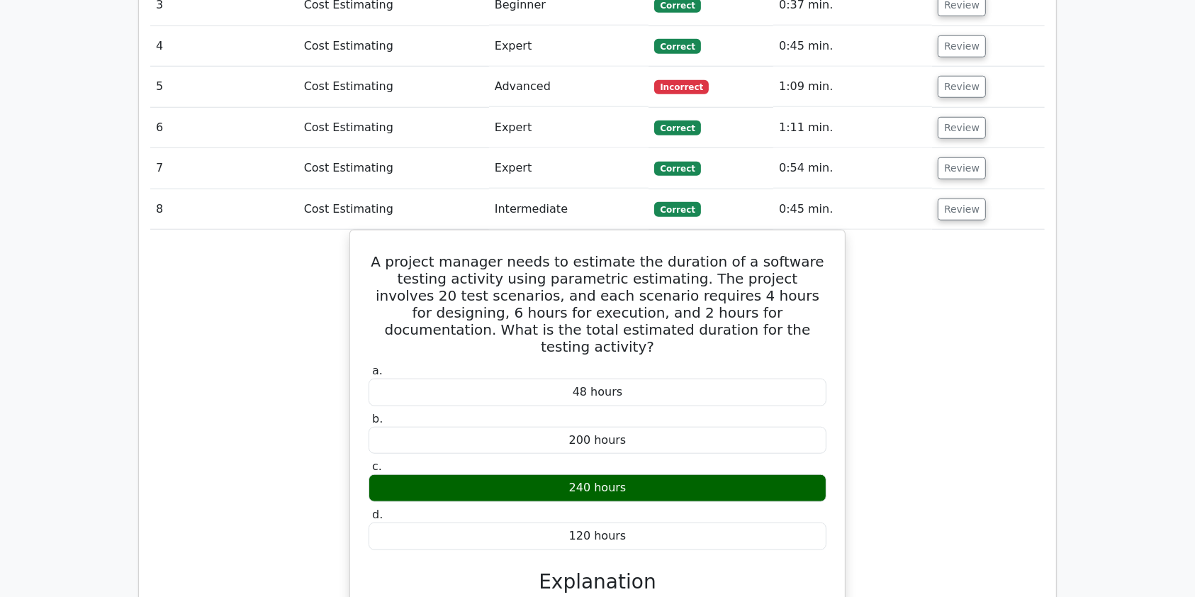
scroll to position [1187, 0]
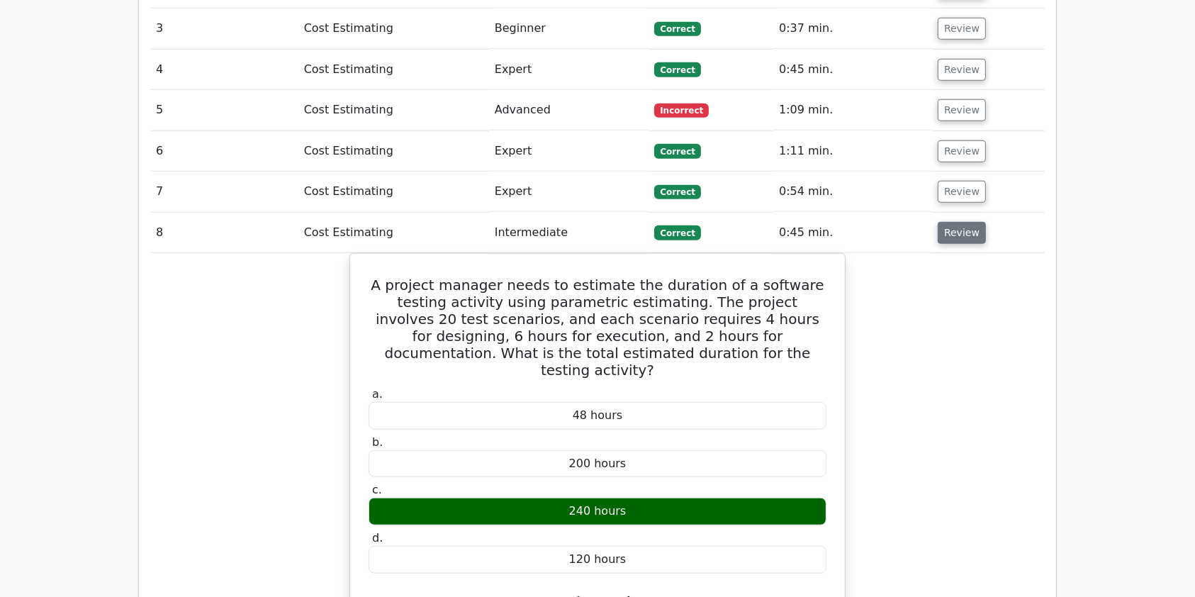
click at [947, 222] on button "Review" at bounding box center [961, 233] width 48 height 22
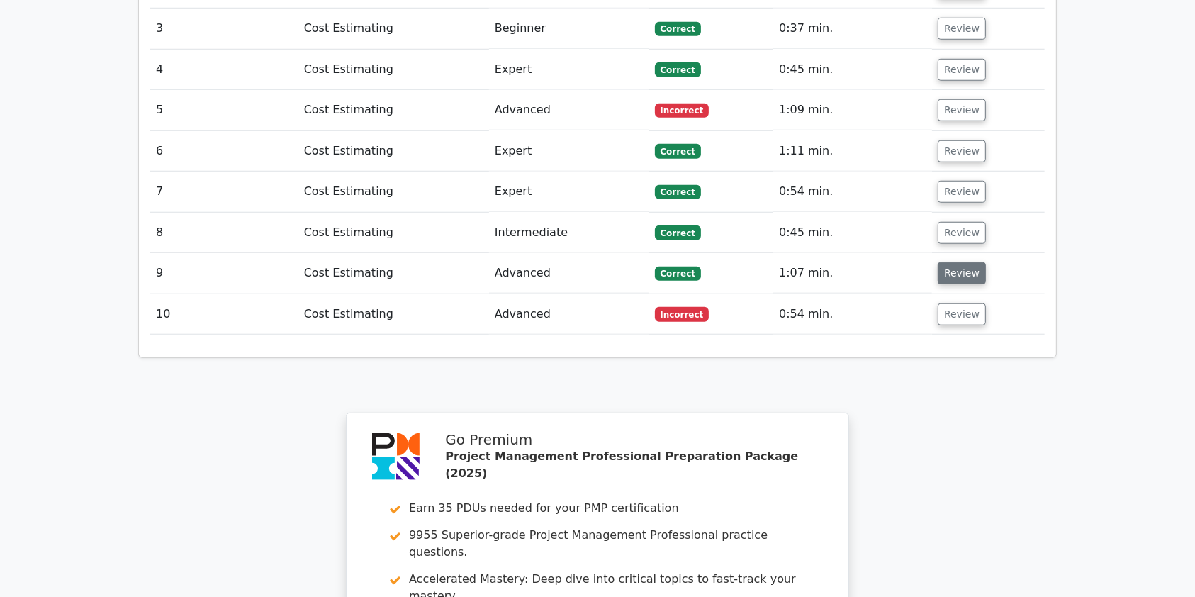
click at [944, 262] on button "Review" at bounding box center [961, 273] width 48 height 22
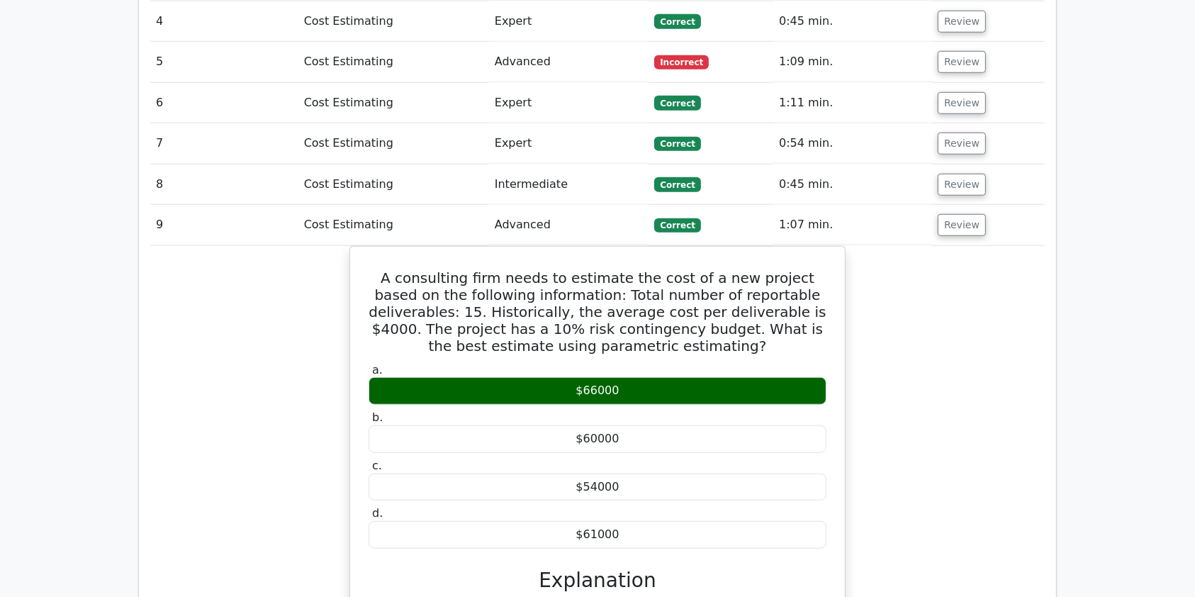
scroll to position [1195, 0]
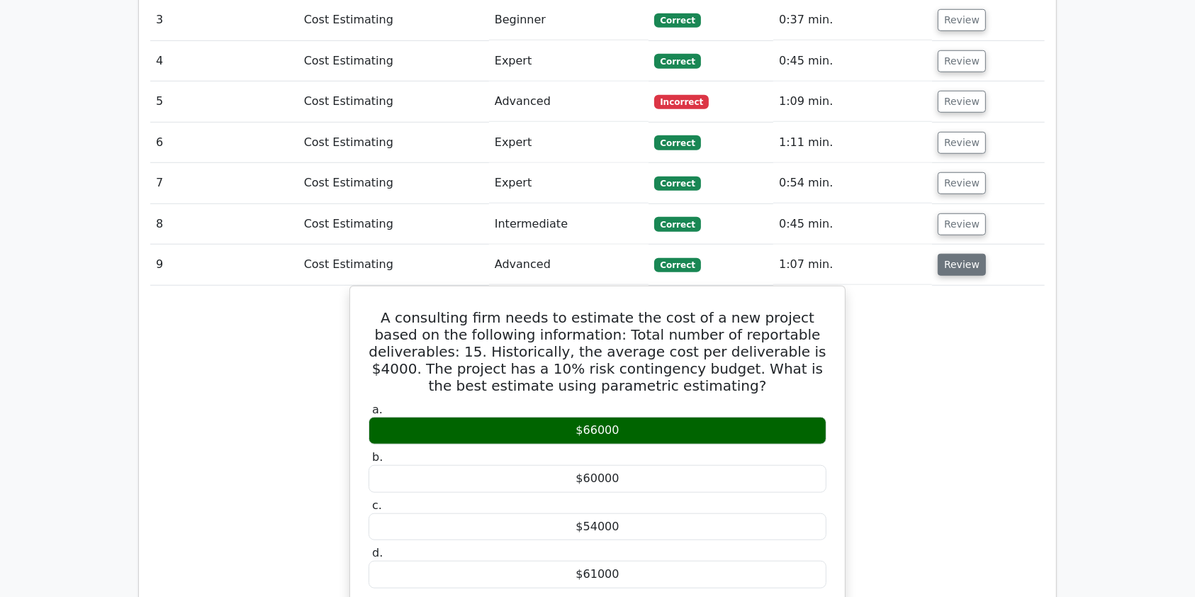
click at [968, 254] on button "Review" at bounding box center [961, 265] width 48 height 22
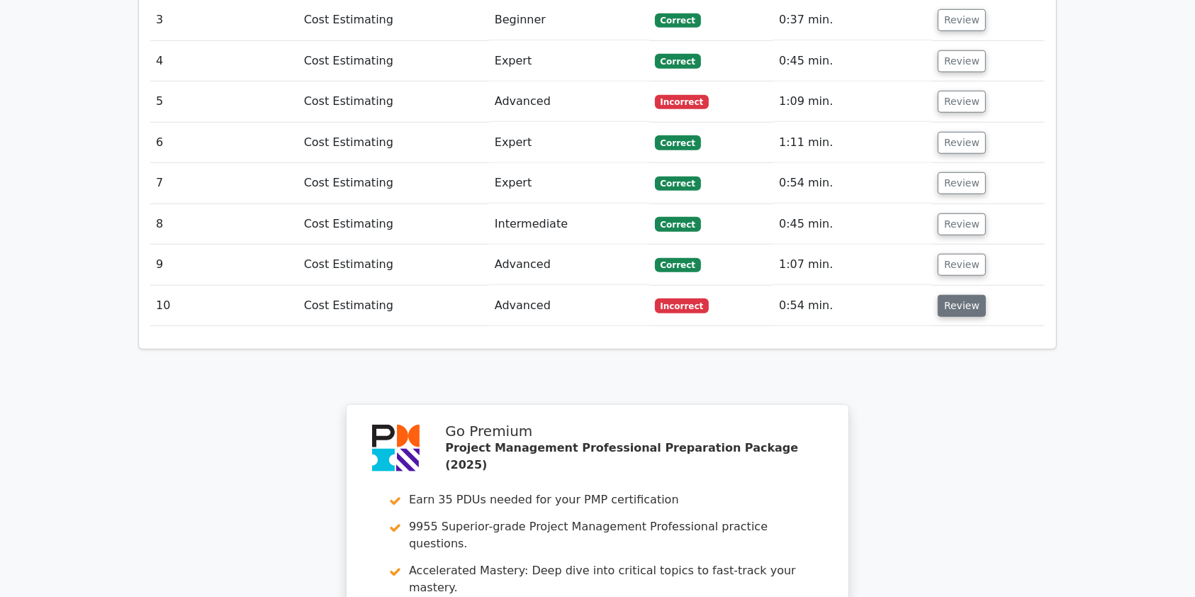
click at [958, 295] on button "Review" at bounding box center [961, 306] width 48 height 22
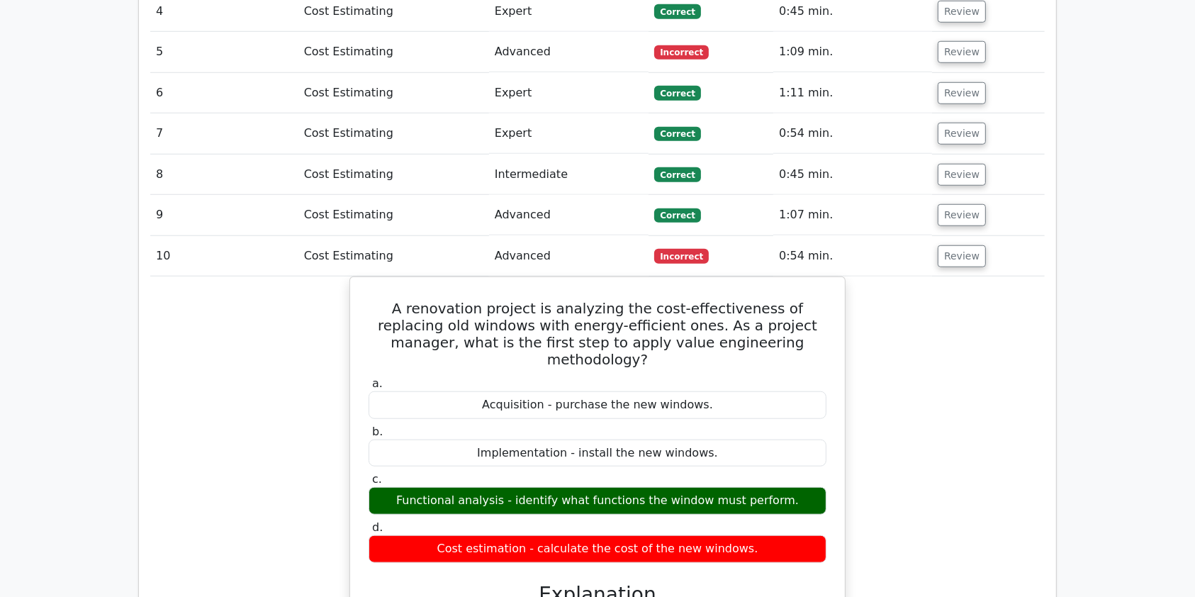
scroll to position [1178, 0]
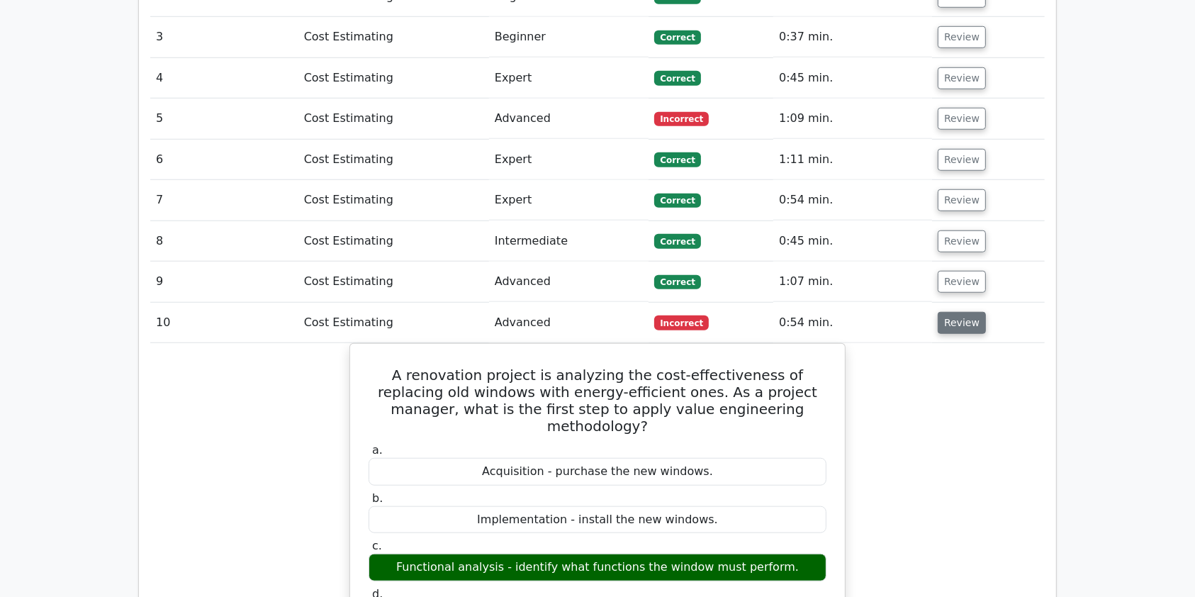
click at [941, 312] on button "Review" at bounding box center [961, 323] width 48 height 22
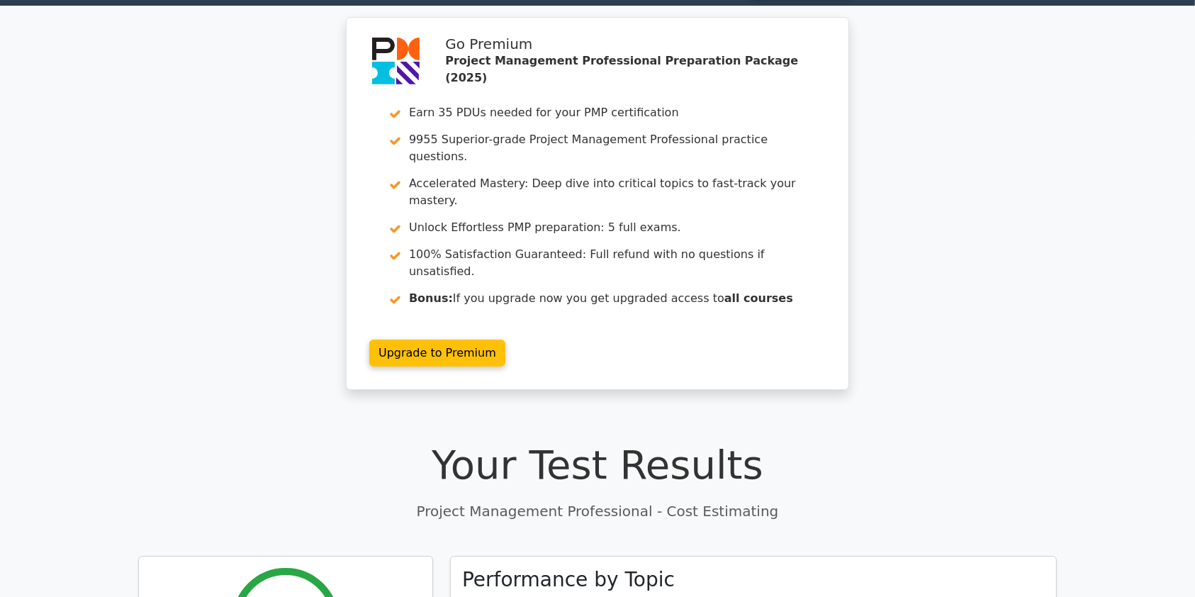
scroll to position [33, 0]
